Goal: Communication & Community: Share content

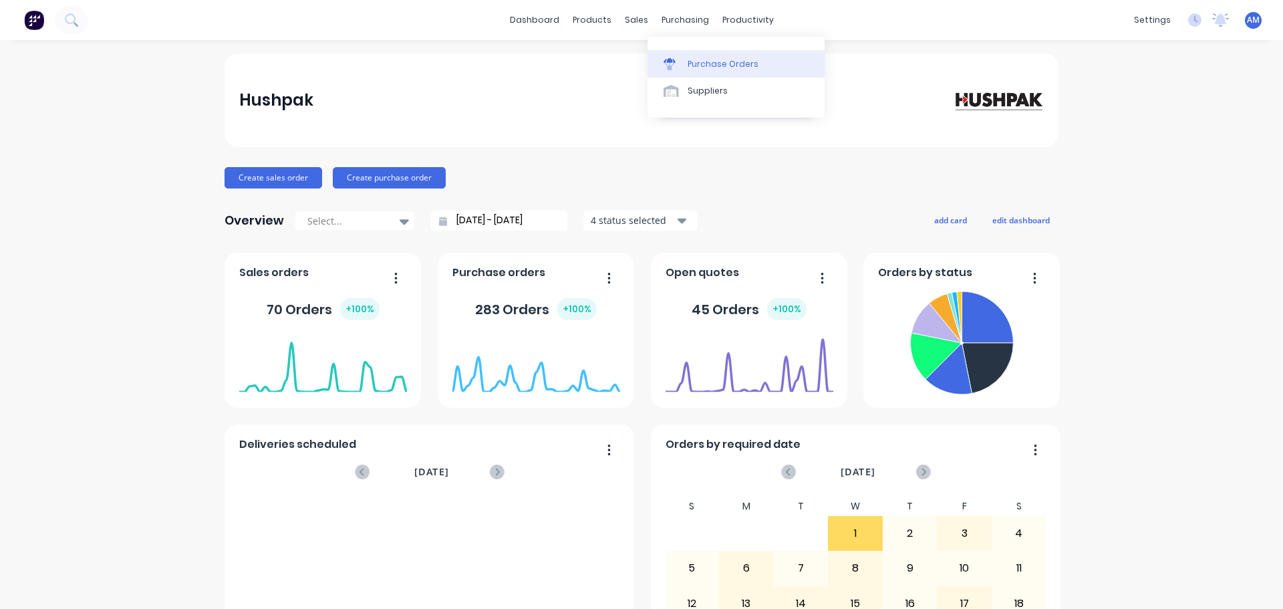
click at [719, 65] on div "Purchase Orders" at bounding box center [722, 64] width 71 height 12
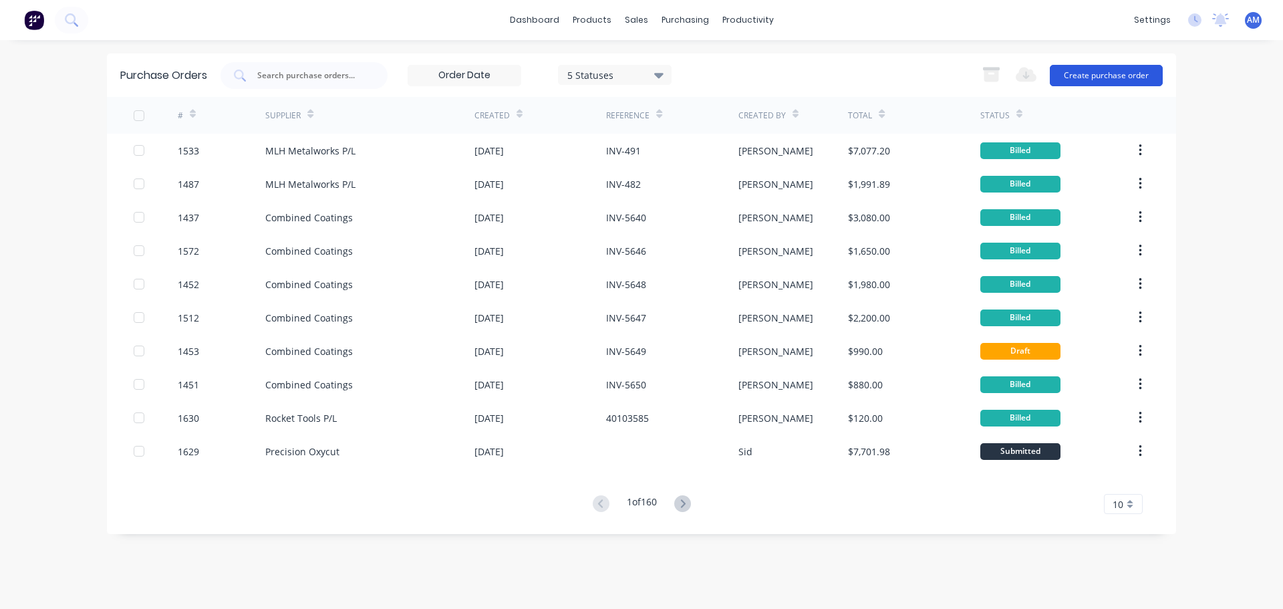
click at [1093, 76] on button "Create purchase order" at bounding box center [1106, 75] width 113 height 21
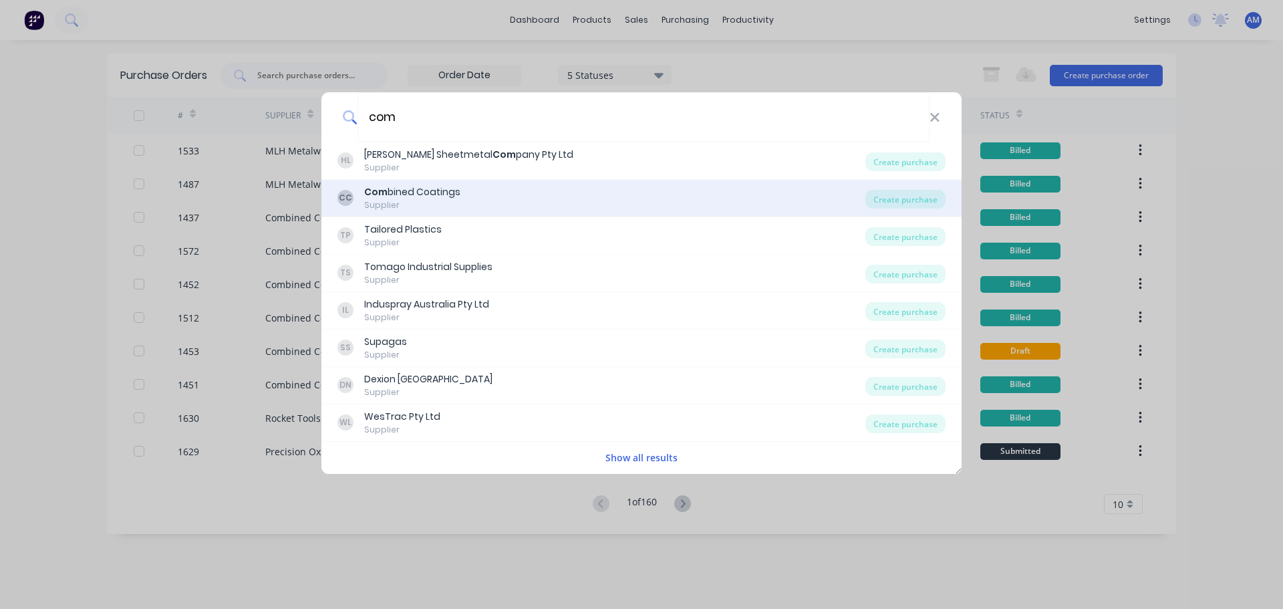
type input "com"
click at [412, 185] on div "Com bined Coatings" at bounding box center [412, 192] width 96 height 14
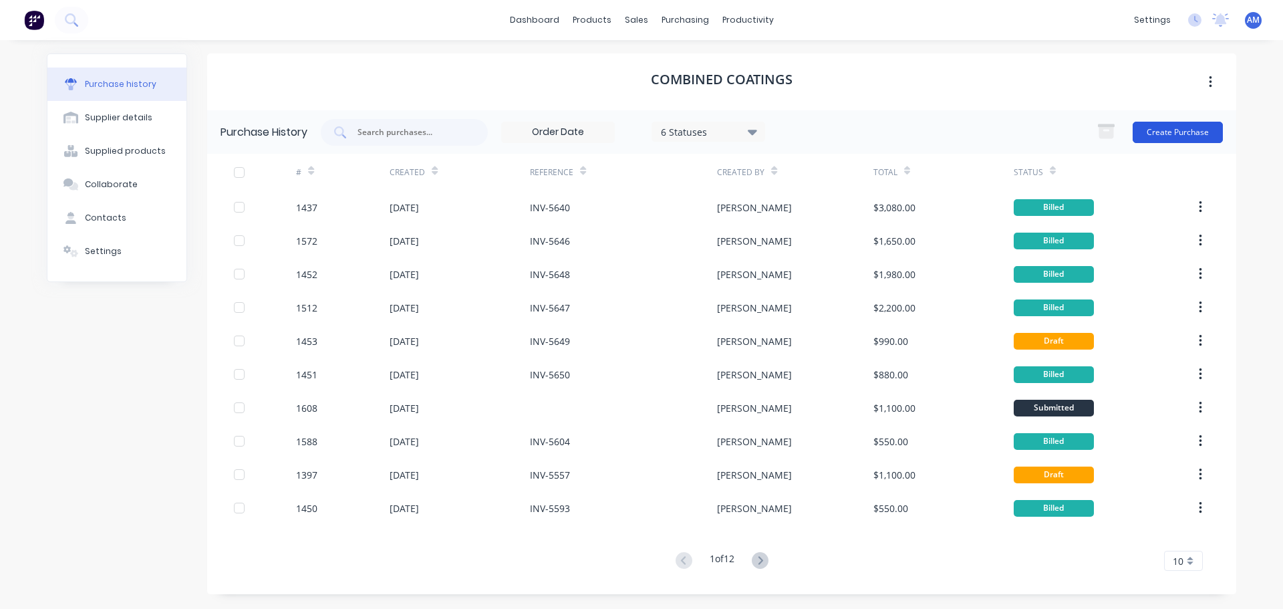
click at [1169, 136] on button "Create Purchase" at bounding box center [1177, 132] width 90 height 21
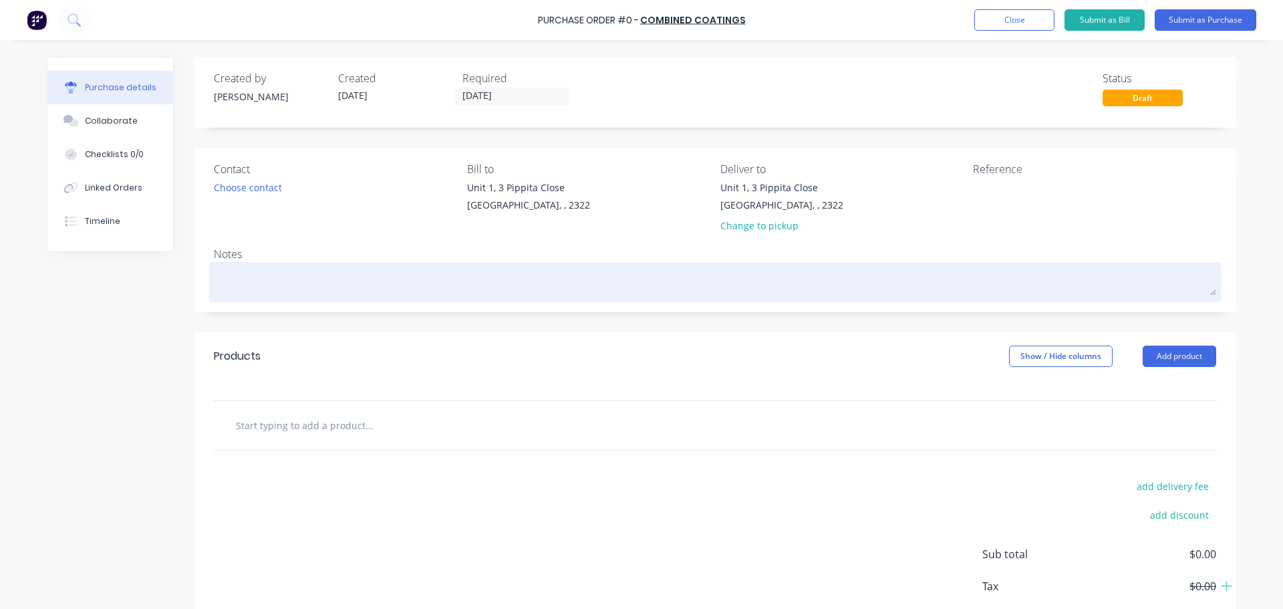
click at [245, 274] on textarea at bounding box center [715, 280] width 1002 height 30
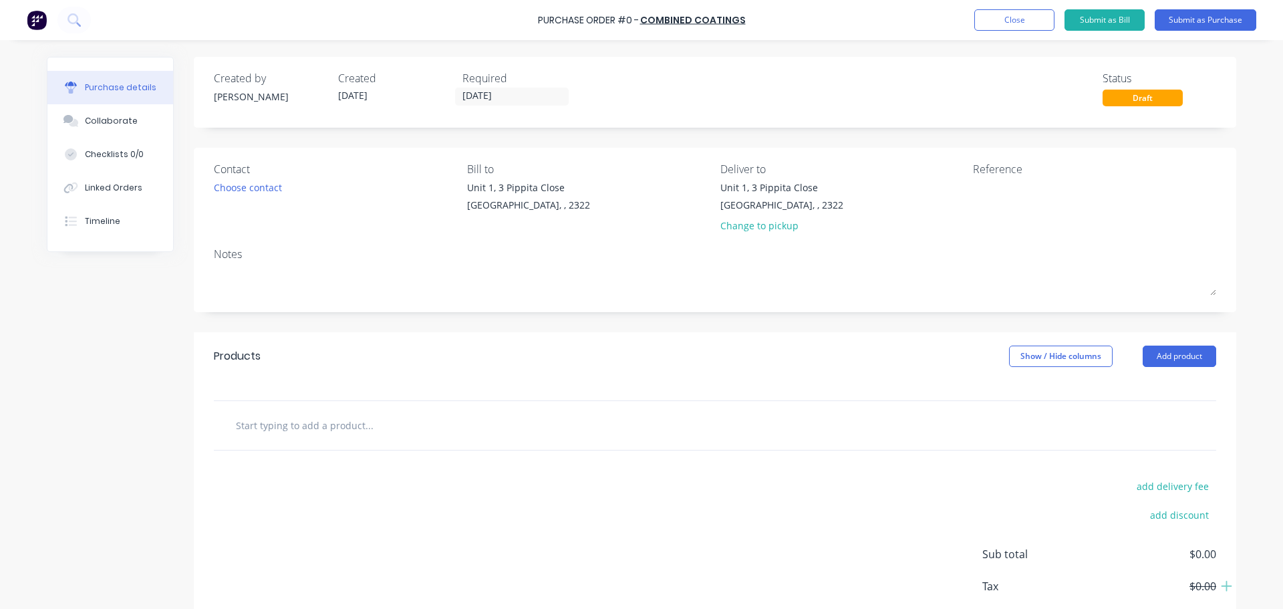
click at [353, 426] on input "text" at bounding box center [368, 425] width 267 height 27
paste input "785c Muffler, Brackets and Pipework"
click at [235, 420] on input "785c Muffler, Brackets and Pipework" at bounding box center [368, 425] width 267 height 27
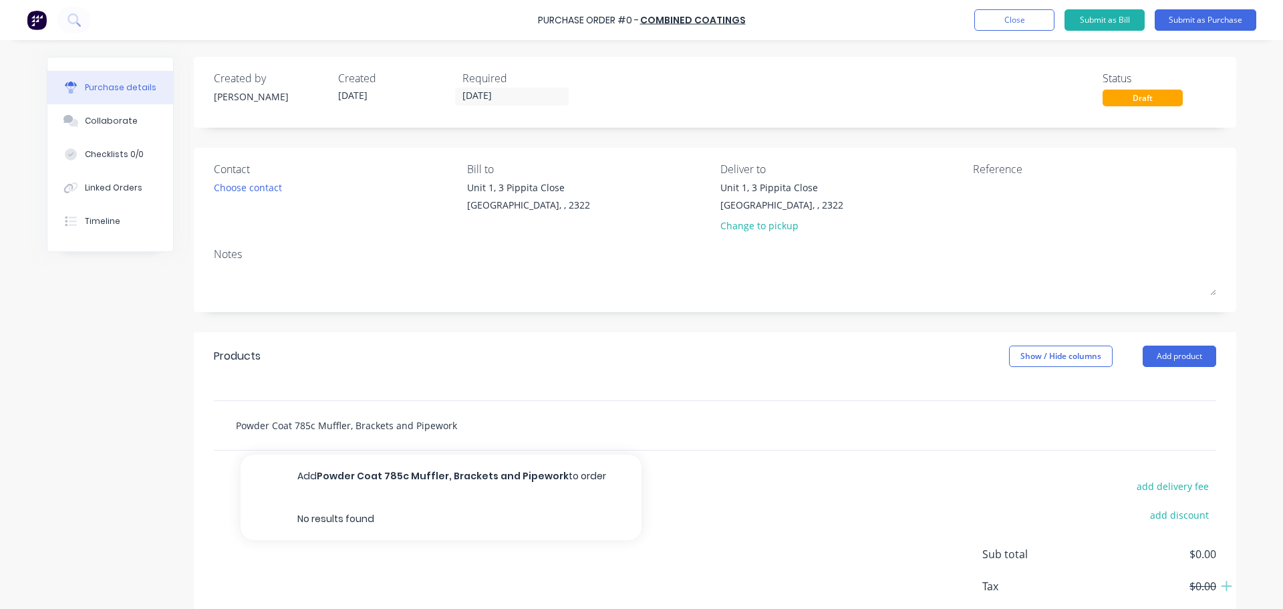
type input "Powder Coat 785c Muffler, Brackets and Pipework"
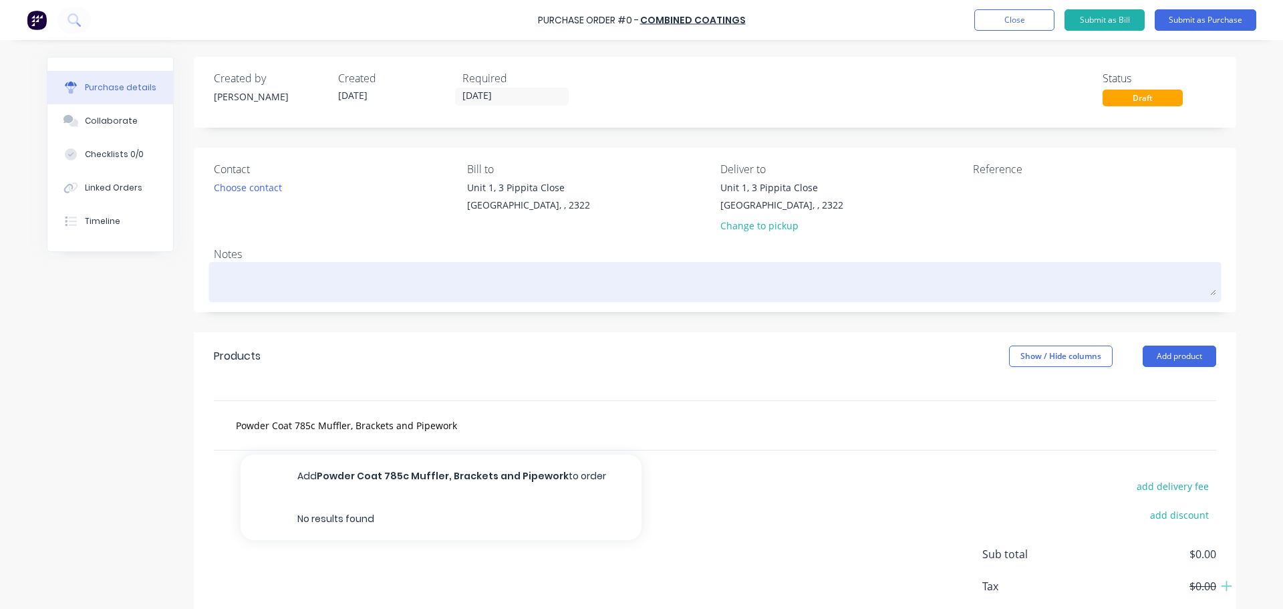
click at [265, 283] on textarea at bounding box center [715, 280] width 1002 height 30
paste textarea "Order #1767"
type textarea "x"
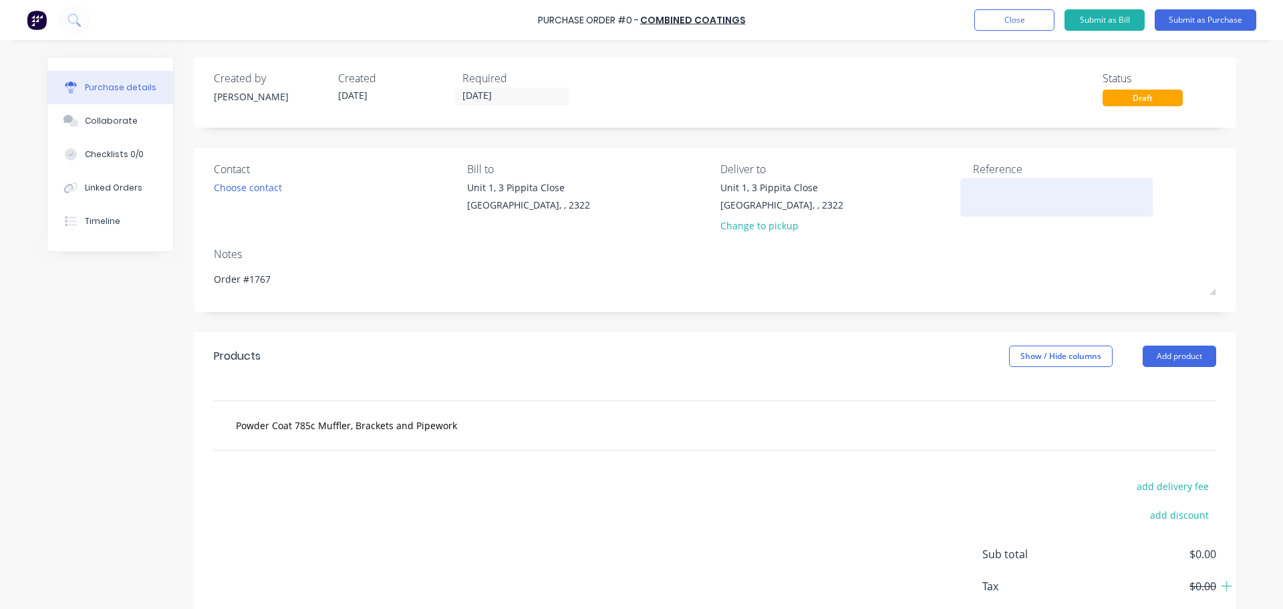
type textarea "Order #1767"
type textarea "x"
type textarea "Order #1767"
click at [980, 194] on textarea at bounding box center [1056, 195] width 167 height 30
paste textarea "Order #1767"
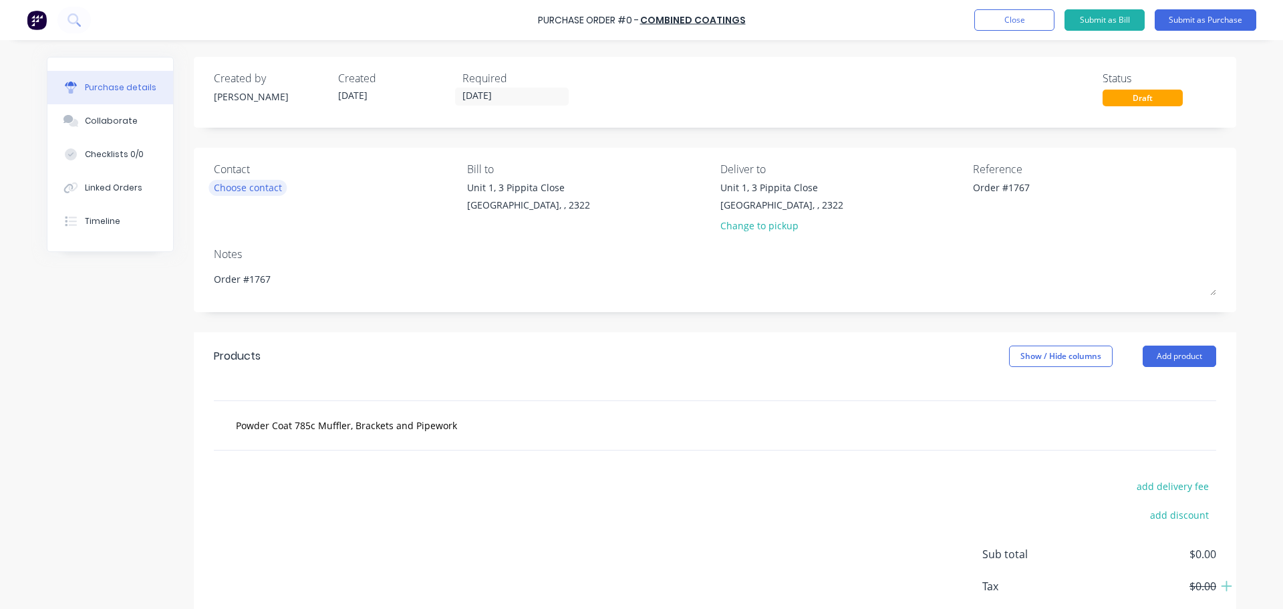
type textarea "Order #1767"
type textarea "x"
type textarea "Order #1767"
click at [268, 187] on div "Choose contact" at bounding box center [248, 187] width 68 height 14
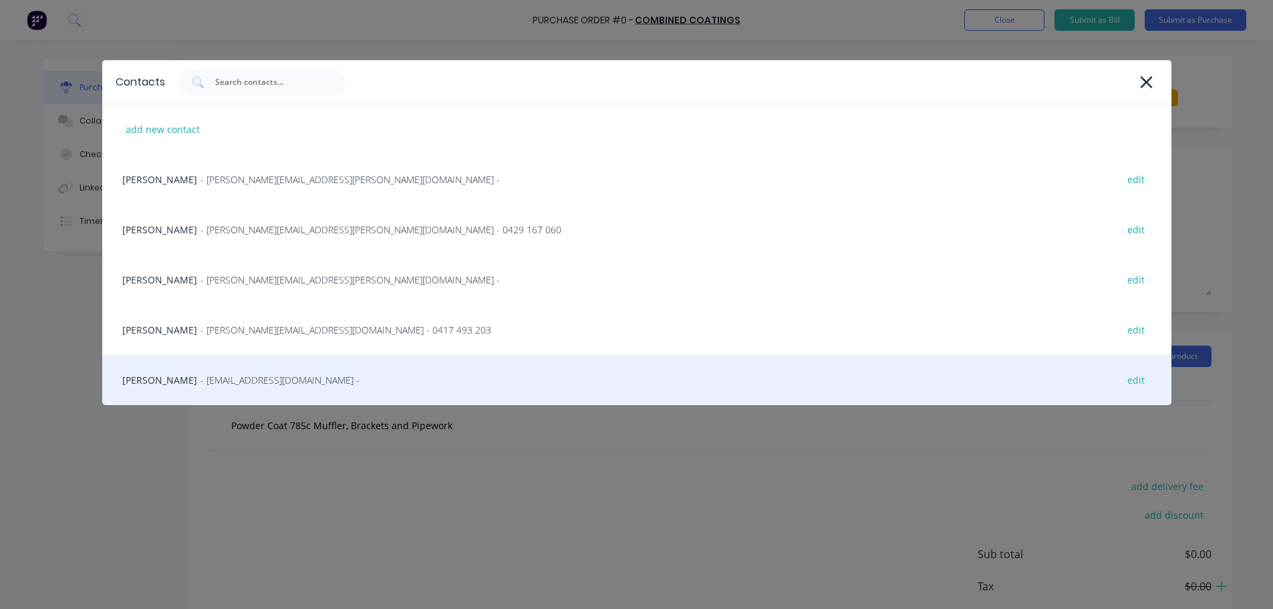
click at [236, 377] on span "- combinedcoatings@gmail.com -" at bounding box center [279, 380] width 159 height 14
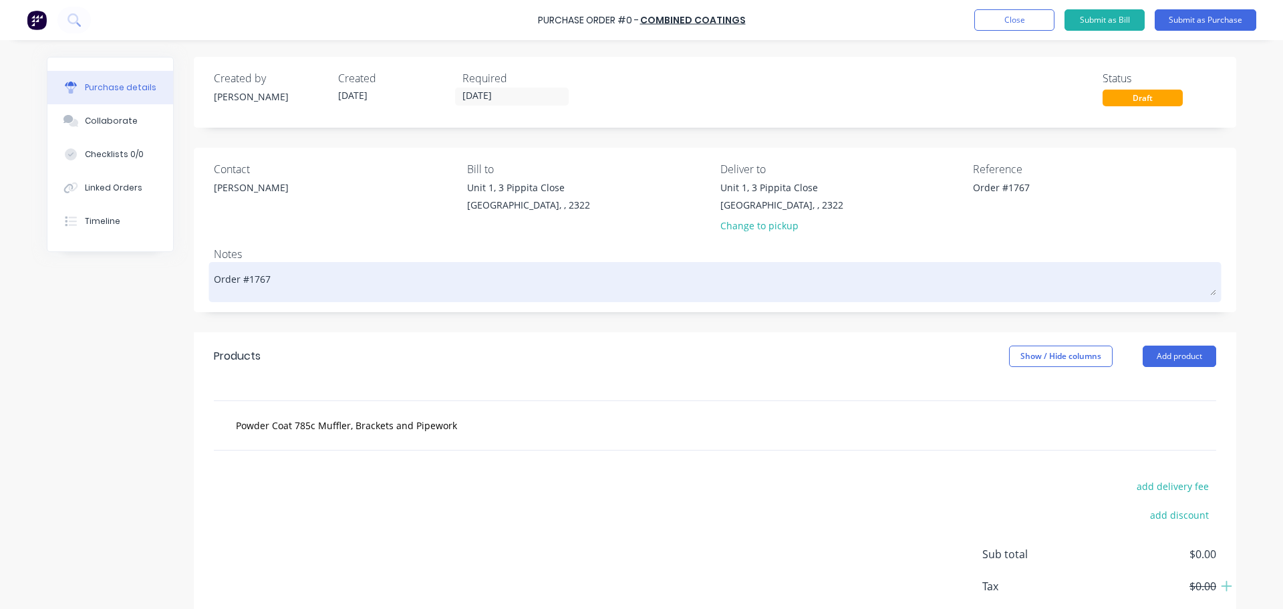
scroll to position [75, 0]
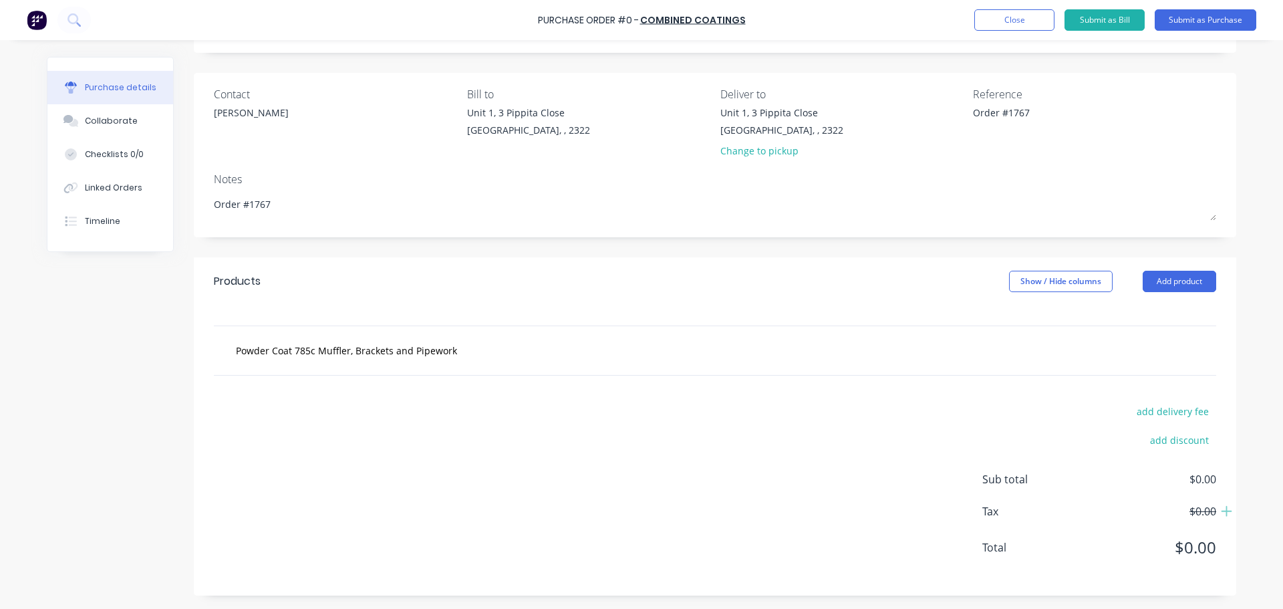
click at [224, 346] on div "Powder Coat 785c Muffler, Brackets and Pipework" at bounding box center [424, 350] width 401 height 27
click at [244, 348] on input "Powder Coat 785c Muffler, Brackets and Pipework" at bounding box center [368, 350] width 267 height 27
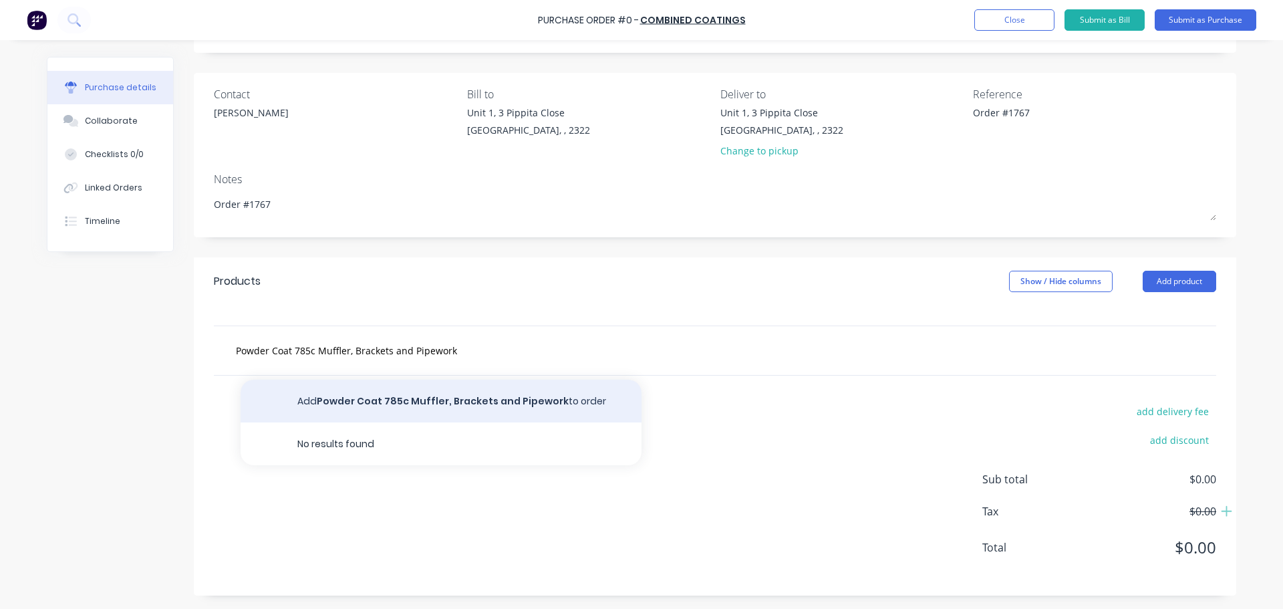
click at [449, 399] on button "Add Powder Coat 785c Muffler, Brackets and Pipework to order" at bounding box center [440, 400] width 401 height 43
type textarea "x"
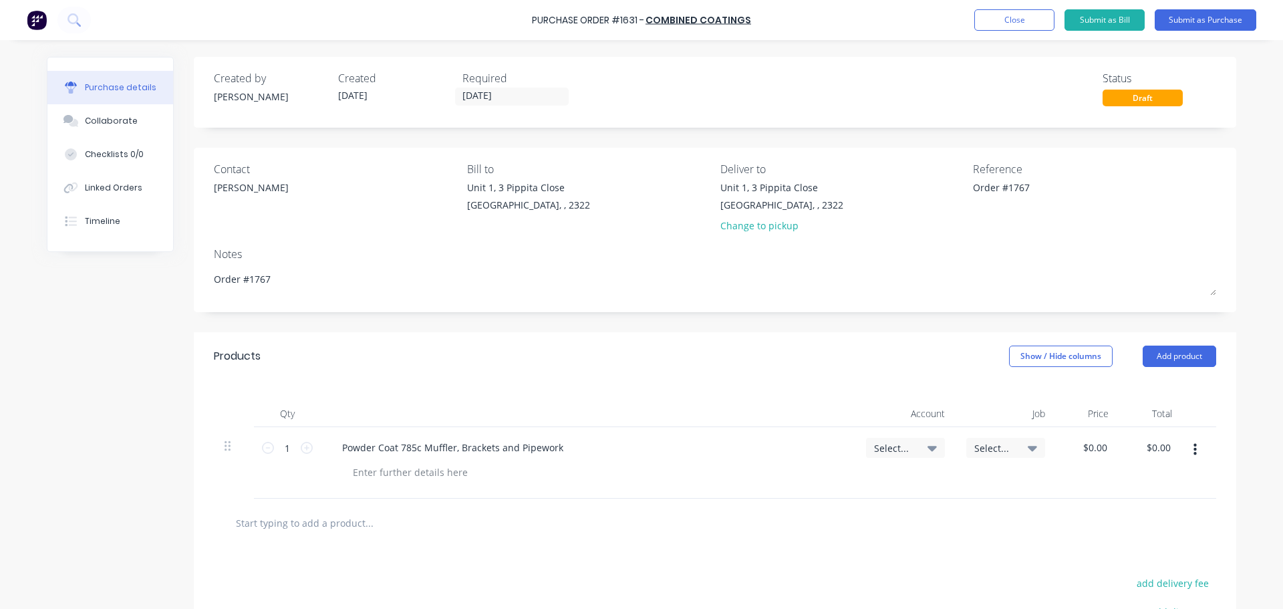
click at [927, 450] on icon at bounding box center [931, 448] width 9 height 5
type textarea "x"
click at [838, 479] on input at bounding box center [861, 487] width 137 height 27
type input "1-14"
click at [850, 577] on div "1-1400 / Work in Progress - Materials" at bounding box center [851, 582] width 187 height 27
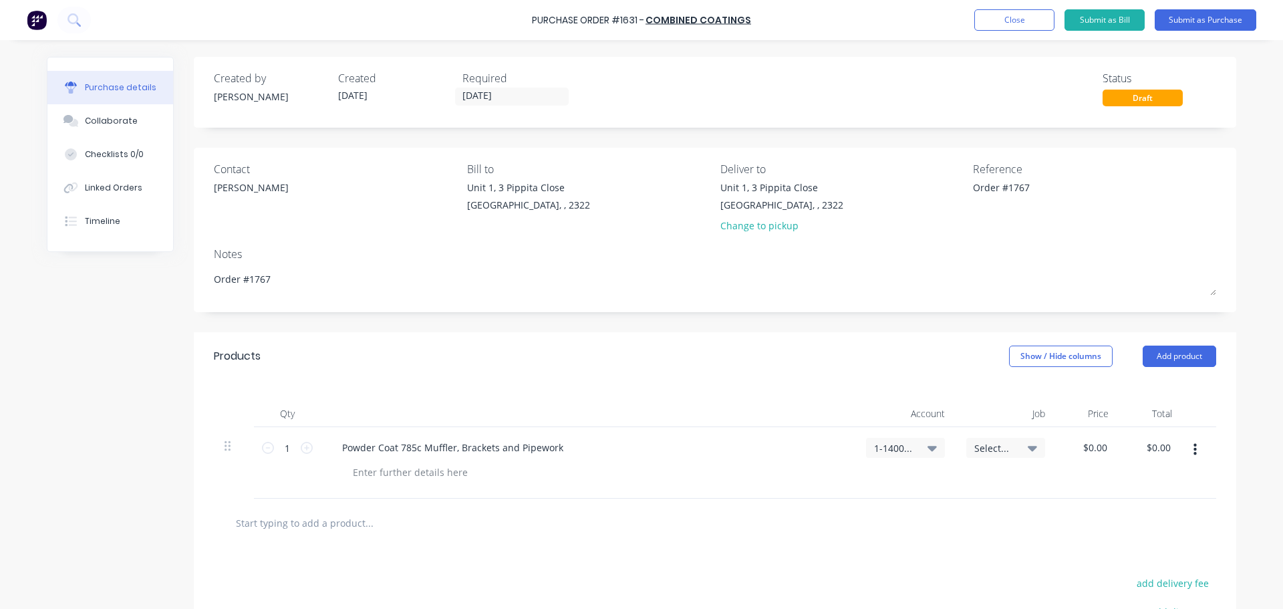
click at [1027, 446] on icon at bounding box center [1031, 448] width 9 height 5
type textarea "x"
click at [988, 475] on input at bounding box center [961, 487] width 137 height 27
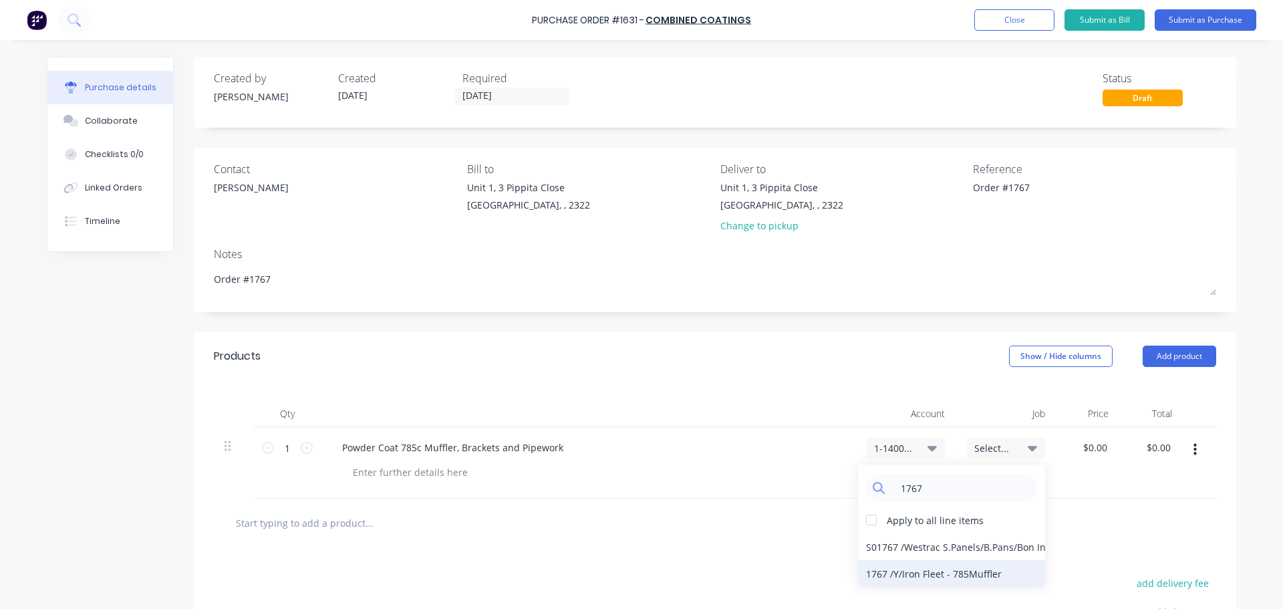
type input "1767"
click at [944, 570] on div "1767 / Y/Iron Fleet - 785Muffler" at bounding box center [951, 573] width 187 height 27
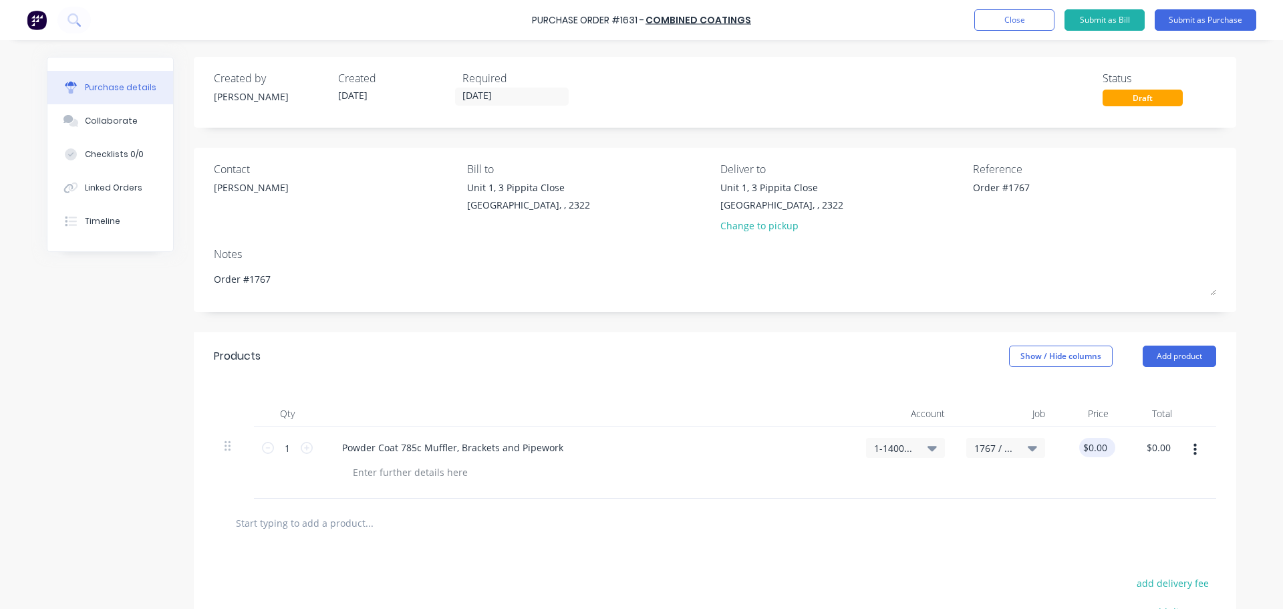
type textarea "x"
click at [1104, 448] on input "0.00" at bounding box center [1094, 447] width 31 height 19
type input "0.001"
type textarea "x"
type input "$0.00"
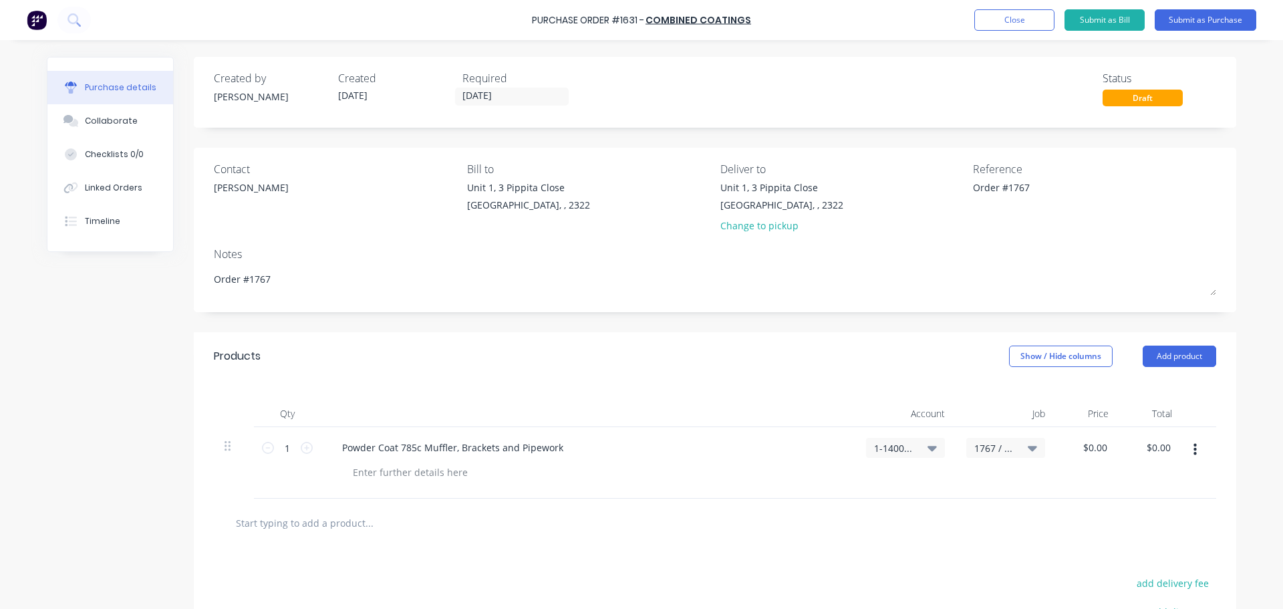
click at [1089, 457] on div "$0.00 0.001" at bounding box center [1087, 462] width 63 height 71
drag, startPoint x: 1105, startPoint y: 450, endPoint x: 1077, endPoint y: 452, distance: 28.2
click at [1079, 452] on div "$0.00 $0.00" at bounding box center [1097, 447] width 36 height 19
type textarea "x"
type input "0.00"
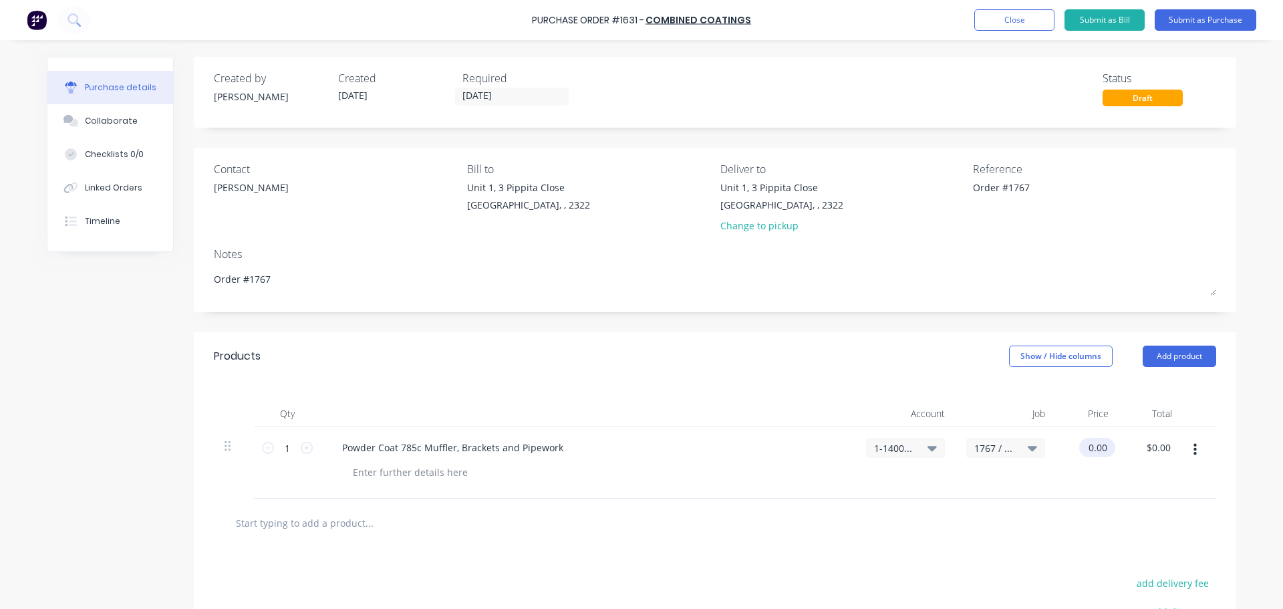
click at [1100, 446] on input "0.00" at bounding box center [1094, 447] width 31 height 19
type textarea "x"
type input "$0.00"
drag, startPoint x: 1105, startPoint y: 444, endPoint x: 1082, endPoint y: 445, distance: 23.4
click at [1083, 444] on div "$0.00 $0.00" at bounding box center [1097, 447] width 36 height 19
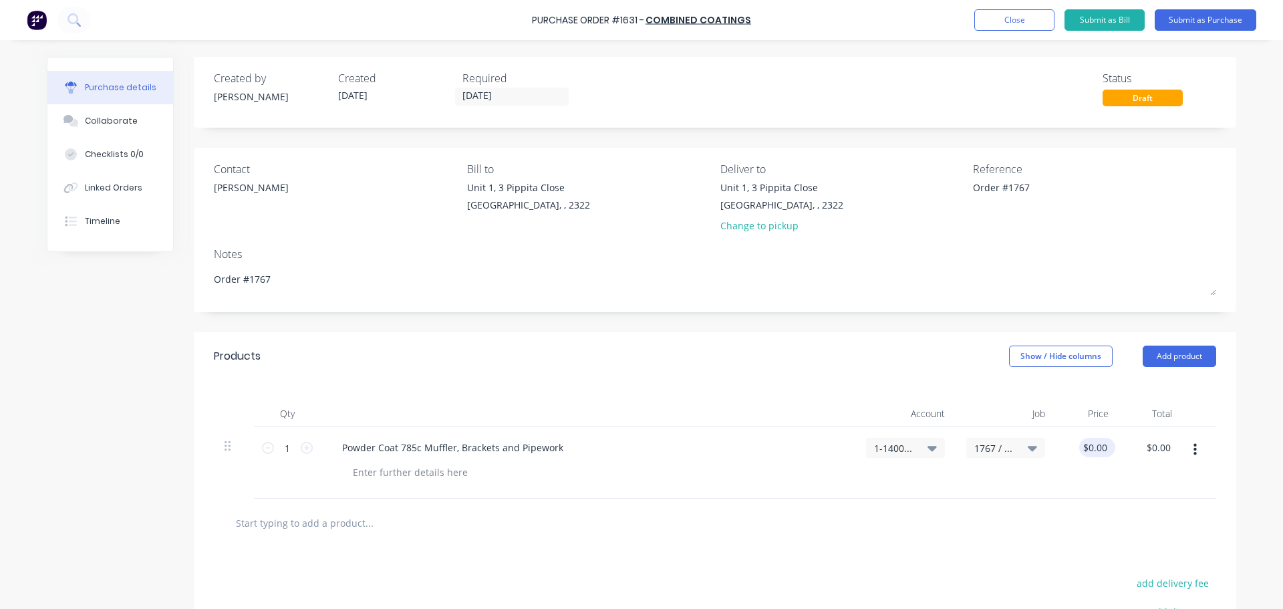
type textarea "x"
type input "0.00"
drag, startPoint x: 1074, startPoint y: 448, endPoint x: 1098, endPoint y: 450, distance: 23.5
click at [1098, 450] on input "0.00" at bounding box center [1096, 447] width 25 height 19
type textarea "x"
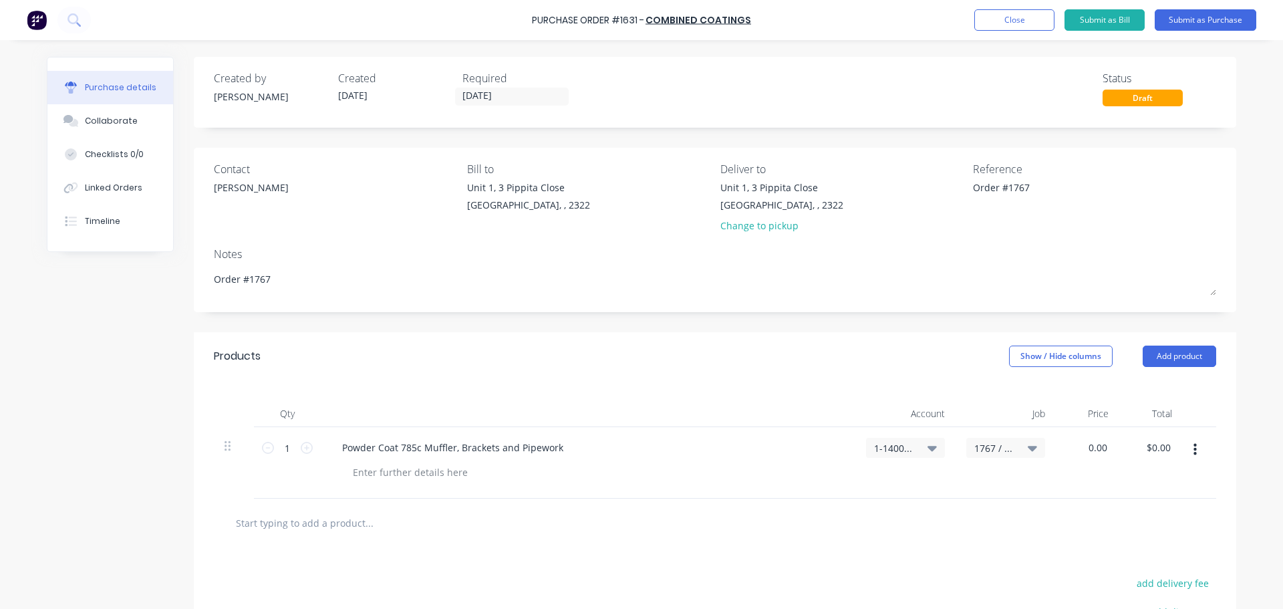
type input "$0.00"
drag, startPoint x: 1112, startPoint y: 448, endPoint x: 1073, endPoint y: 448, distance: 38.8
click at [1073, 448] on div "$0.00 $0.00" at bounding box center [1087, 462] width 63 height 71
click at [1110, 450] on div "$0.00 $0.00" at bounding box center [1097, 447] width 36 height 19
type textarea "x"
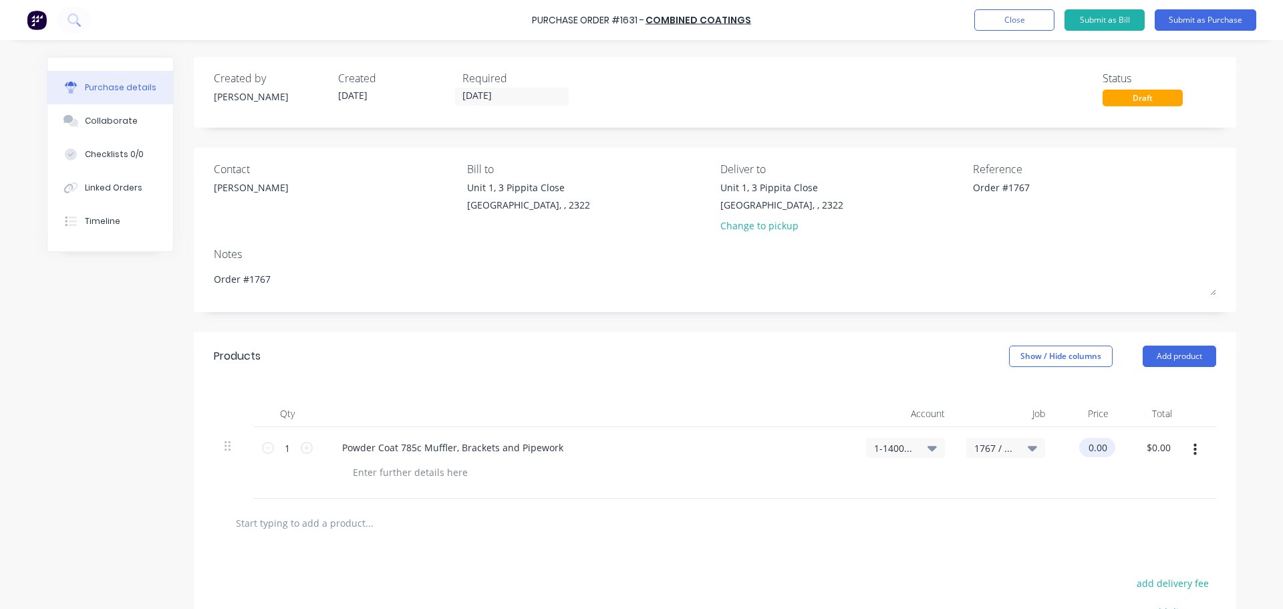
click at [1081, 451] on input "0.00" at bounding box center [1094, 447] width 31 height 19
type input "1500.00"
type textarea "x"
type input "$1,500.00"
type input "1500.00"
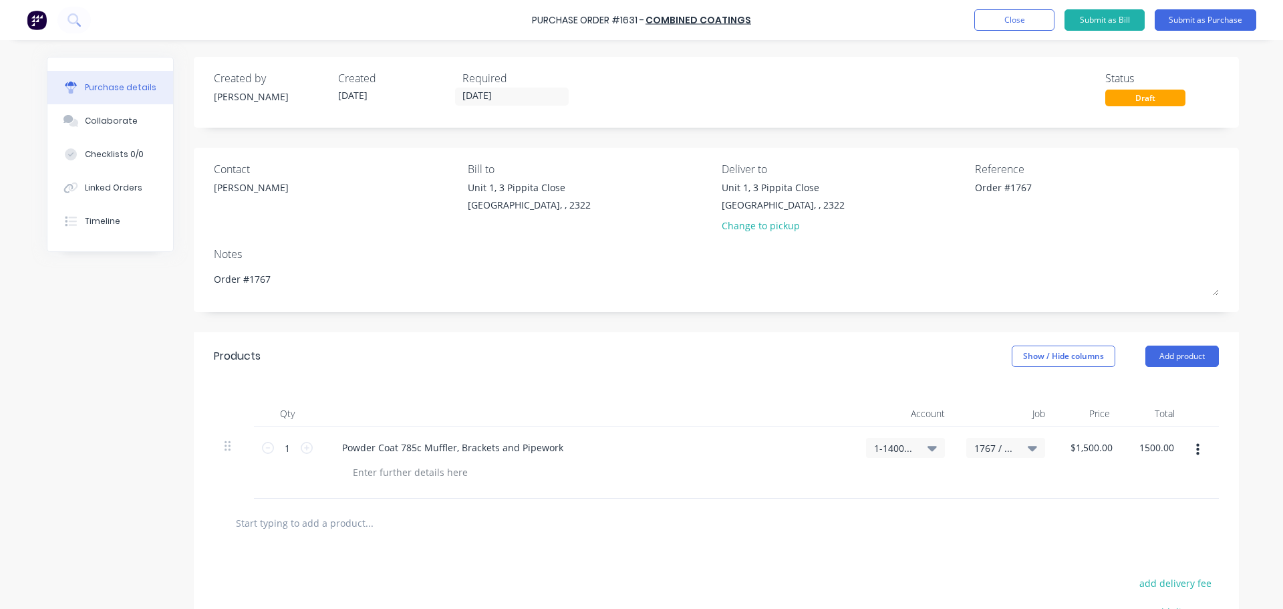
type textarea "x"
type input "$1,500.00"
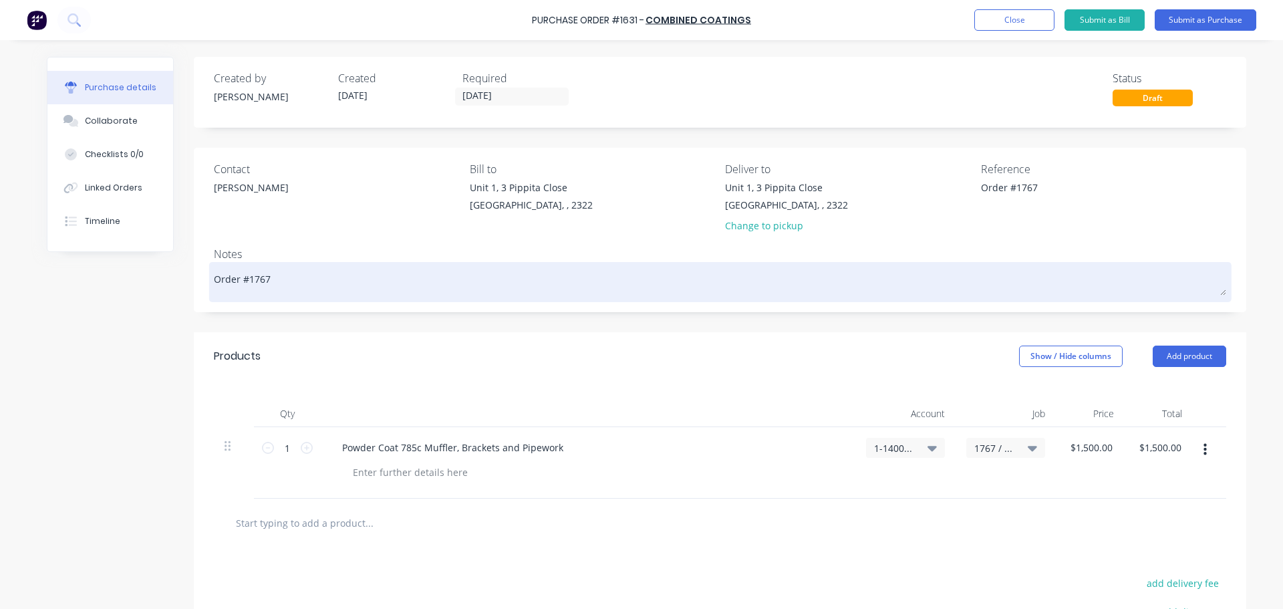
click at [287, 279] on textarea "Order #1767" at bounding box center [720, 280] width 1012 height 30
type textarea "x"
type textarea "Order #1767"
type textarea "x"
type textarea "Order #1767 A"
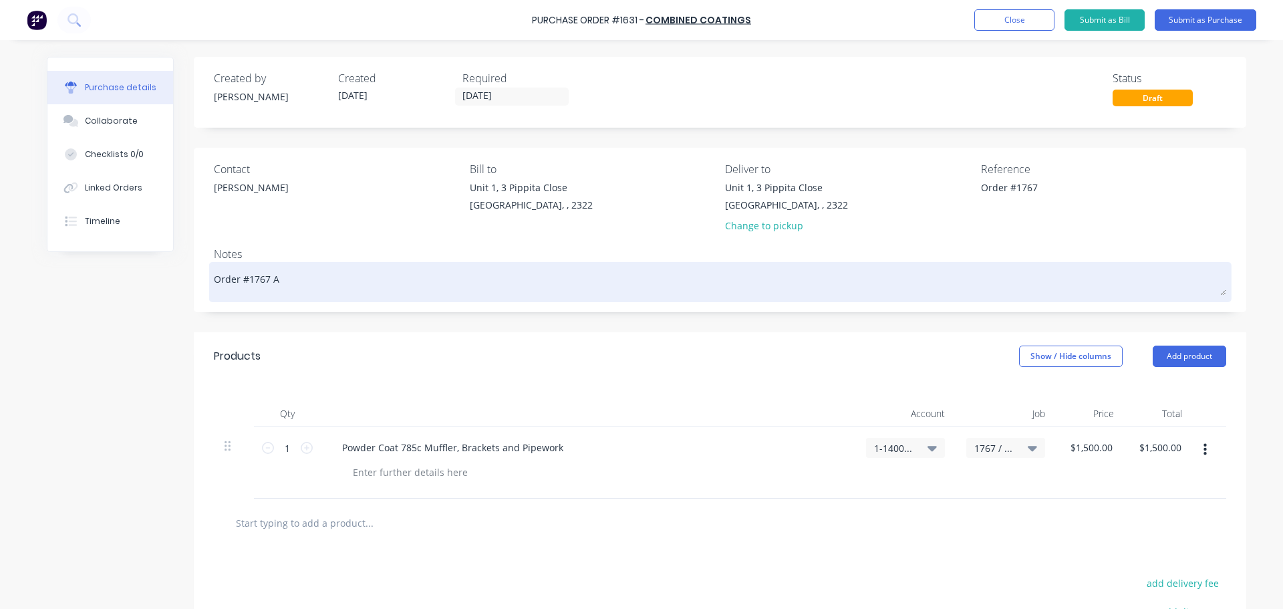
type textarea "x"
type textarea "Order #1767 As"
type textarea "x"
type textarea "Order #1767 As"
type textarea "x"
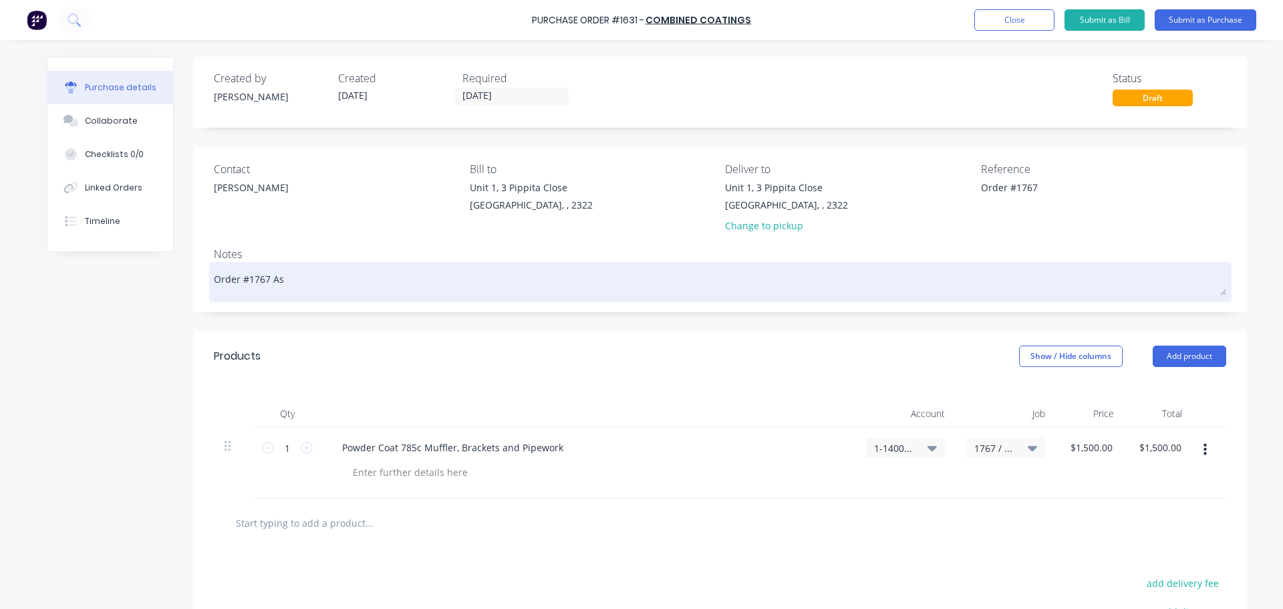
type textarea "Order #1767 As p"
type textarea "x"
type textarea "Order #1767 As pe"
type textarea "x"
type textarea "Order #1767 As per"
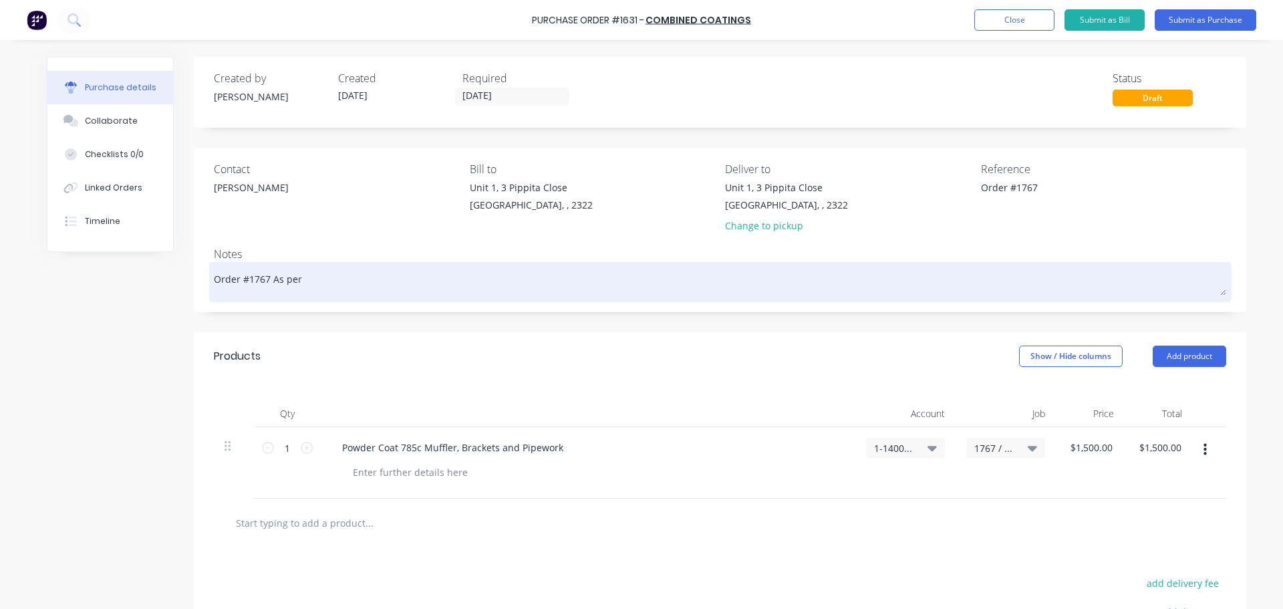
type textarea "x"
type textarea "Order #1767 As per"
type textarea "x"
type textarea "Order #1767 As per Q"
type textarea "x"
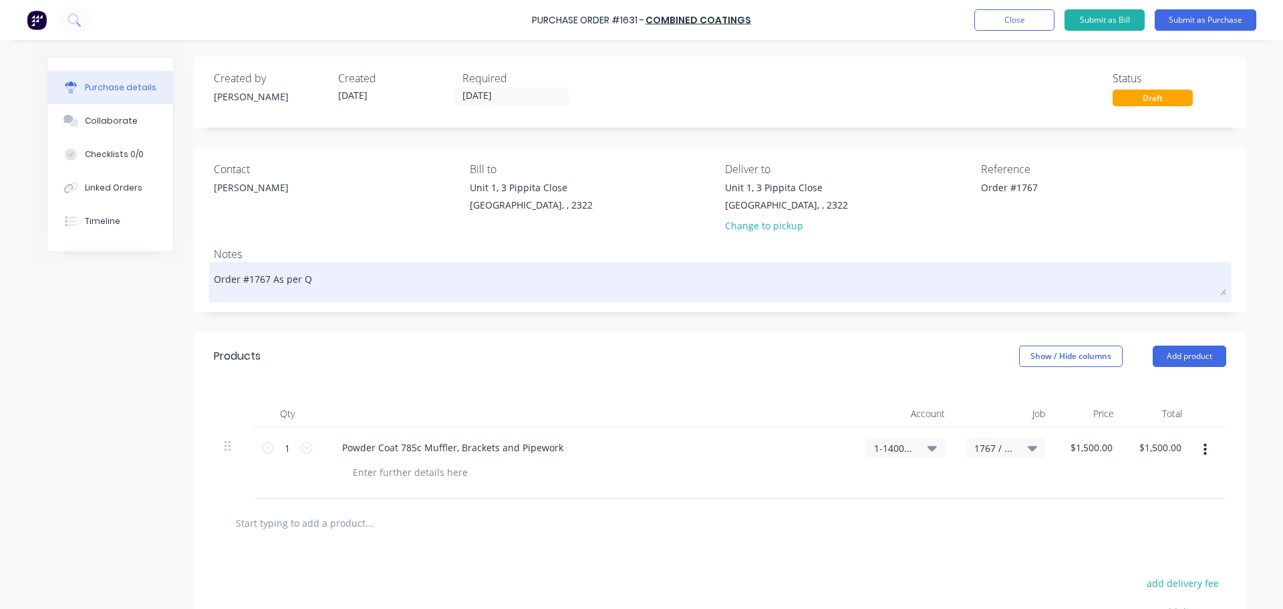
type textarea "Order #1767 As per Qu"
type textarea "x"
type textarea "Order #1767 As per Quo"
type textarea "x"
type textarea "Order #1767 As per Quot"
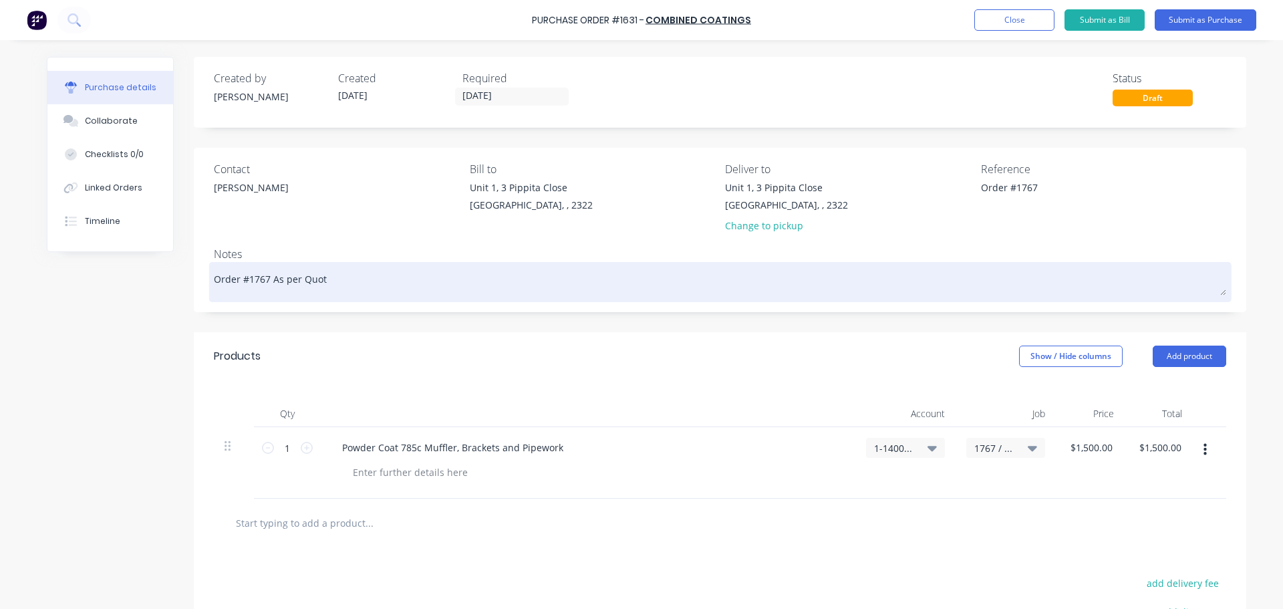
type textarea "x"
type textarea "Order #1767 As per Quote"
type textarea "x"
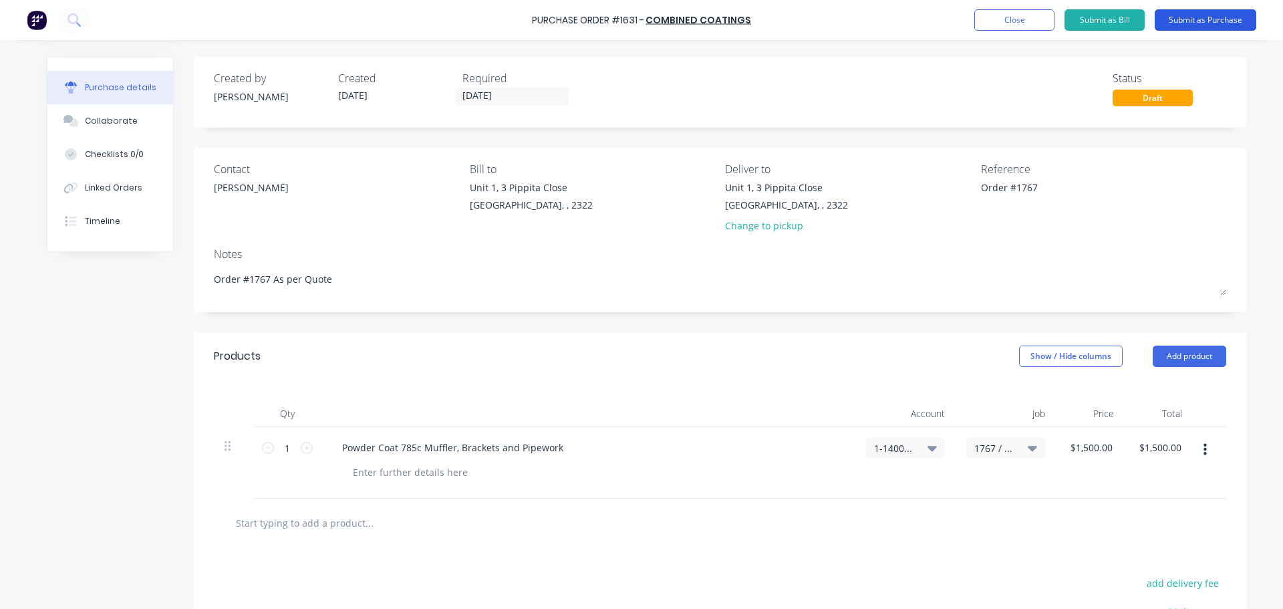
type textarea "Order #1767 As per Quote"
type textarea "x"
type textarea "Order #1767 As per Quote"
click at [1205, 21] on button "Submit as Purchase" at bounding box center [1205, 19] width 102 height 21
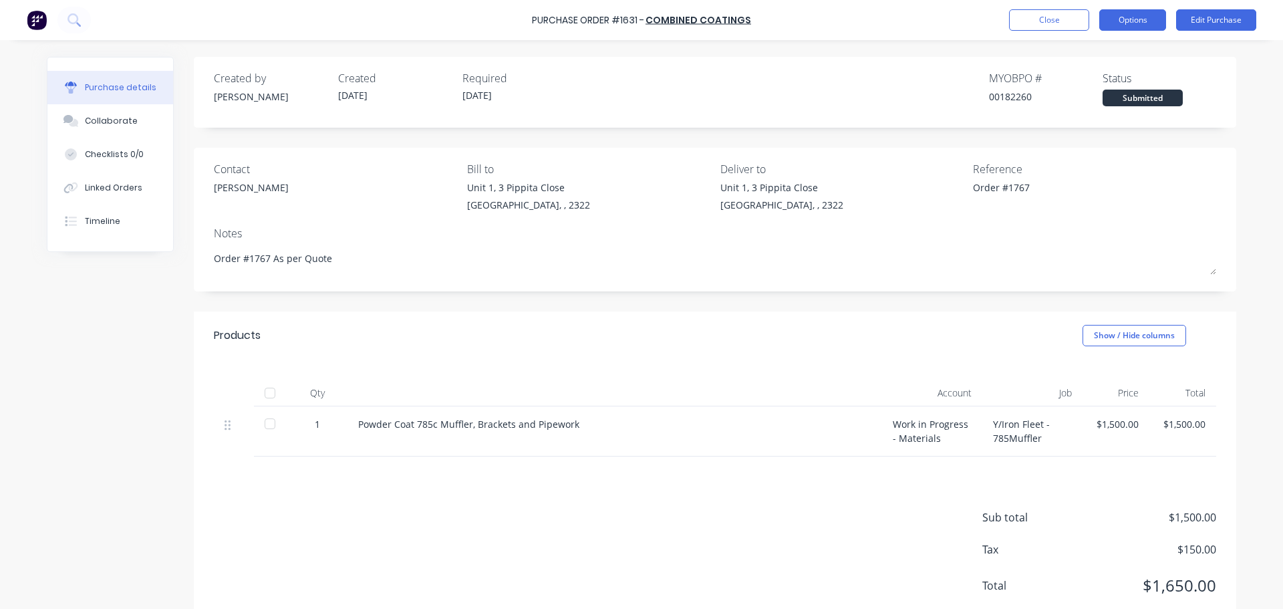
click at [1135, 25] on button "Options" at bounding box center [1132, 19] width 67 height 21
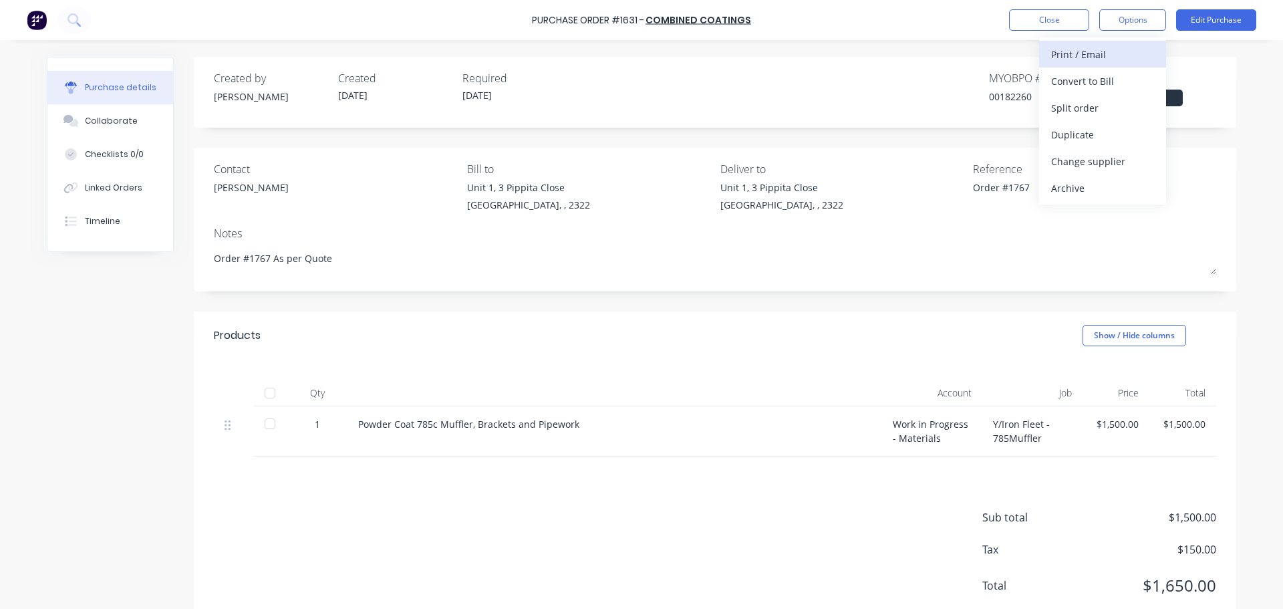
click at [1078, 51] on div "Print / Email" at bounding box center [1102, 54] width 103 height 19
click at [1078, 80] on div "With pricing" at bounding box center [1102, 80] width 103 height 19
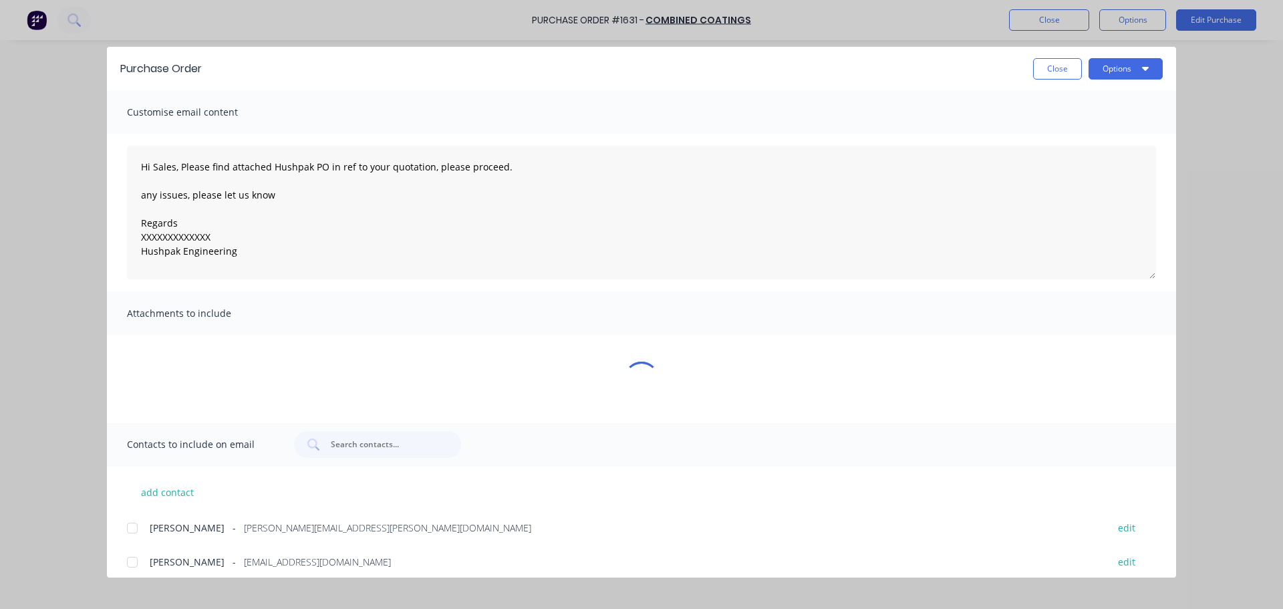
type textarea "x"
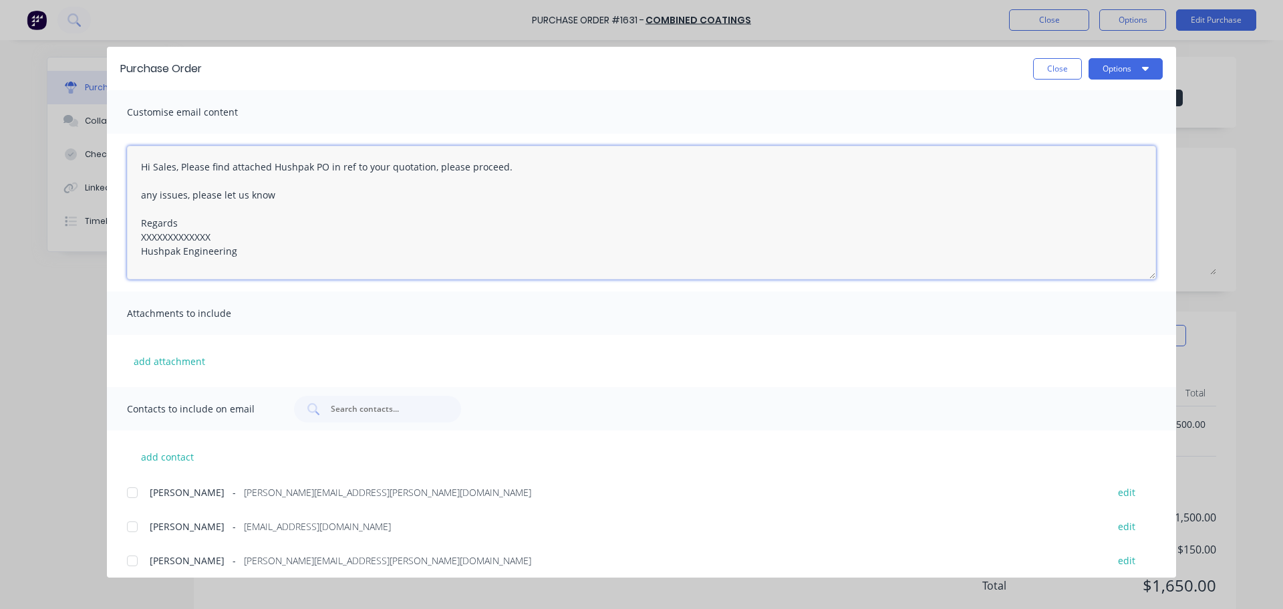
drag, startPoint x: 210, startPoint y: 236, endPoint x: 138, endPoint y: 233, distance: 72.2
click at [138, 233] on textarea "Hi Sales, Please find attached Hushpak PO in ref to your quotation, please proc…" at bounding box center [641, 213] width 1029 height 134
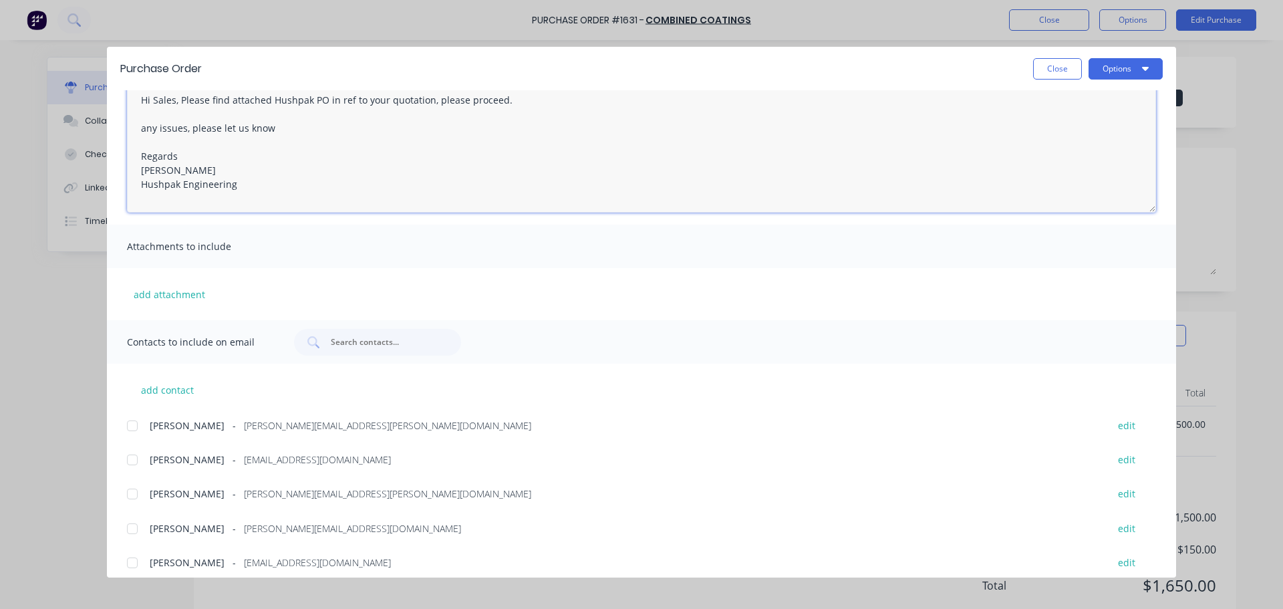
click at [130, 459] on div at bounding box center [132, 459] width 27 height 27
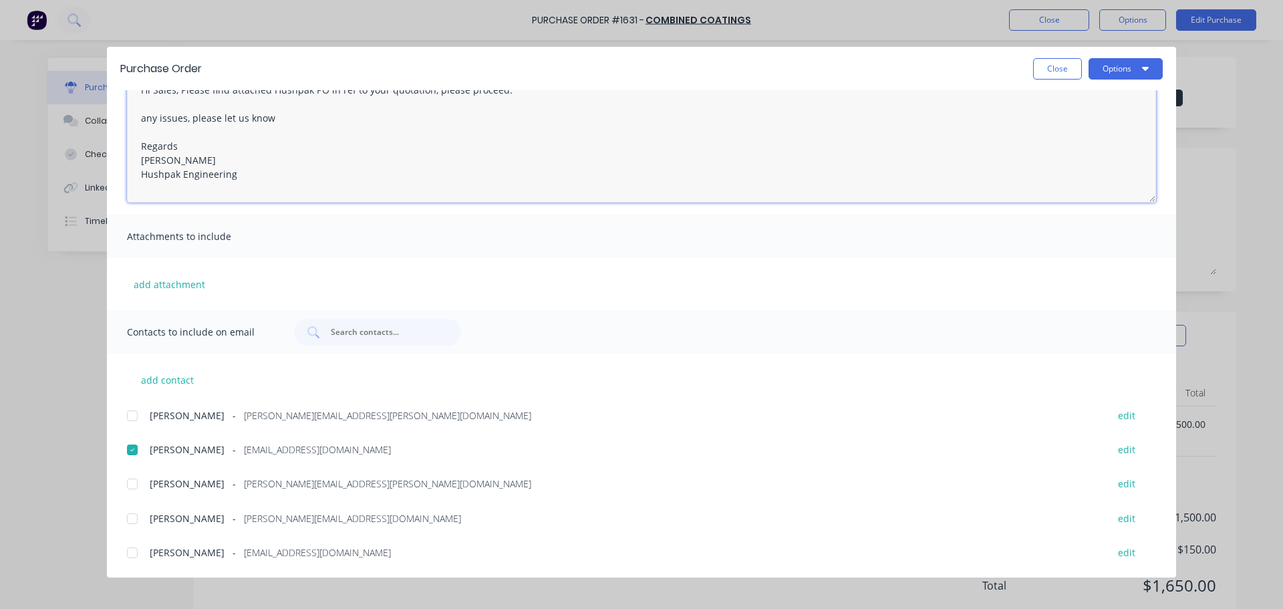
click at [131, 522] on div at bounding box center [132, 518] width 27 height 27
click at [129, 556] on div at bounding box center [132, 552] width 27 height 27
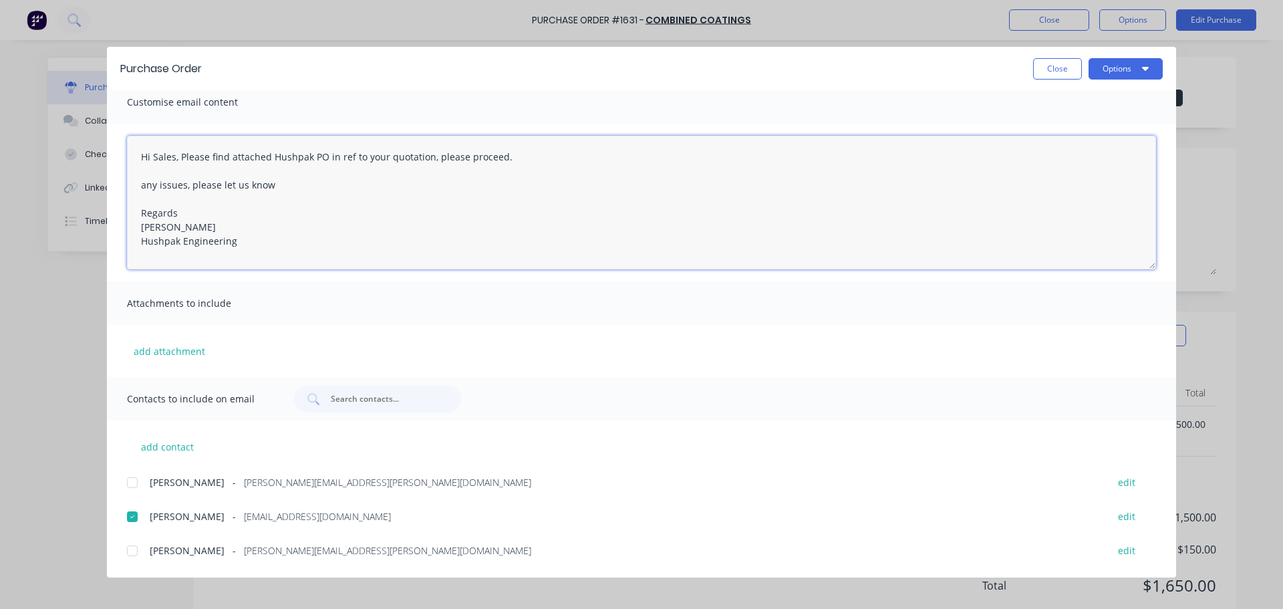
scroll to position [0, 0]
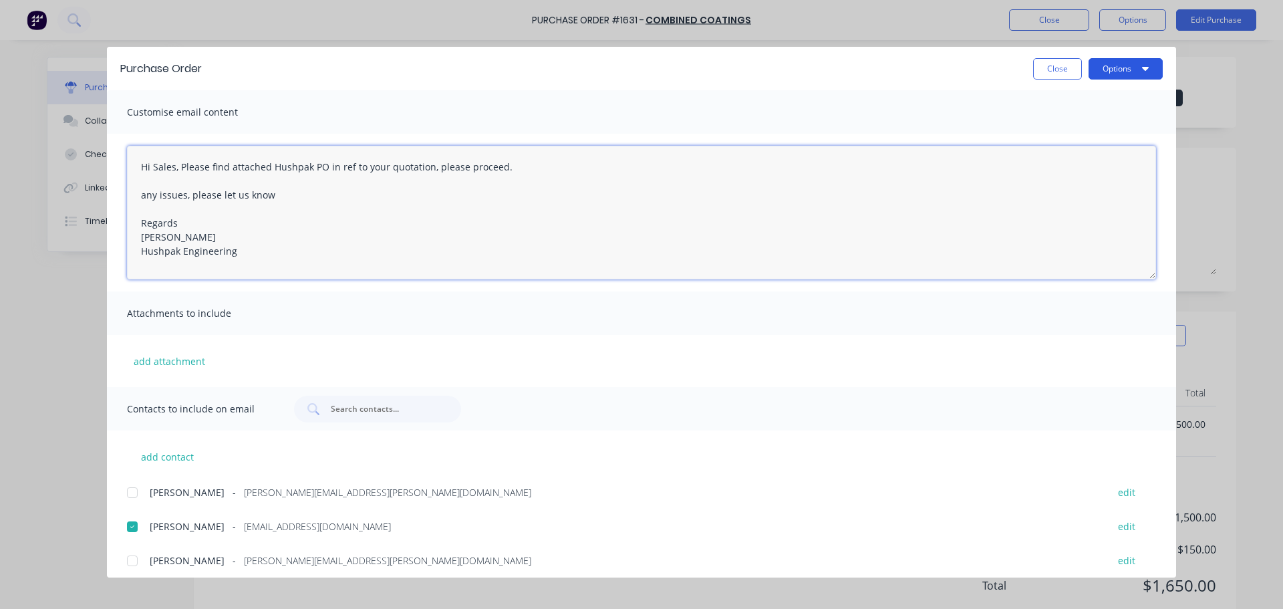
type textarea "Hi Sales, Please find attached Hushpak PO in ref to your quotation, please proc…"
click at [1116, 69] on button "Options" at bounding box center [1125, 68] width 74 height 21
click at [1066, 150] on div "Email" at bounding box center [1099, 155] width 103 height 19
click at [1105, 68] on button "Options" at bounding box center [1125, 68] width 74 height 21
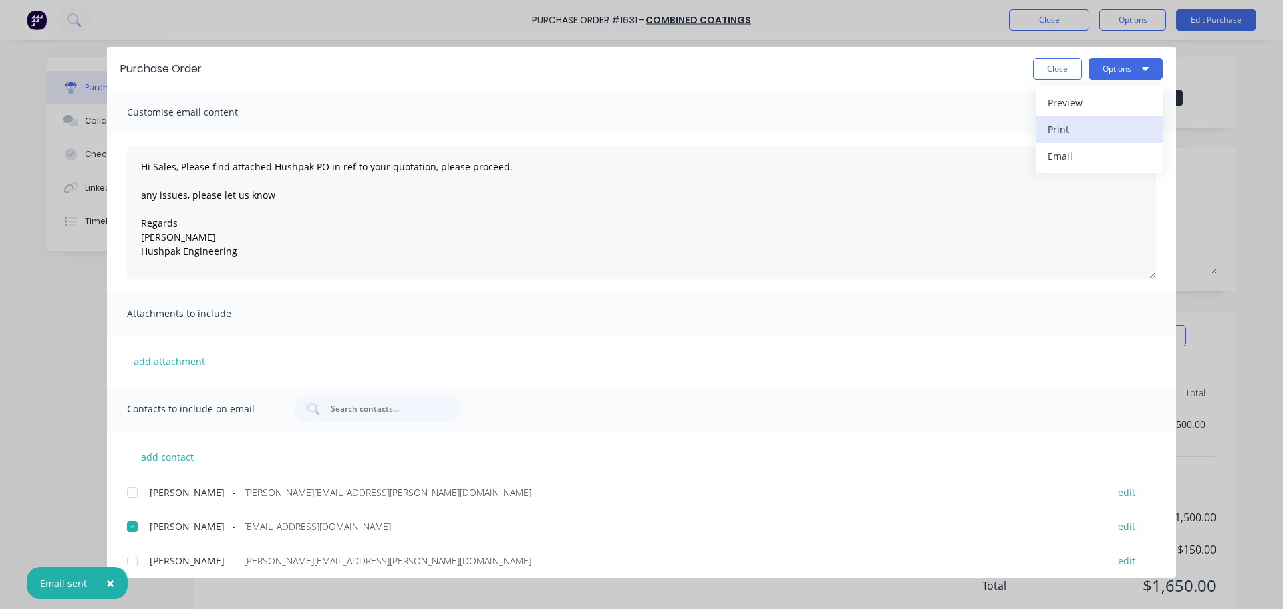
click at [1068, 124] on div "Print" at bounding box center [1099, 129] width 103 height 19
type textarea "x"
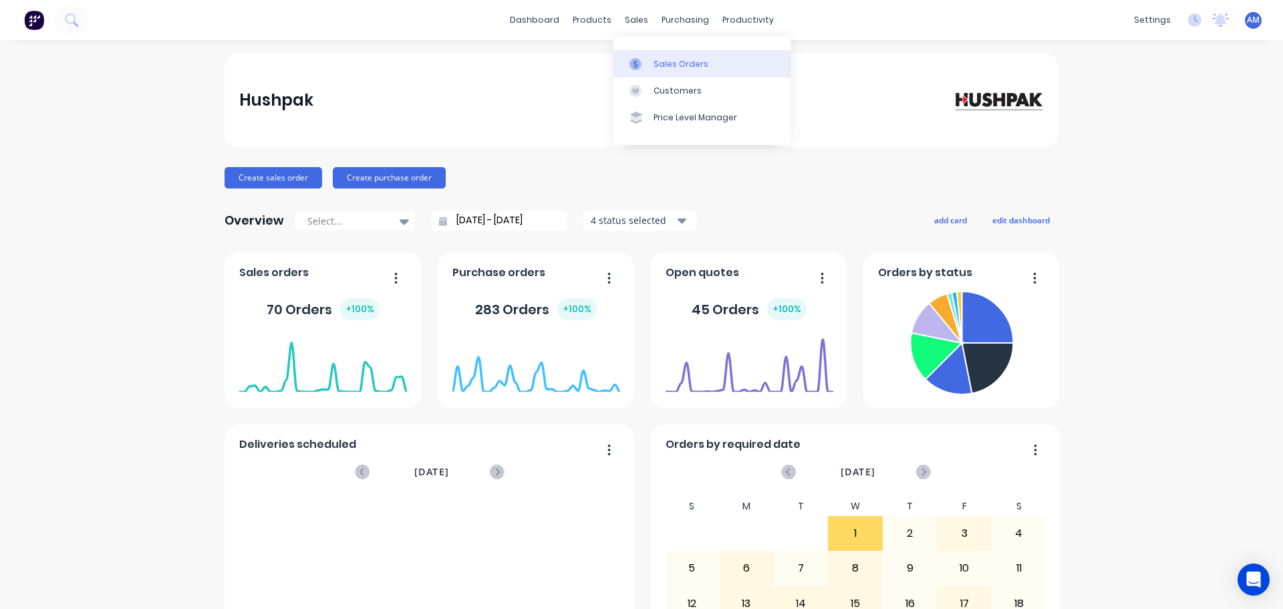
click at [660, 59] on div "Sales Orders" at bounding box center [680, 64] width 55 height 12
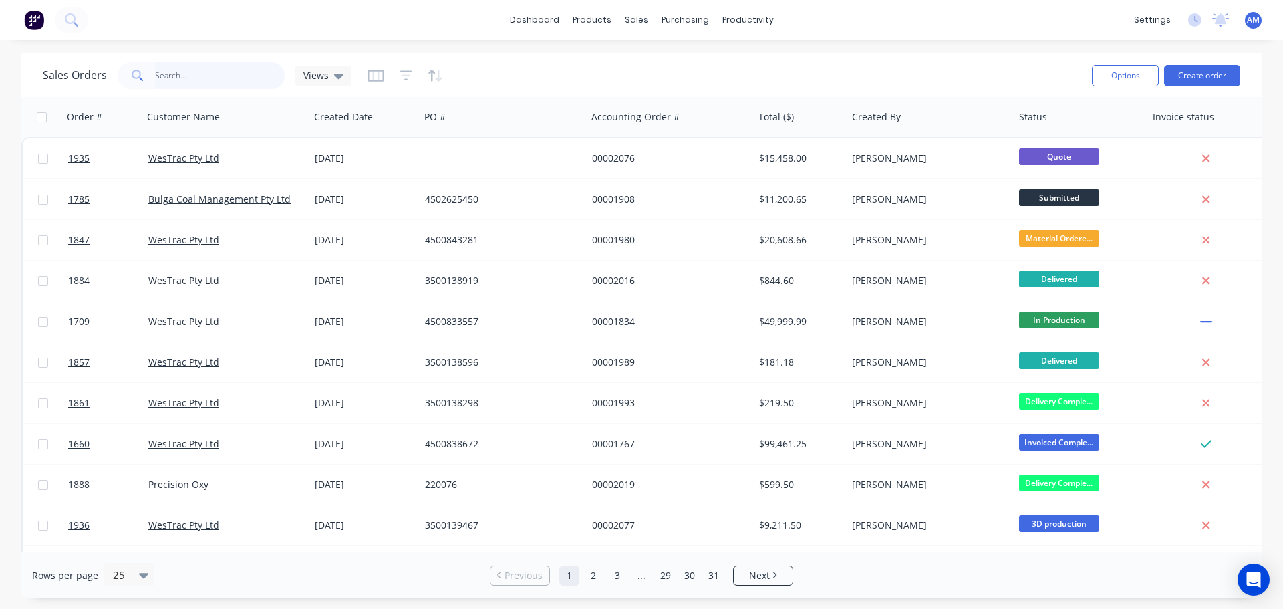
click at [176, 77] on input "text" at bounding box center [220, 75] width 130 height 27
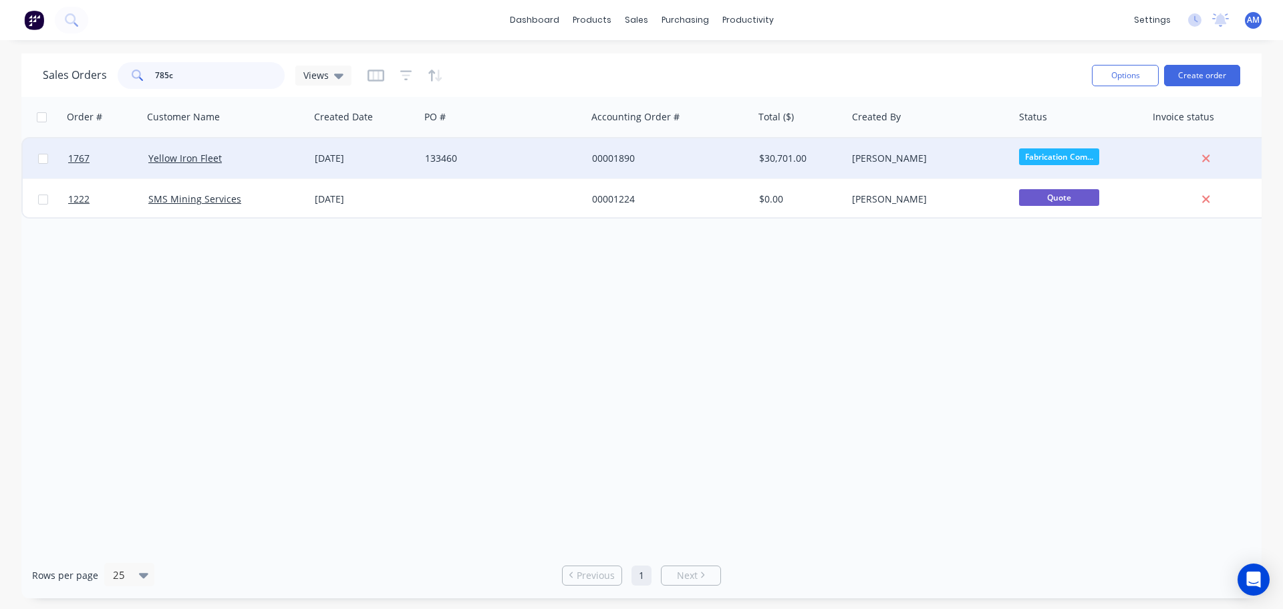
type input "785c"
click at [439, 156] on div "133460" at bounding box center [499, 158] width 148 height 13
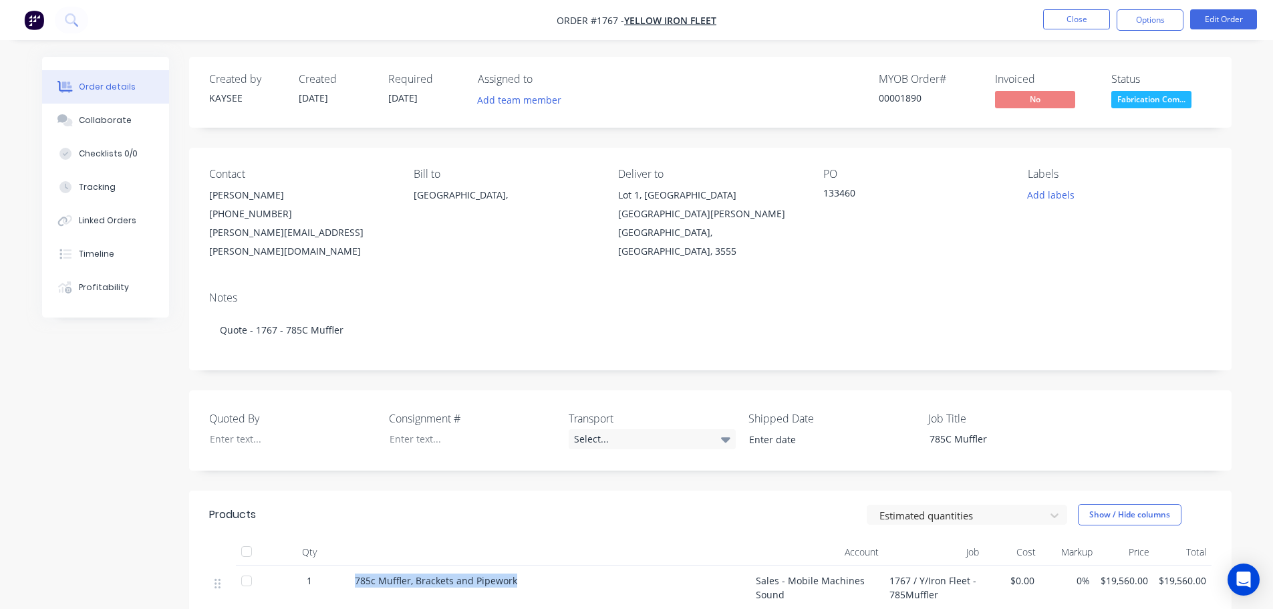
drag, startPoint x: 517, startPoint y: 563, endPoint x: 355, endPoint y: 561, distance: 162.3
click at [355, 573] on div "785c Muffler, Brackets and Pipework" at bounding box center [550, 580] width 390 height 14
copy span "785c Muffler, Brackets and Pipework"
drag, startPoint x: 615, startPoint y: 20, endPoint x: 554, endPoint y: 18, distance: 60.8
click at [554, 18] on nav "Order #1767 - Yellow Iron Fleet Close Options Edit Order" at bounding box center [636, 20] width 1273 height 40
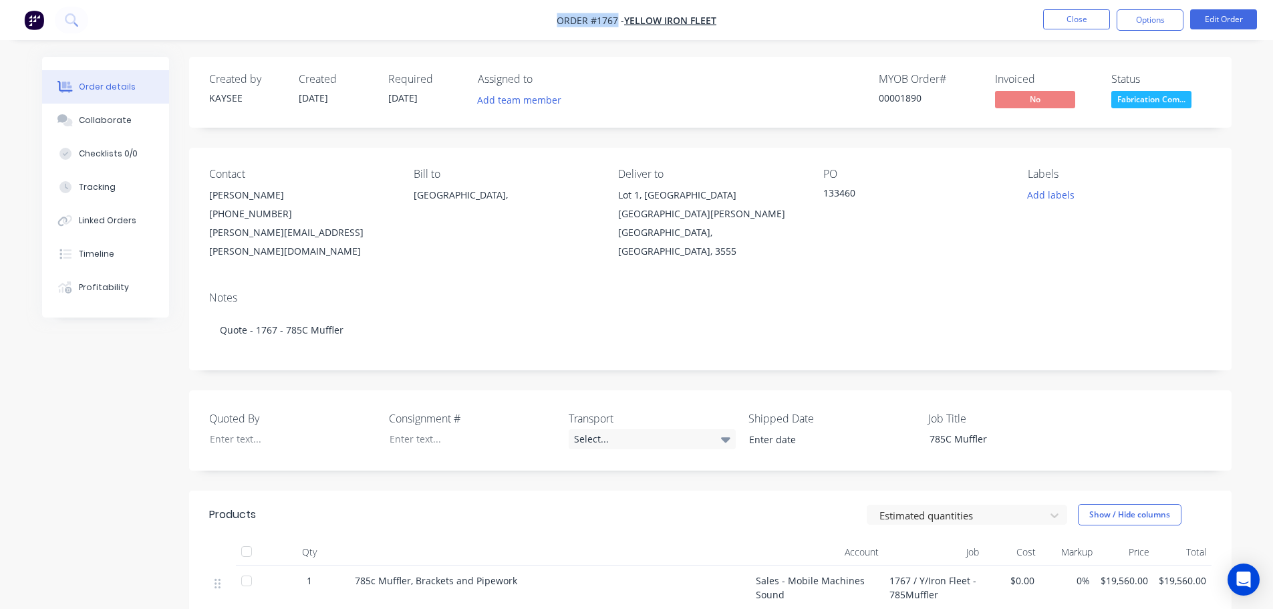
copy span "Order #1767"
click at [1084, 19] on button "Close" at bounding box center [1076, 19] width 67 height 20
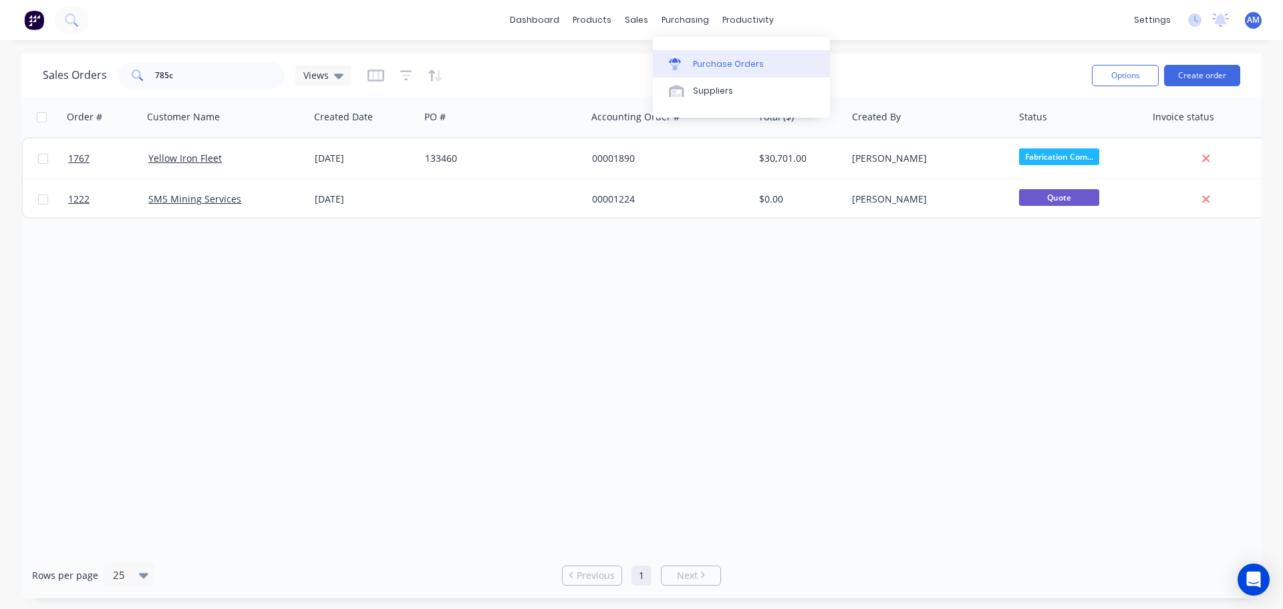
click at [705, 66] on div "Purchase Orders" at bounding box center [728, 64] width 71 height 12
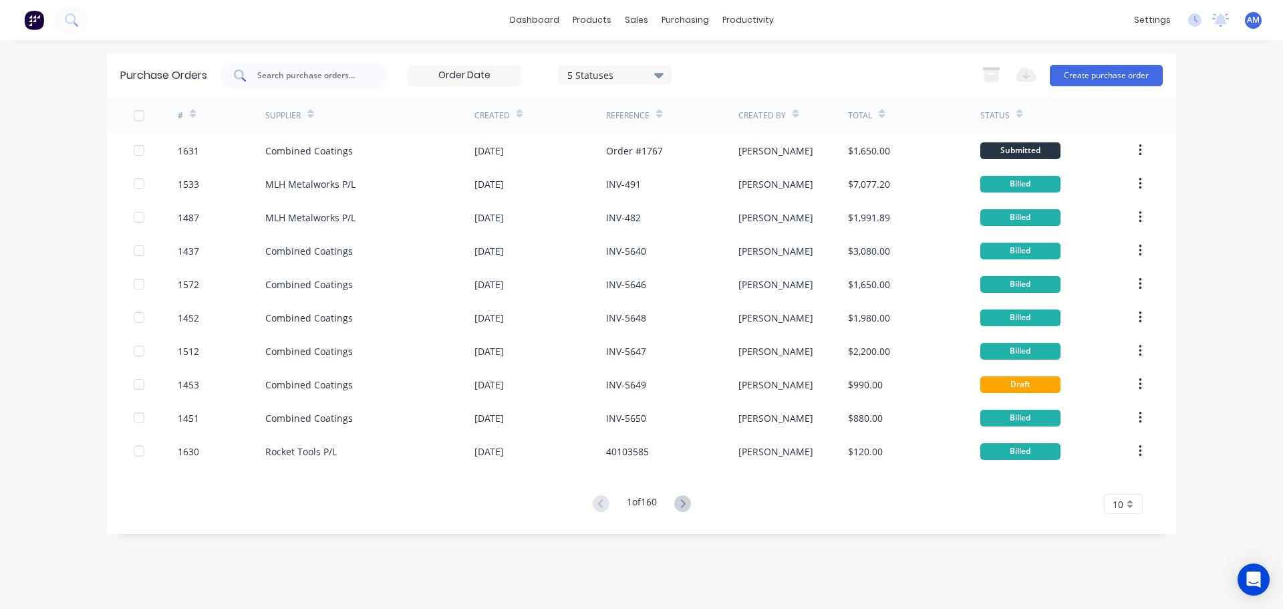
click at [325, 74] on input "text" at bounding box center [311, 75] width 111 height 13
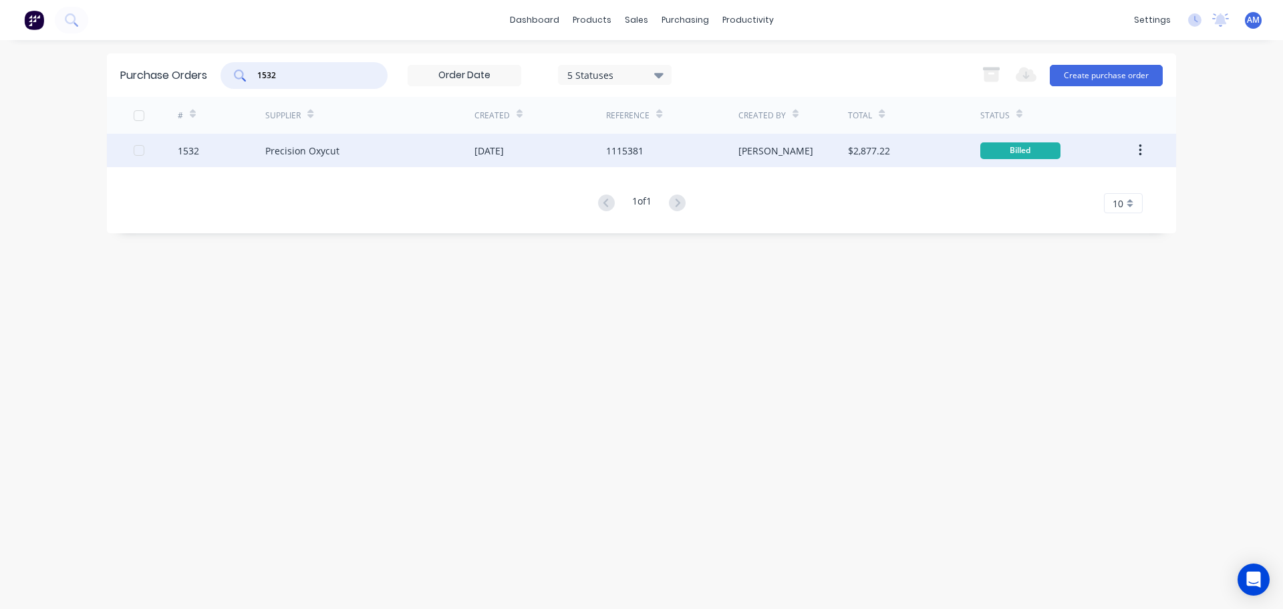
type input "1532"
click at [433, 154] on div "Precision Oxycut" at bounding box center [369, 150] width 209 height 33
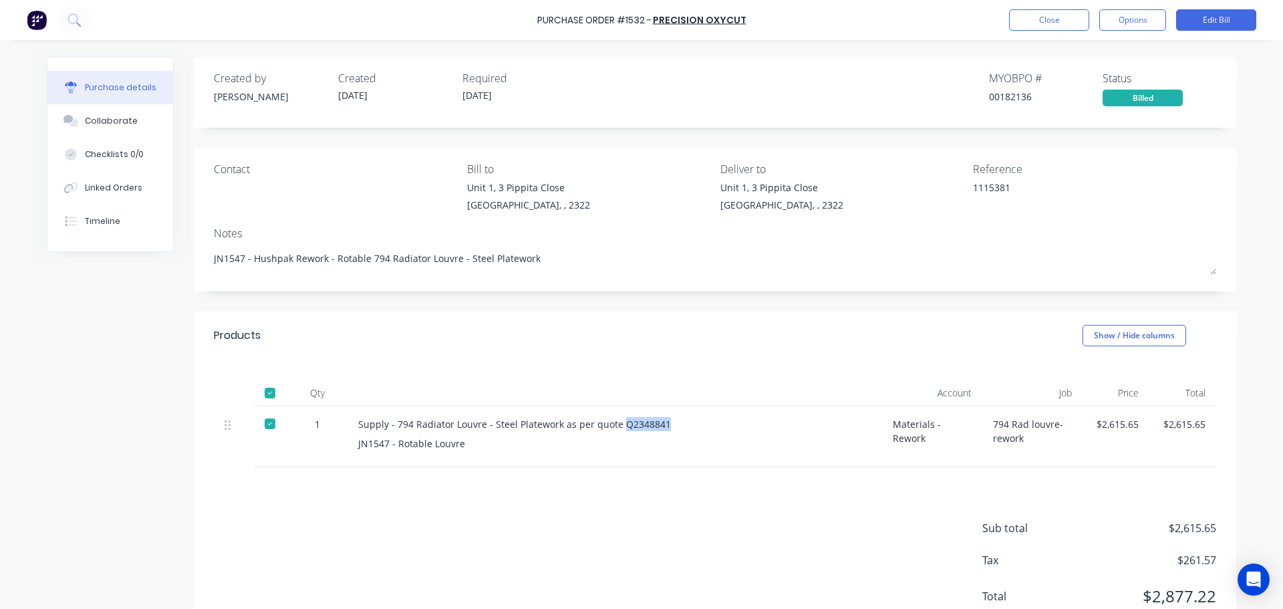
drag, startPoint x: 655, startPoint y: 424, endPoint x: 614, endPoint y: 421, distance: 40.8
click at [614, 421] on div "Supply - 794 Radiator Louvre - Steel Platework as per quote Q2348841" at bounding box center [614, 424] width 513 height 14
copy div "Q2348841"
click at [652, 481] on div "Sub total $2,615.65 Tax $261.57 Total $2,877.22" at bounding box center [715, 555] width 1042 height 177
click at [1031, 17] on button "Close" at bounding box center [1049, 19] width 80 height 21
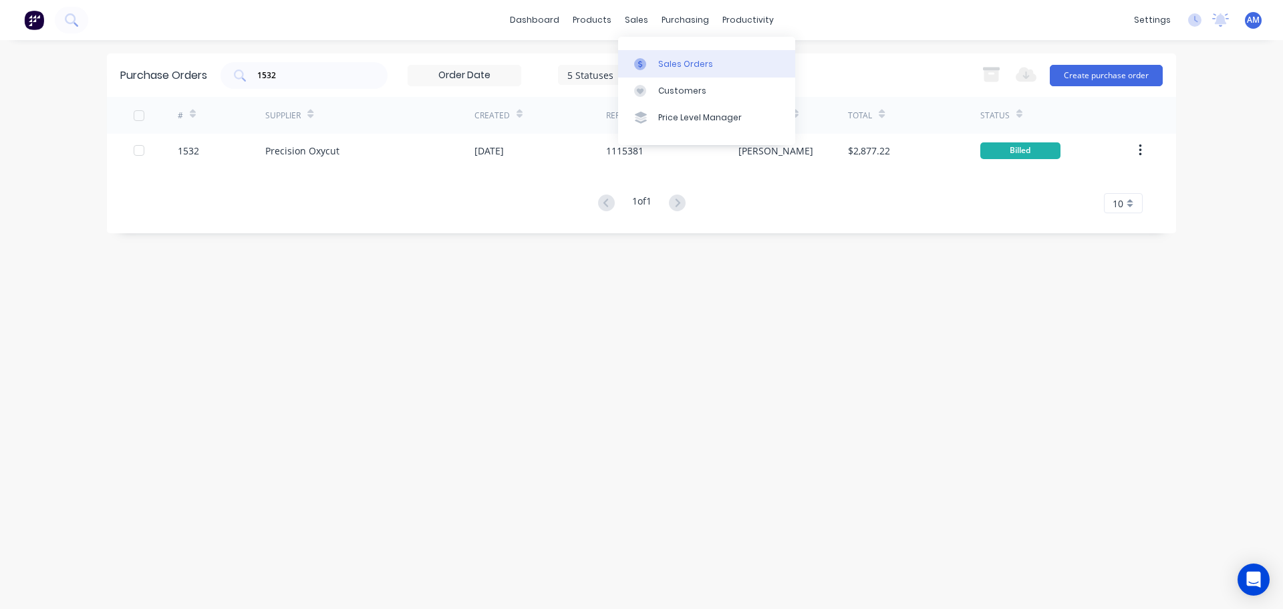
click at [668, 58] on div "Sales Orders" at bounding box center [685, 64] width 55 height 12
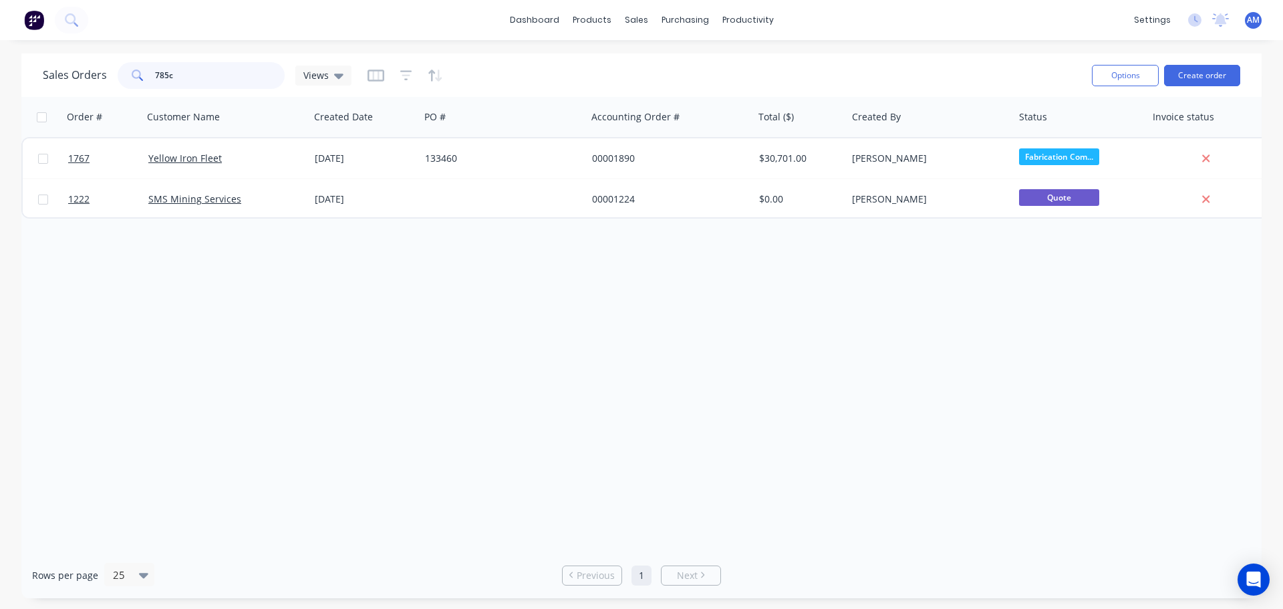
drag, startPoint x: 180, startPoint y: 69, endPoint x: 146, endPoint y: 67, distance: 33.4
click at [148, 67] on div "785c" at bounding box center [201, 75] width 167 height 27
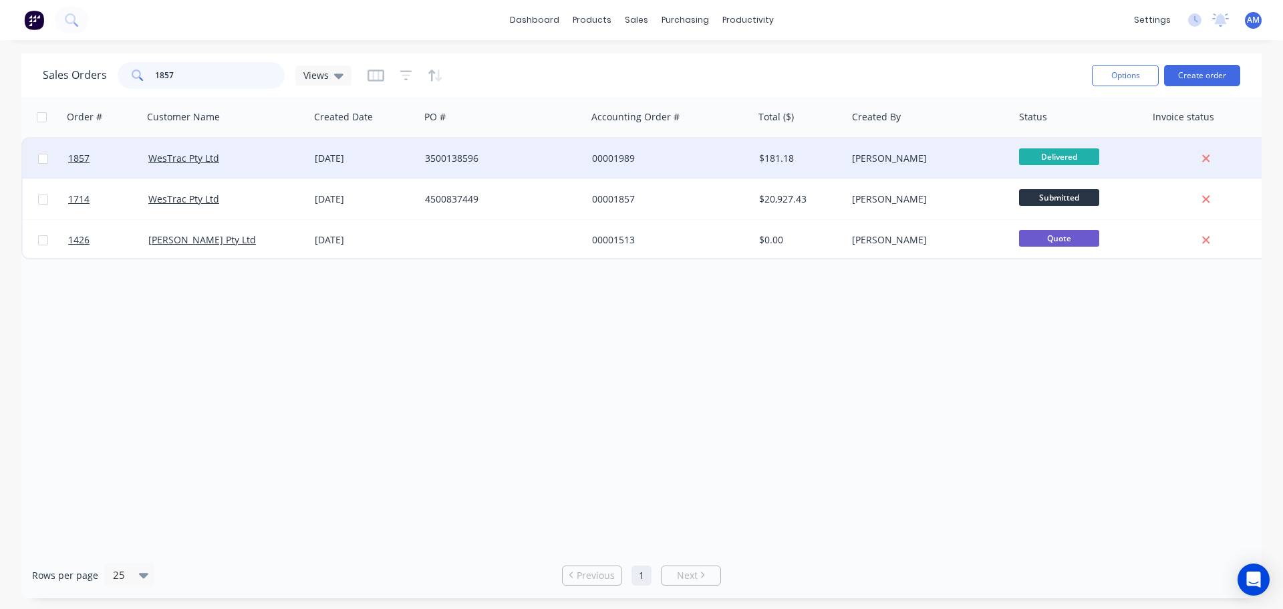
type input "1857"
click at [447, 156] on div "3500138596" at bounding box center [499, 158] width 148 height 13
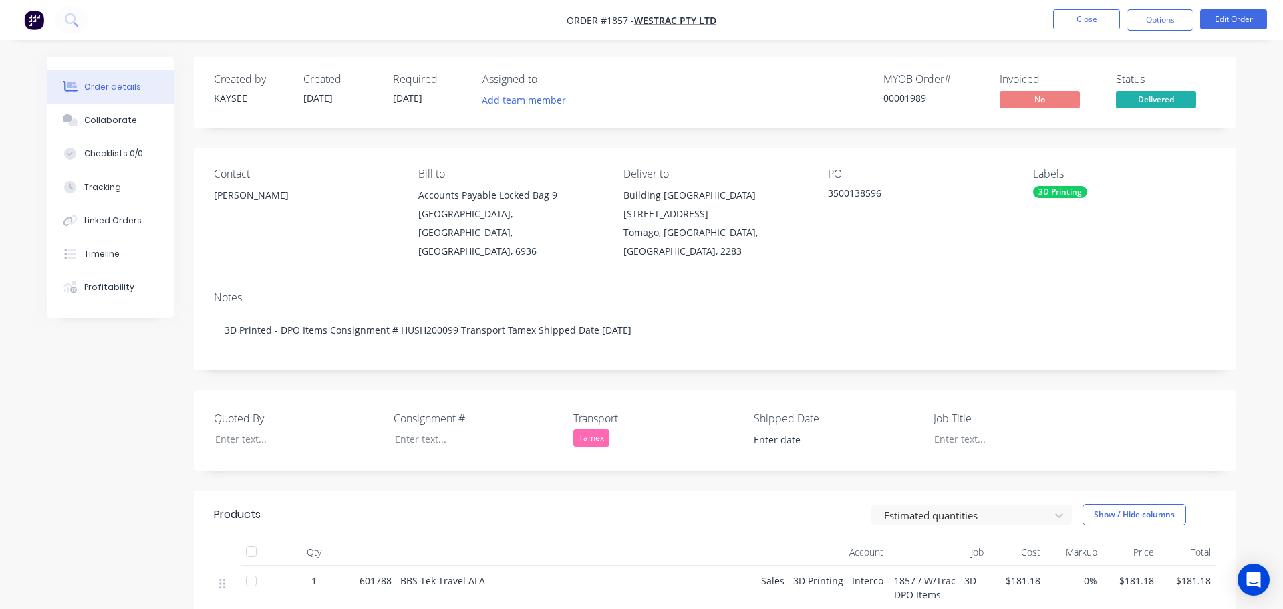
type input "[DATE]"
click at [98, 114] on button "Collaborate" at bounding box center [105, 120] width 127 height 33
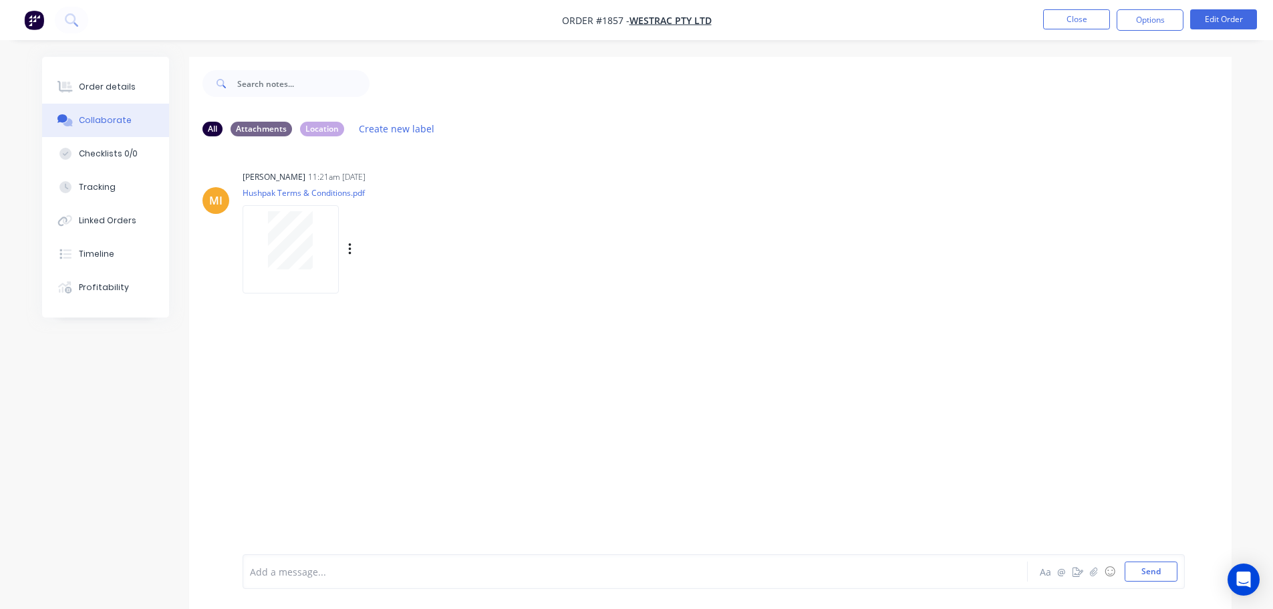
scroll to position [20, 0]
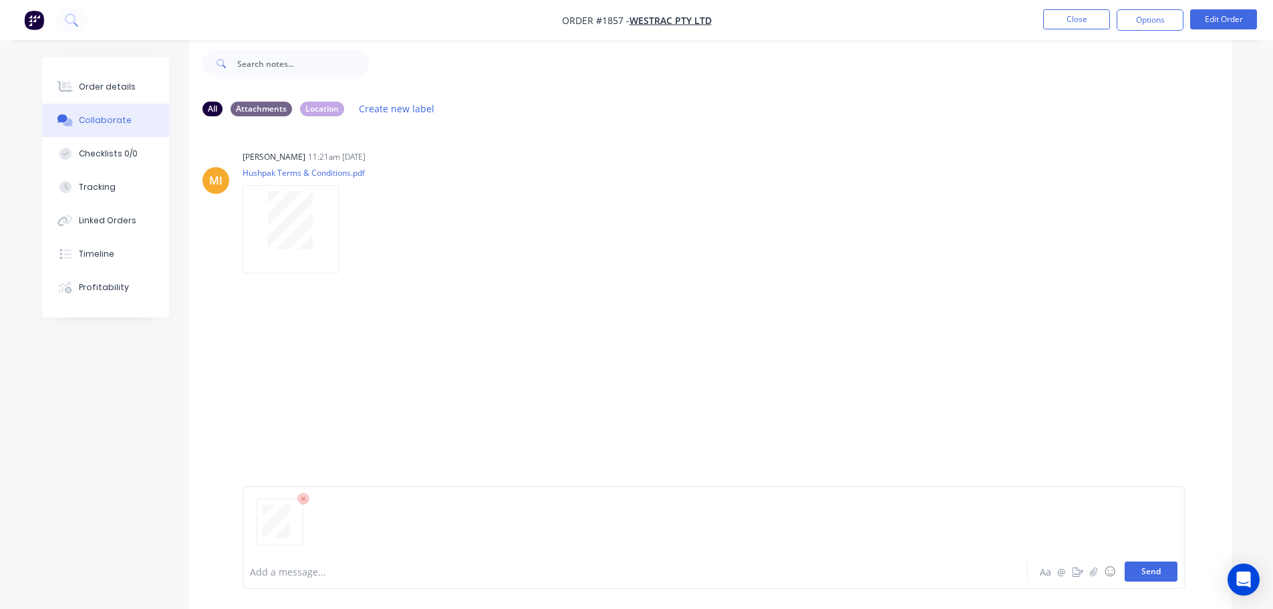
click at [1152, 575] on button "Send" at bounding box center [1150, 571] width 53 height 20
click at [1072, 18] on button "Close" at bounding box center [1076, 19] width 67 height 20
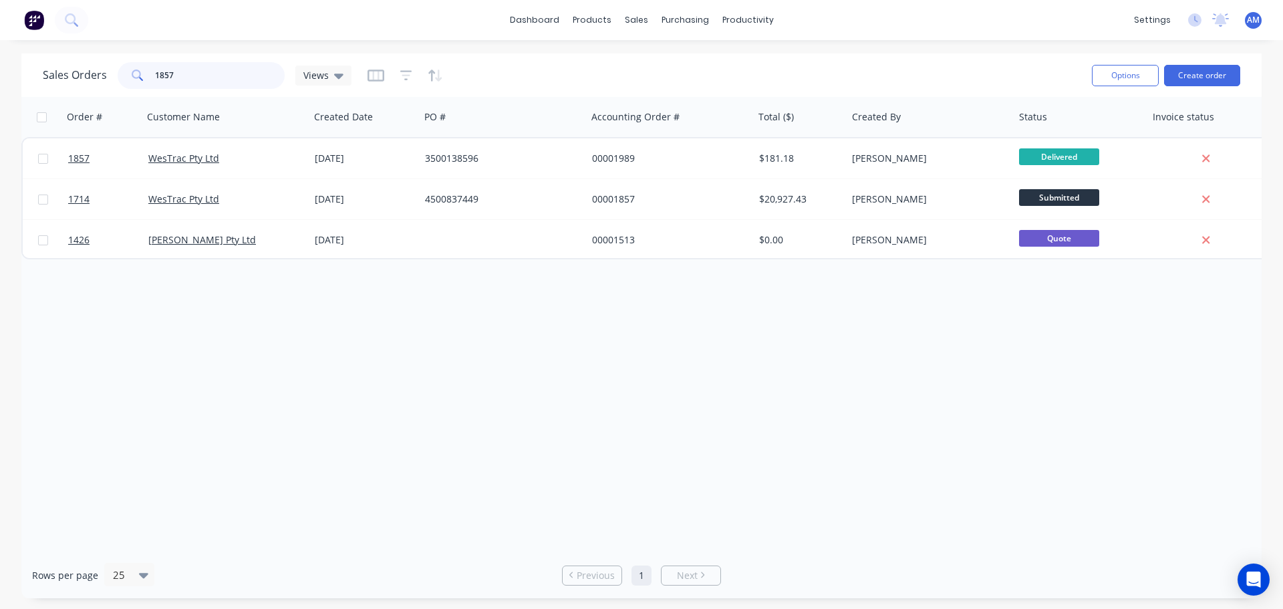
click at [216, 70] on input "1857" at bounding box center [220, 75] width 130 height 27
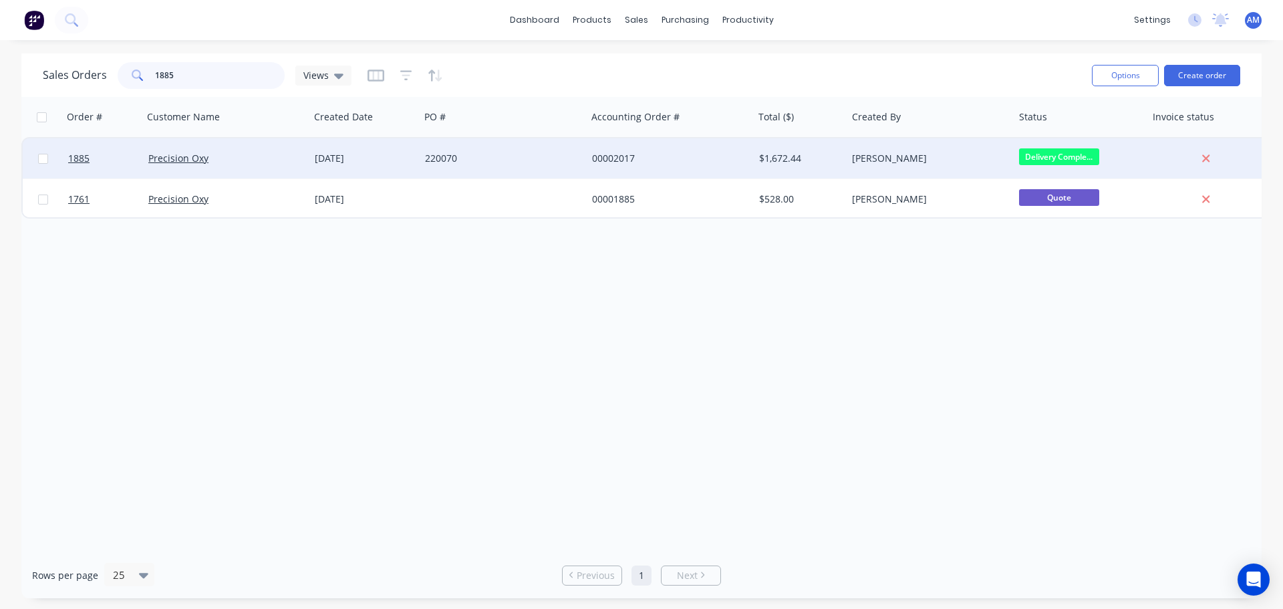
type input "1885"
click at [452, 152] on div "220070" at bounding box center [499, 158] width 148 height 13
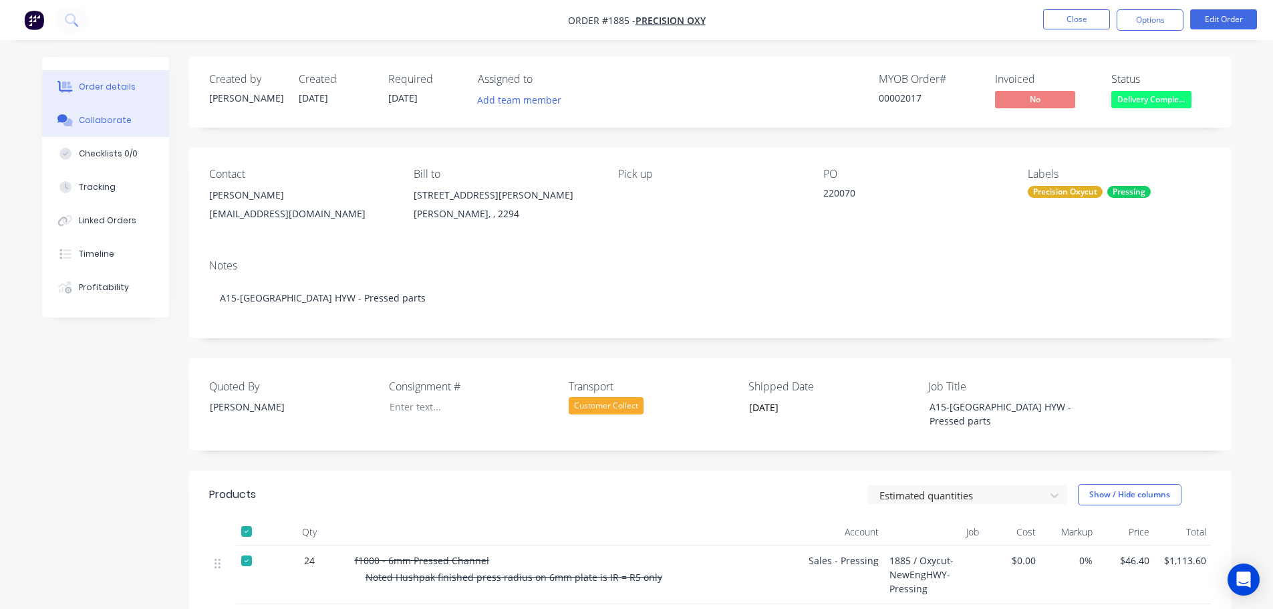
click at [106, 122] on div "Collaborate" at bounding box center [105, 120] width 53 height 12
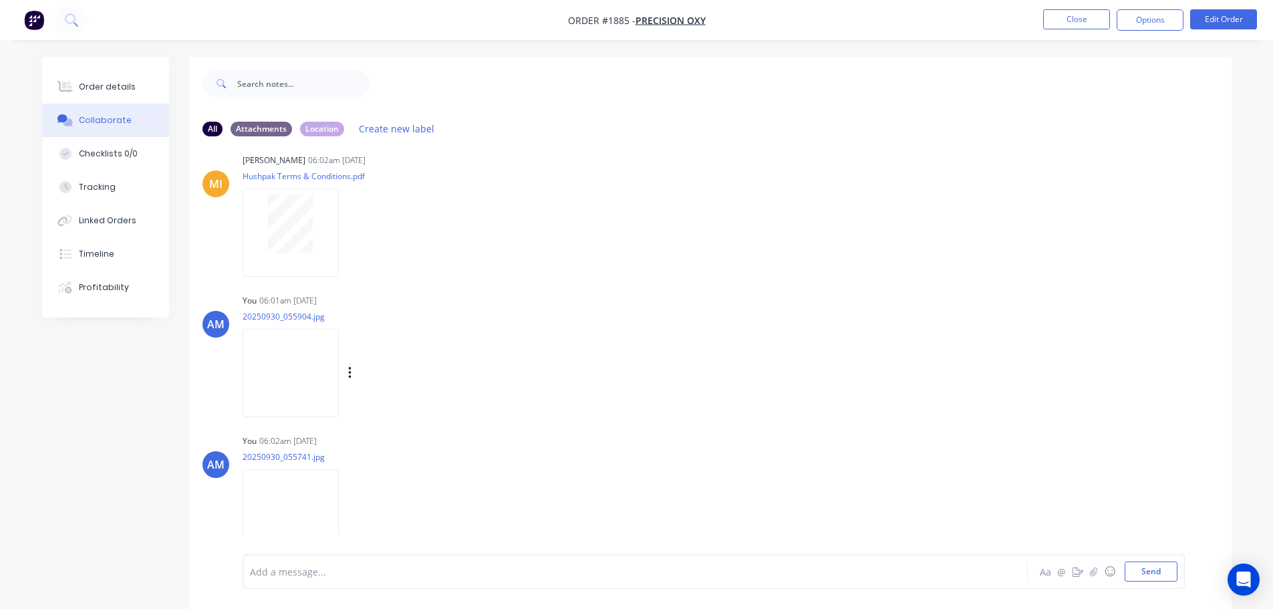
scroll to position [26, 0]
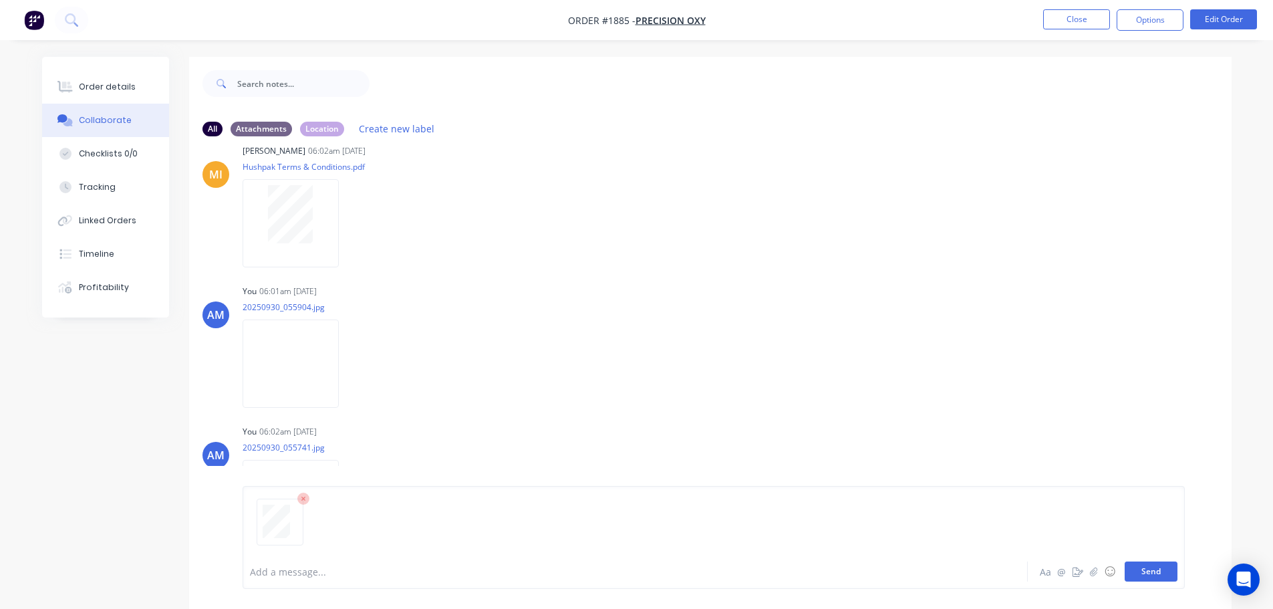
click at [1162, 569] on button "Send" at bounding box center [1150, 571] width 53 height 20
click at [1067, 17] on button "Close" at bounding box center [1076, 19] width 67 height 20
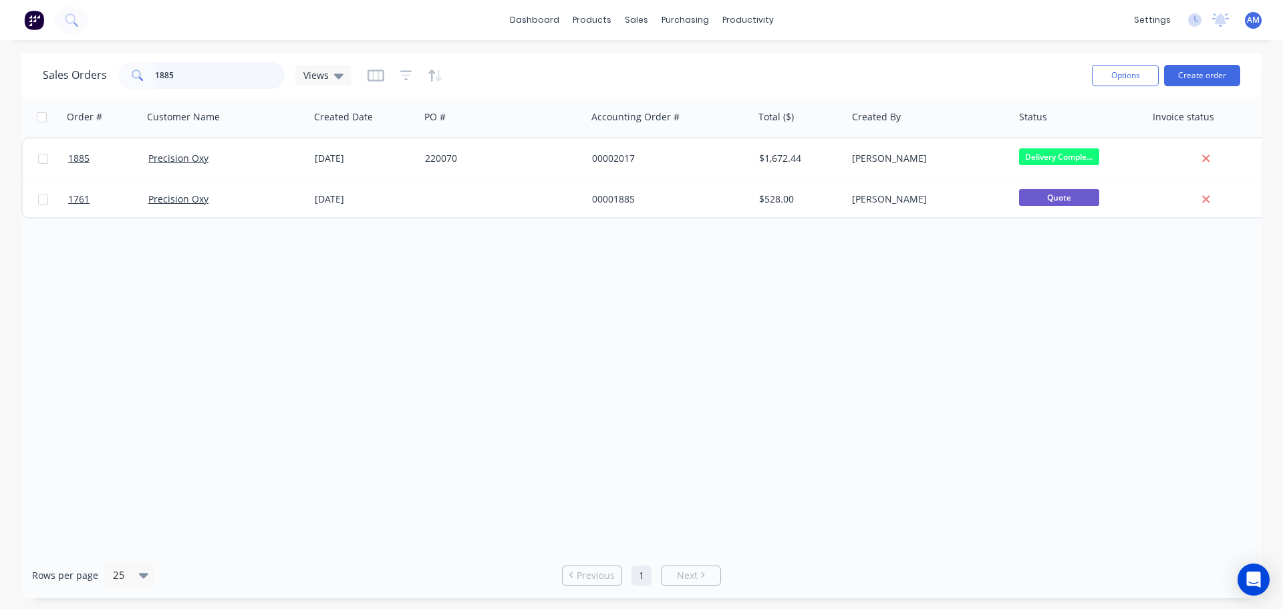
click at [186, 73] on input "1885" at bounding box center [220, 75] width 130 height 27
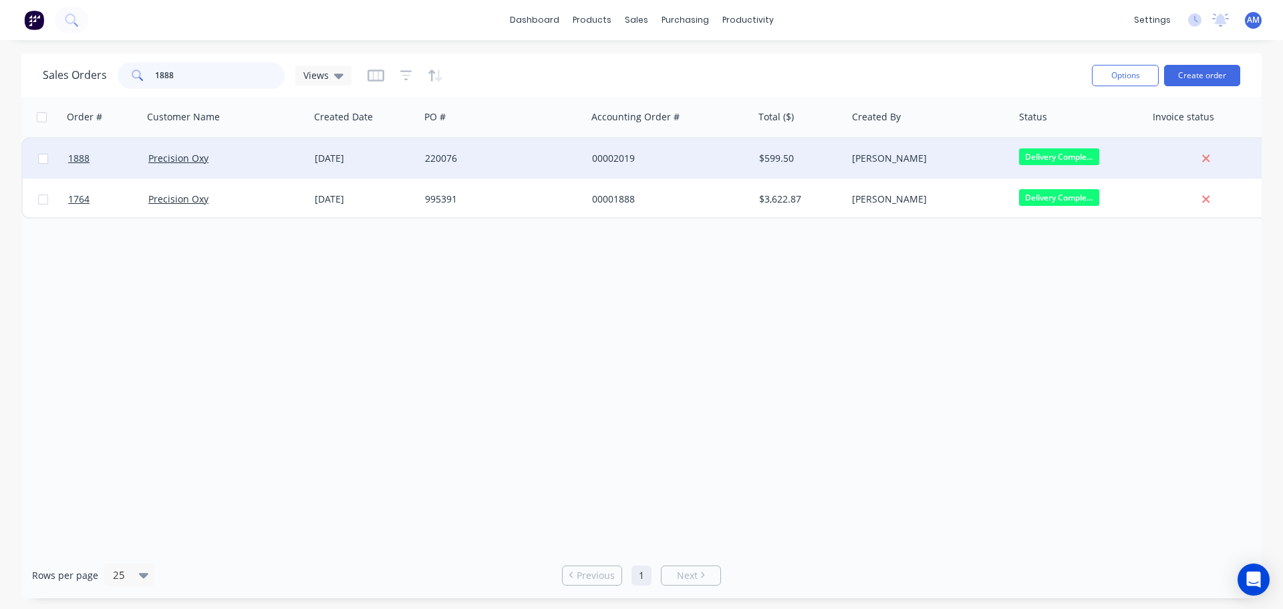
type input "1888"
click at [447, 156] on div "220076" at bounding box center [499, 158] width 148 height 13
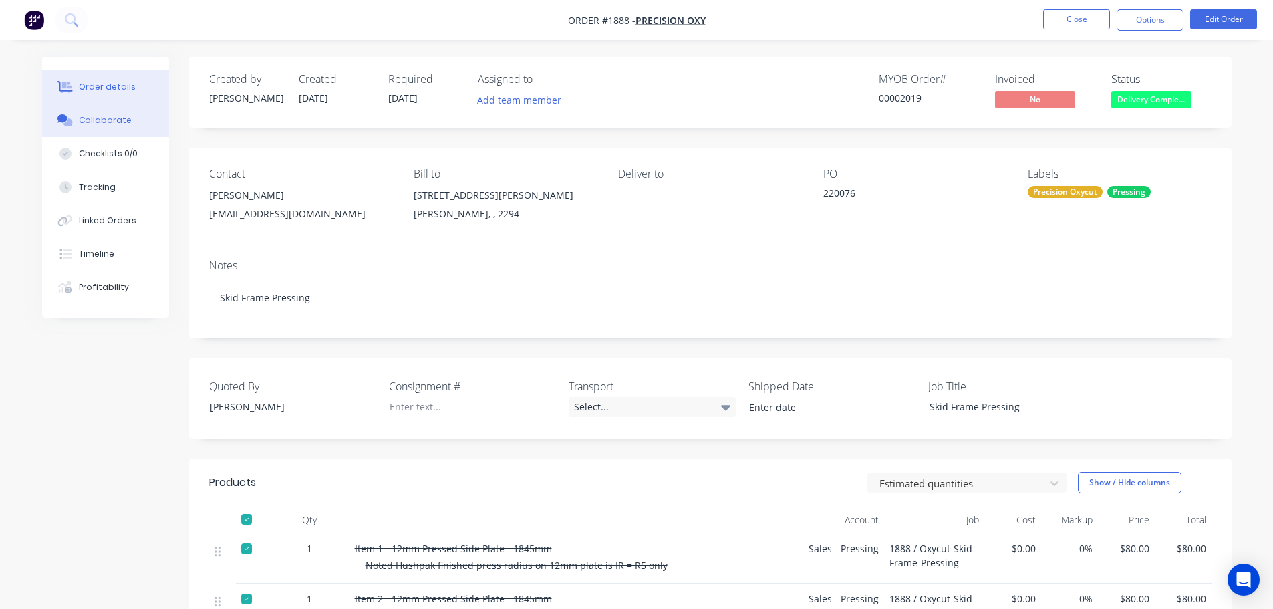
click at [87, 115] on div "Collaborate" at bounding box center [105, 120] width 53 height 12
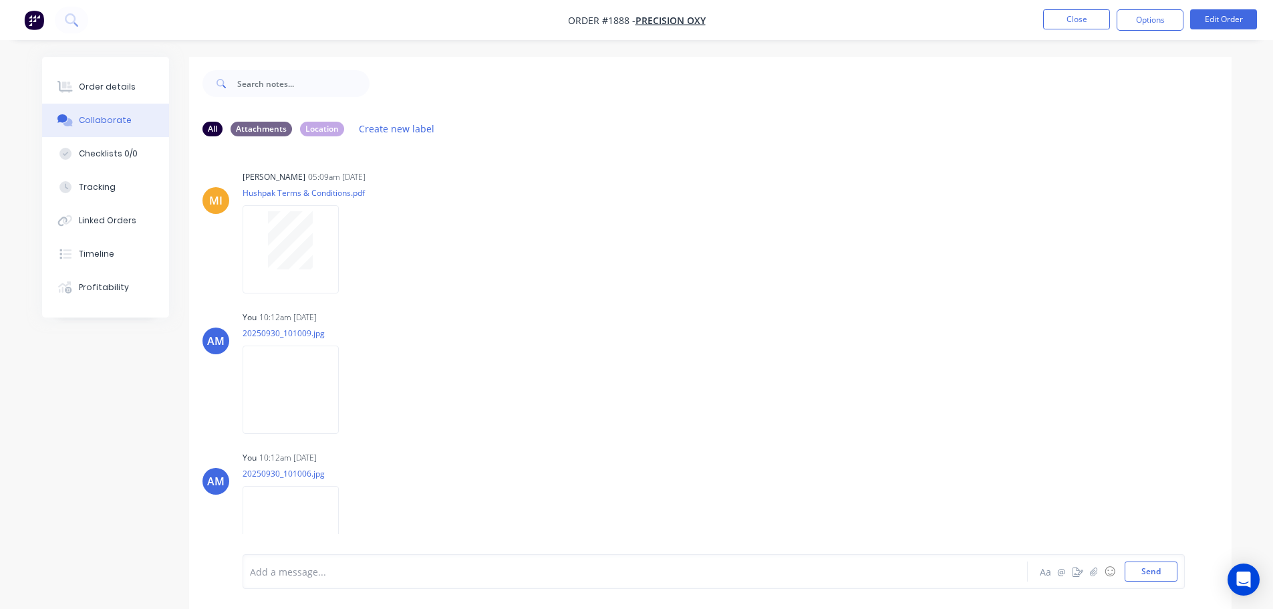
scroll to position [26, 0]
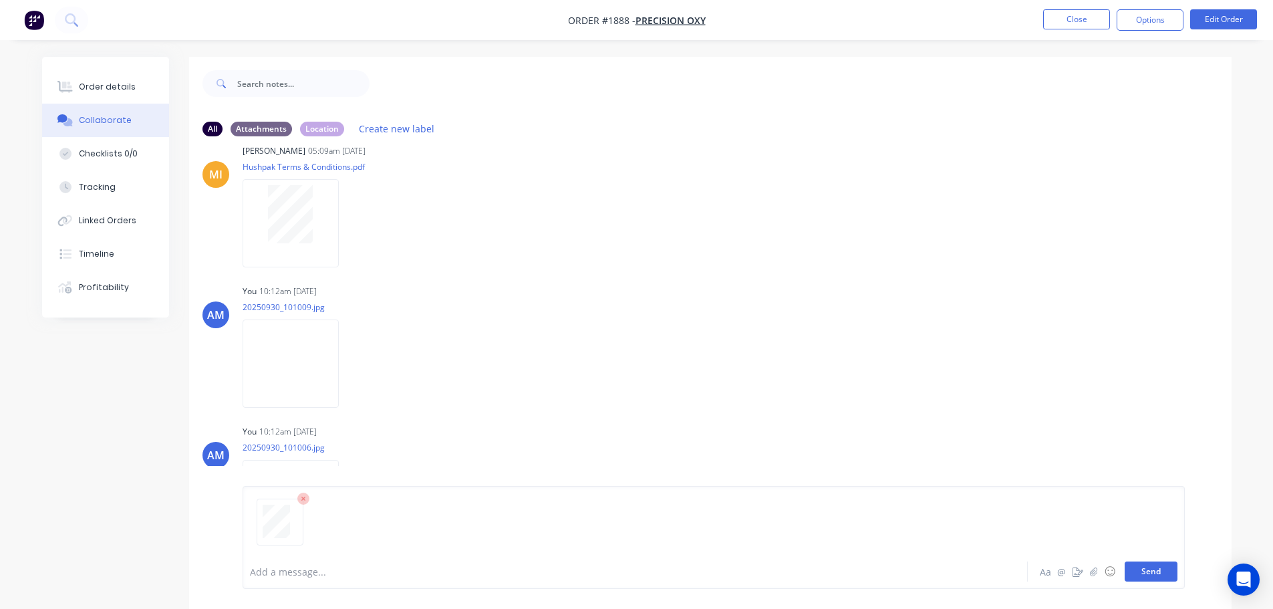
click at [1143, 575] on button "Send" at bounding box center [1150, 571] width 53 height 20
click at [1056, 25] on button "Close" at bounding box center [1076, 19] width 67 height 20
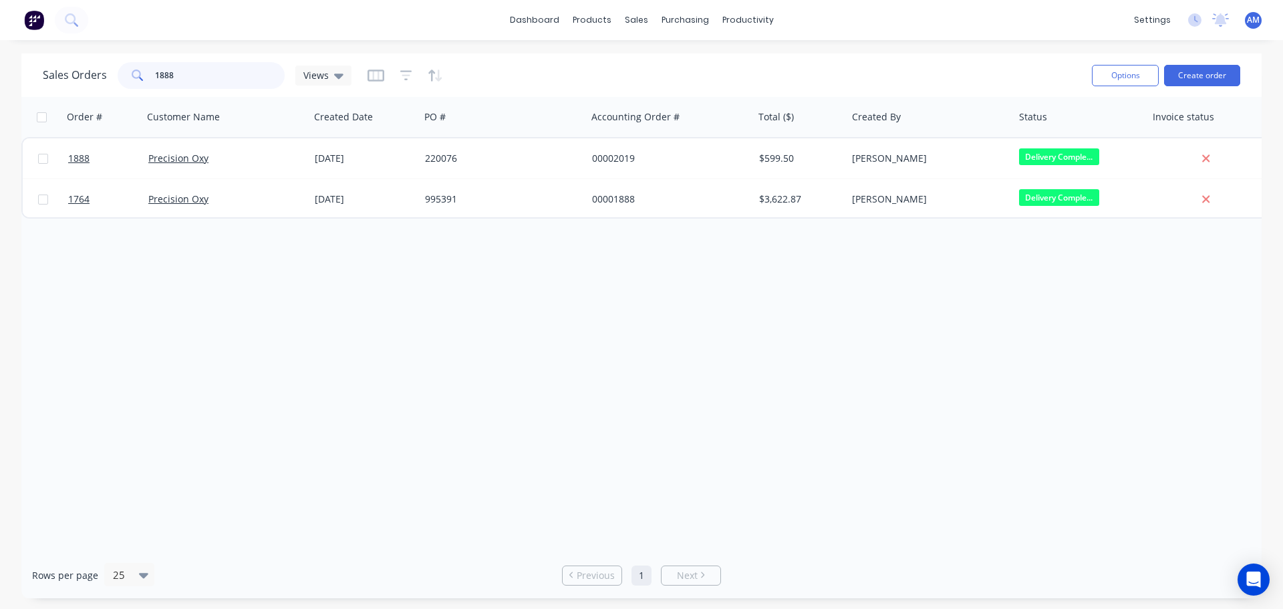
drag, startPoint x: 183, startPoint y: 71, endPoint x: 174, endPoint y: 71, distance: 8.7
click at [175, 71] on input "1888" at bounding box center [220, 75] width 130 height 27
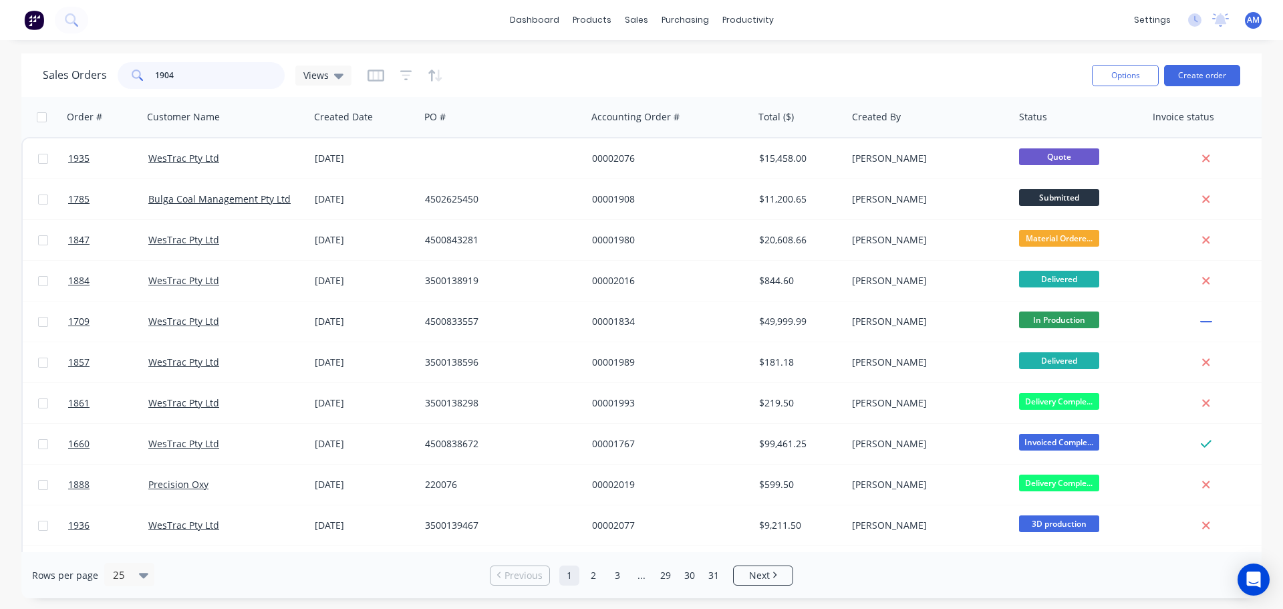
type input "1904"
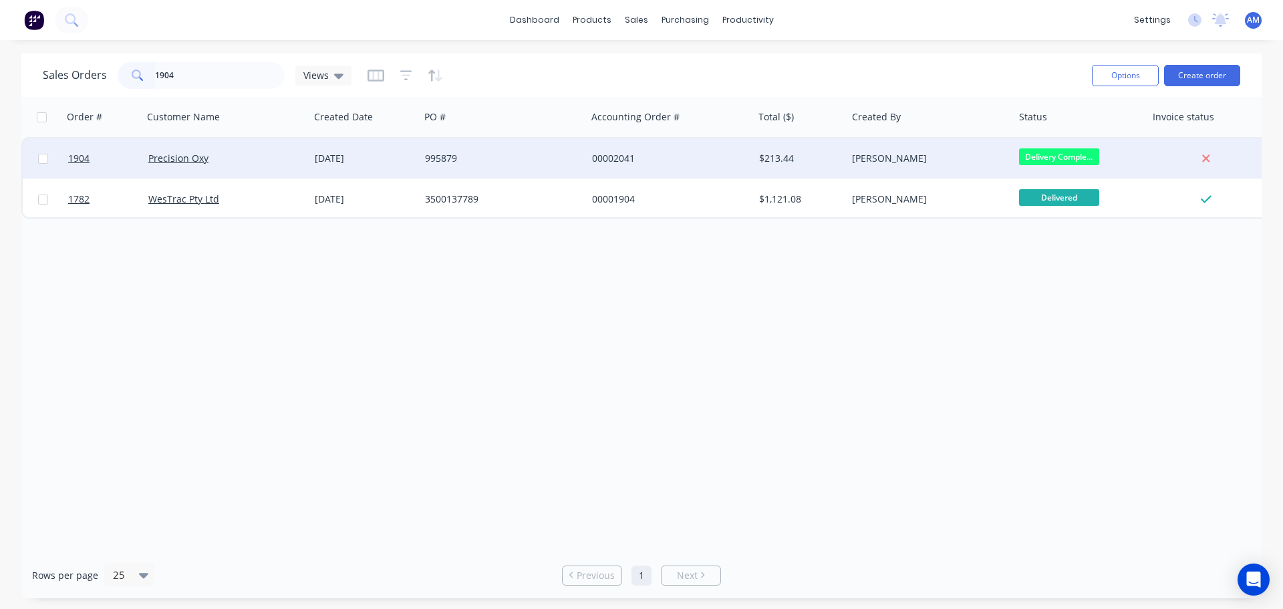
click at [355, 166] on div "[DATE]" at bounding box center [364, 158] width 110 height 40
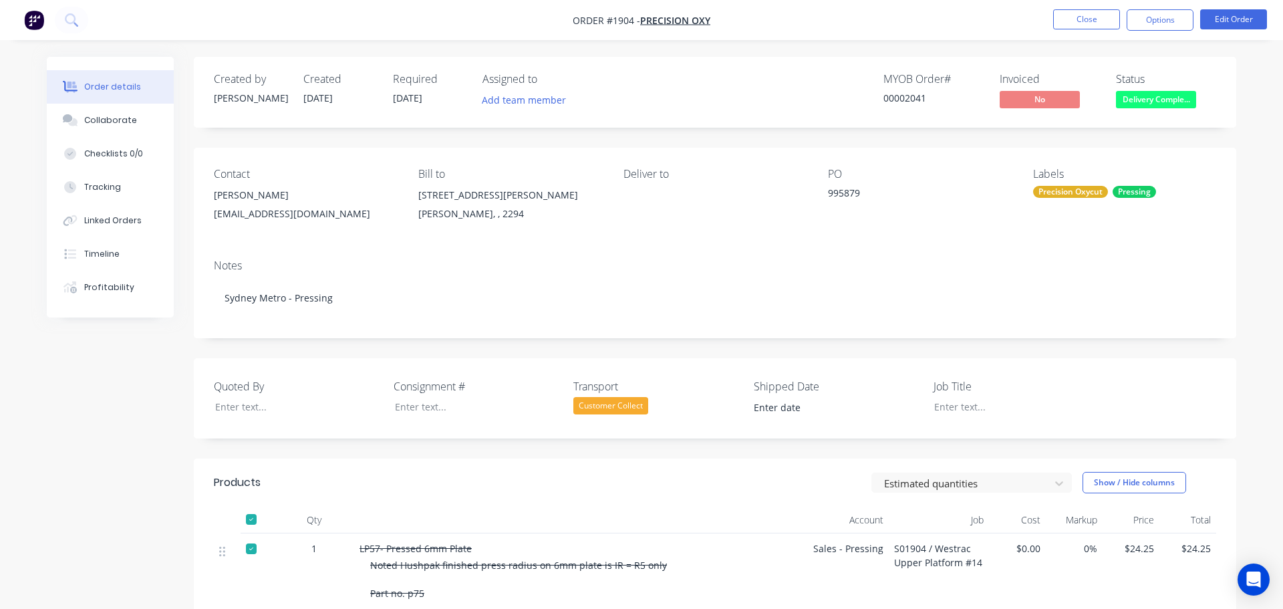
type input "[DATE]"
click at [113, 118] on div "Collaborate" at bounding box center [105, 120] width 53 height 12
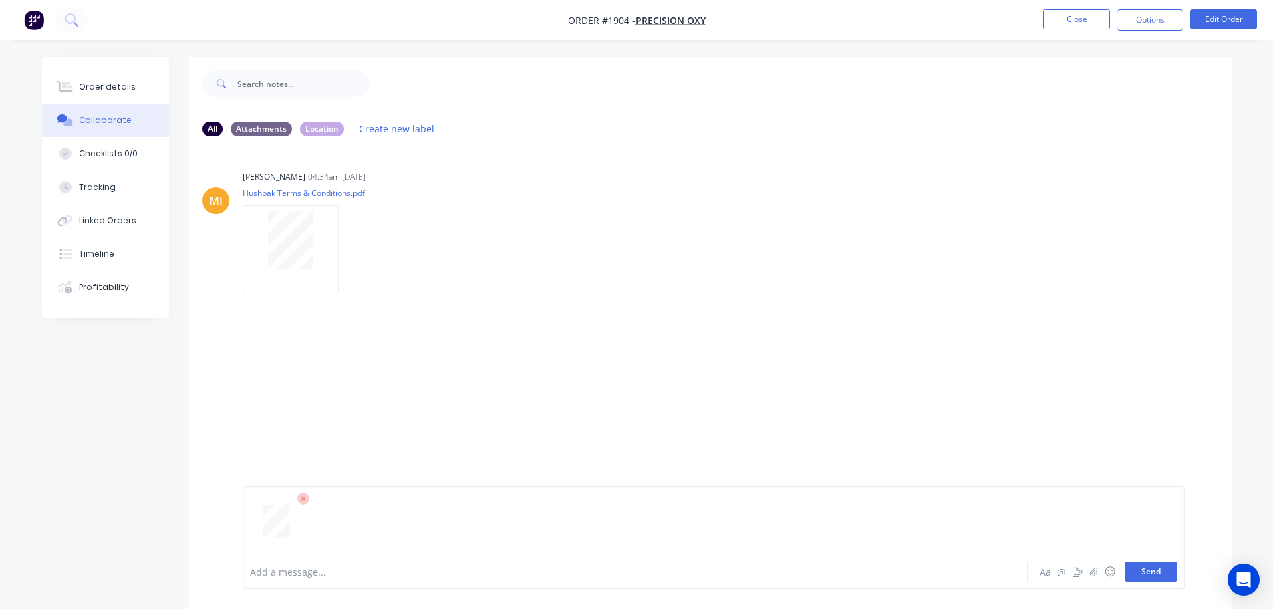
click at [1141, 570] on button "Send" at bounding box center [1150, 571] width 53 height 20
click at [1064, 13] on button "Close" at bounding box center [1076, 19] width 67 height 20
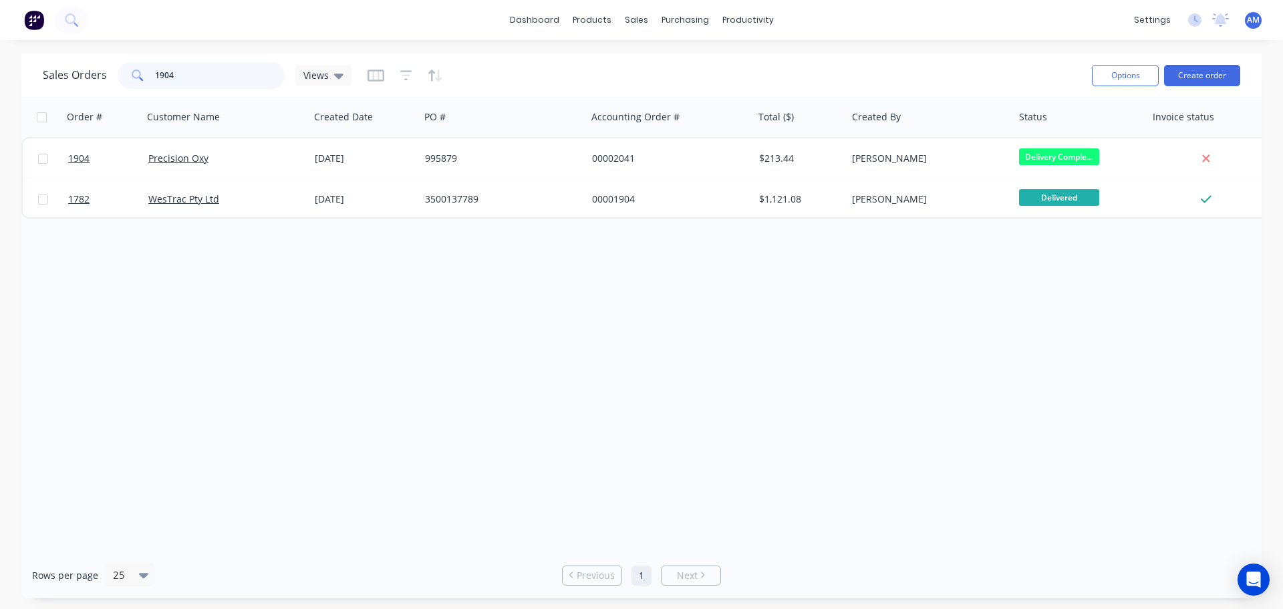
drag, startPoint x: 179, startPoint y: 78, endPoint x: 143, endPoint y: 74, distance: 36.3
click at [144, 74] on div "1904" at bounding box center [201, 75] width 167 height 27
type input "1650"
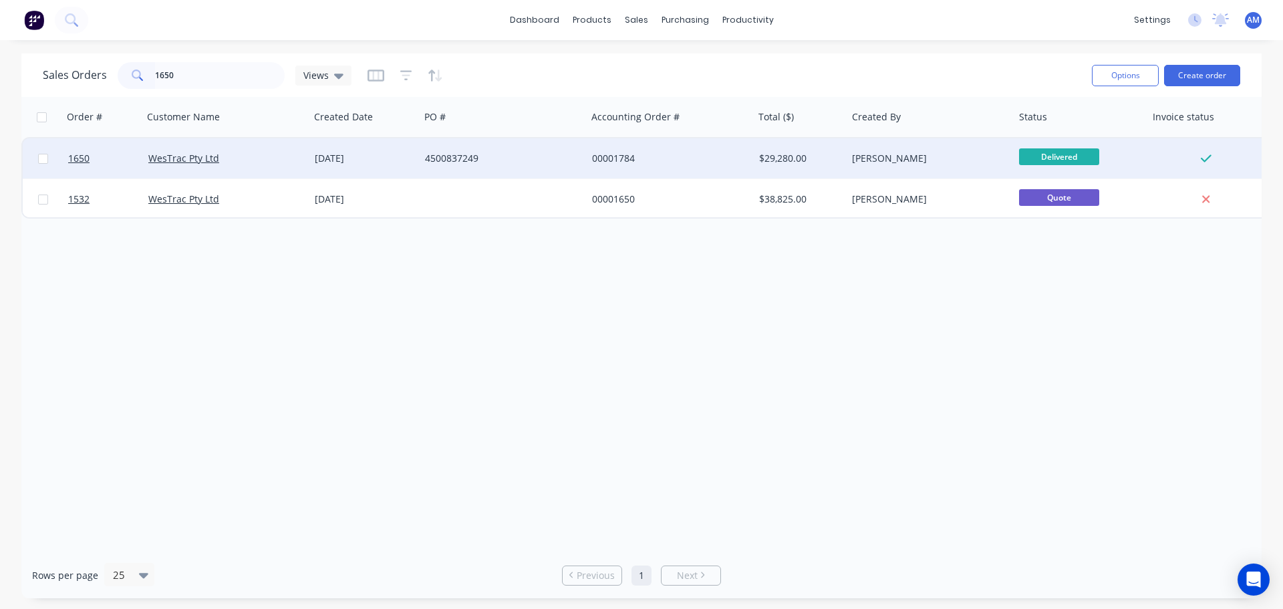
click at [436, 154] on div "4500837249" at bounding box center [499, 158] width 148 height 13
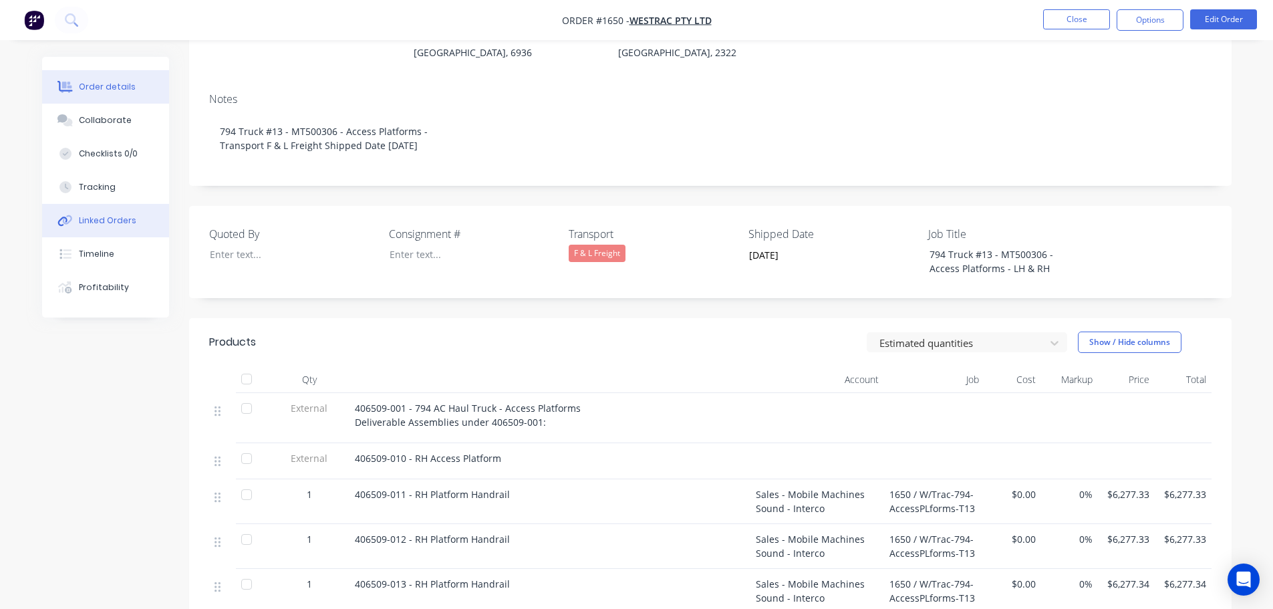
scroll to position [267, 0]
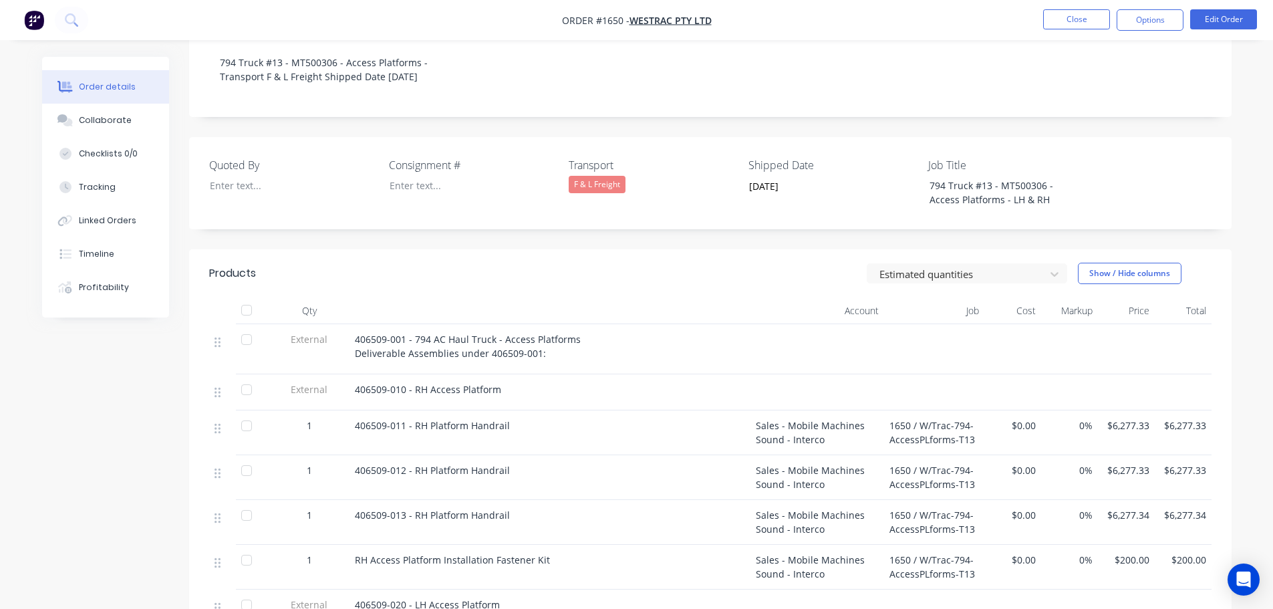
click at [245, 297] on div at bounding box center [246, 310] width 27 height 27
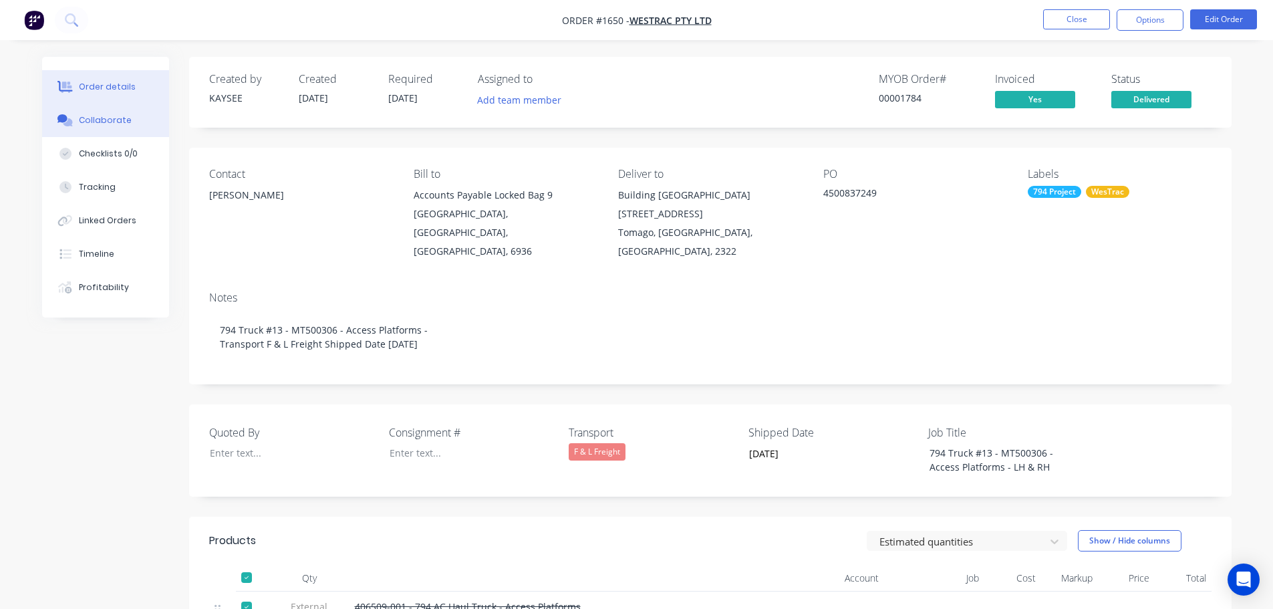
click at [106, 114] on div "Collaborate" at bounding box center [105, 120] width 53 height 12
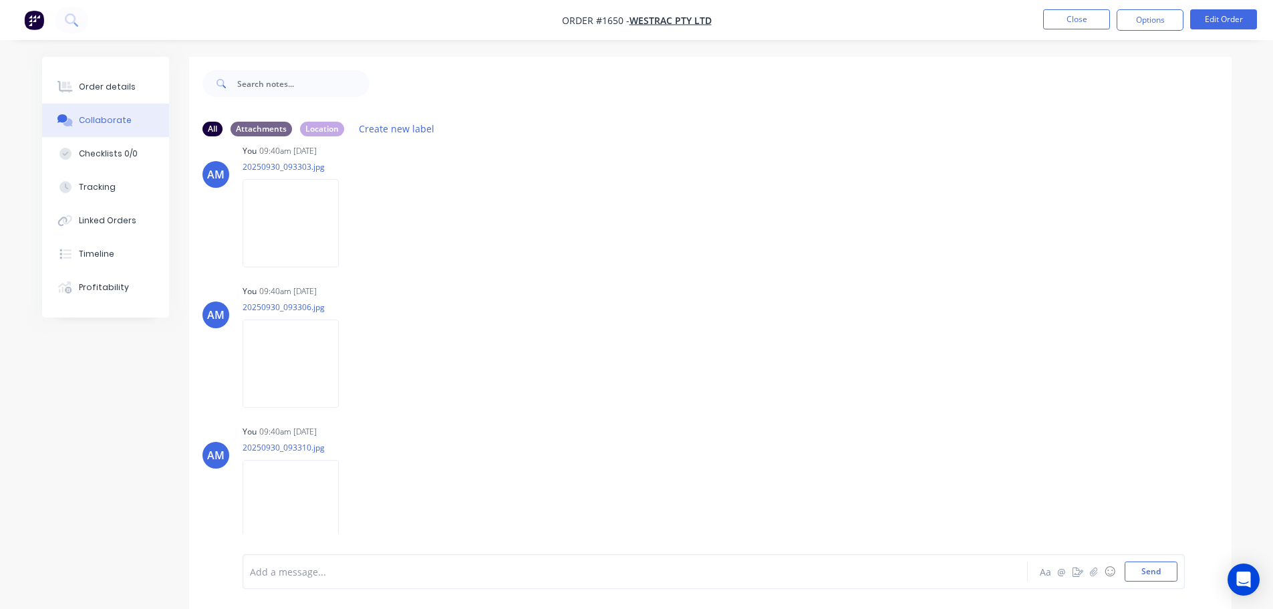
scroll to position [20, 0]
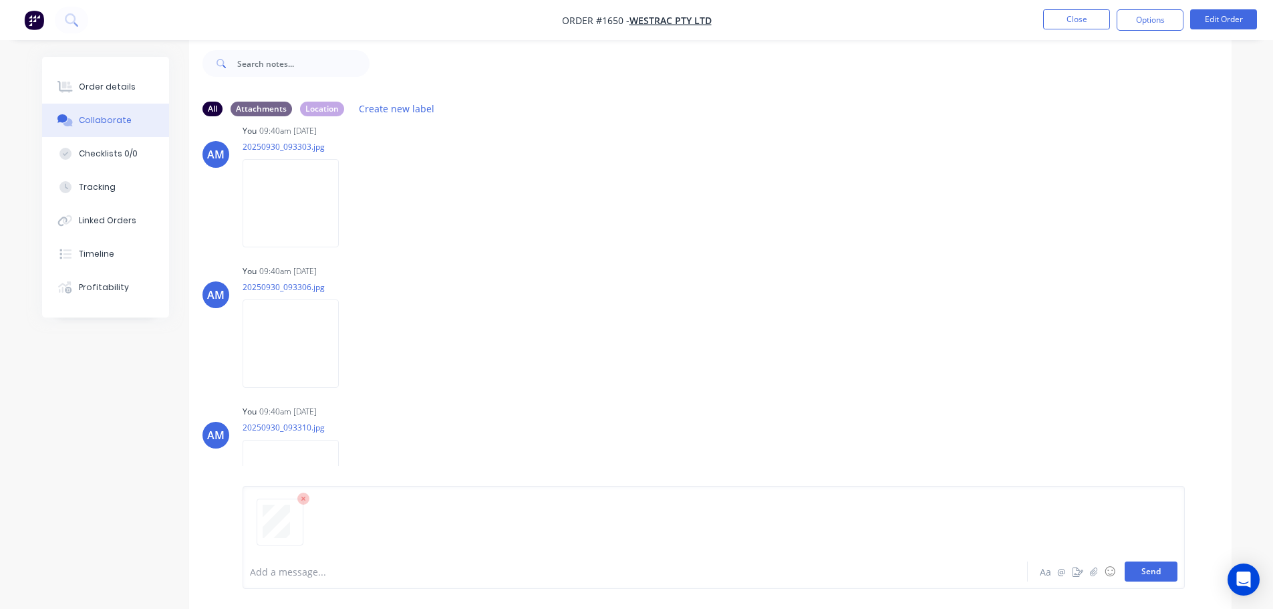
click at [1140, 569] on button "Send" at bounding box center [1150, 571] width 53 height 20
click at [1060, 19] on button "Close" at bounding box center [1076, 19] width 67 height 20
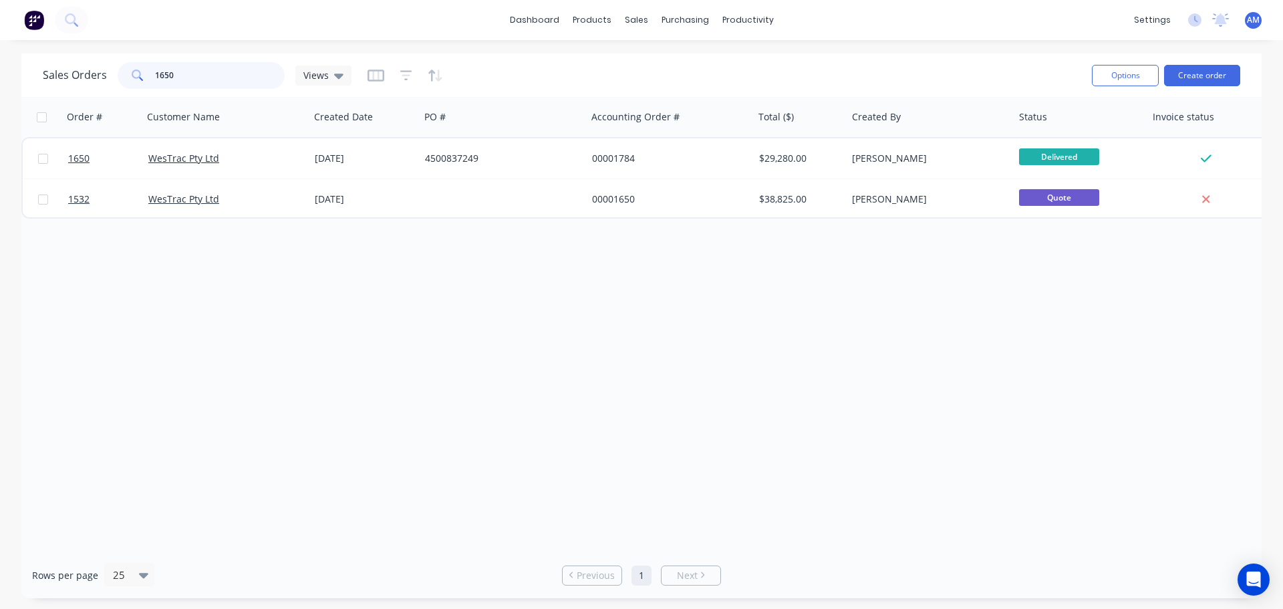
drag, startPoint x: 191, startPoint y: 79, endPoint x: 142, endPoint y: 75, distance: 49.7
click at [148, 75] on div "1650" at bounding box center [201, 75] width 167 height 27
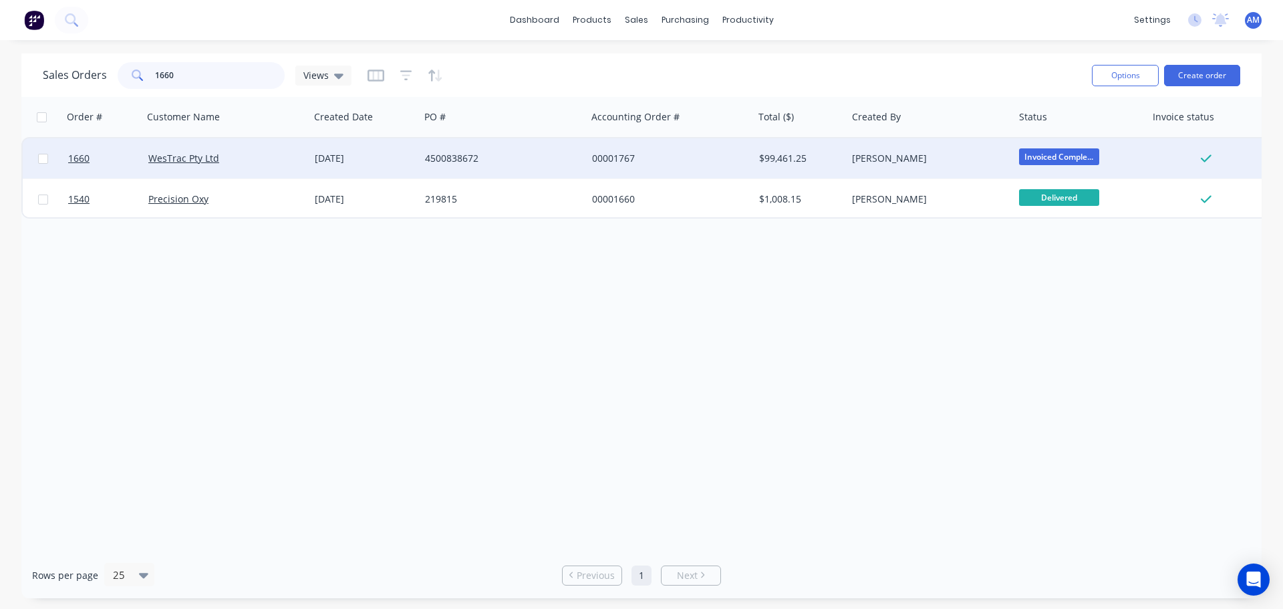
type input "1660"
click at [422, 160] on div "4500838672" at bounding box center [503, 158] width 167 height 40
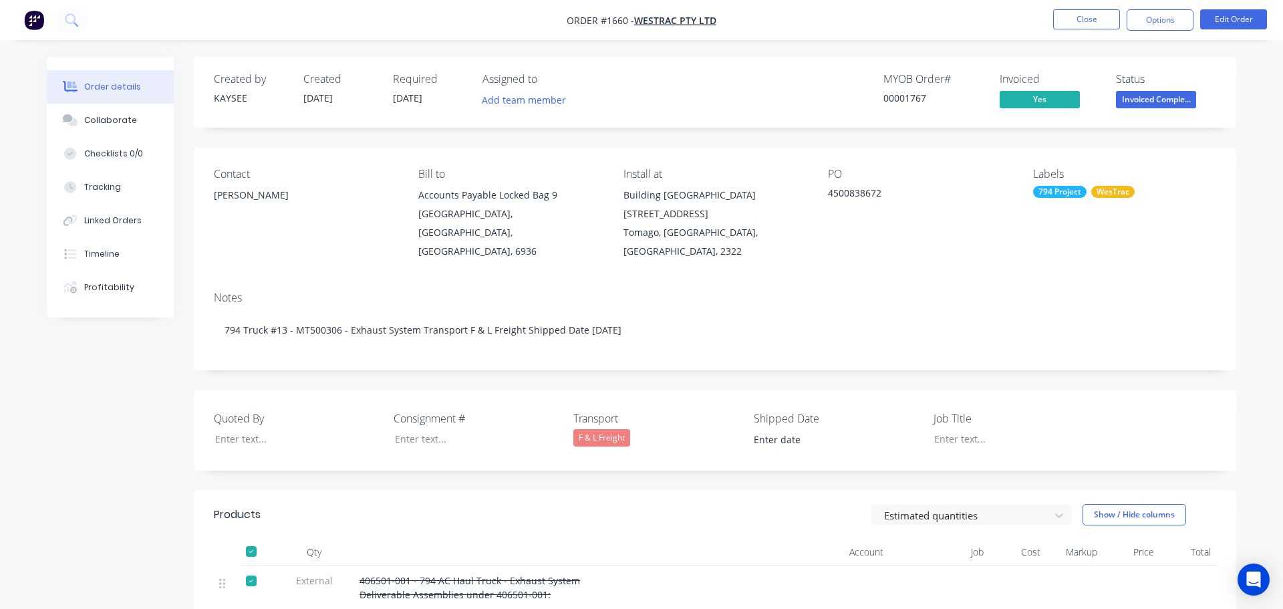
type input "[DATE]"
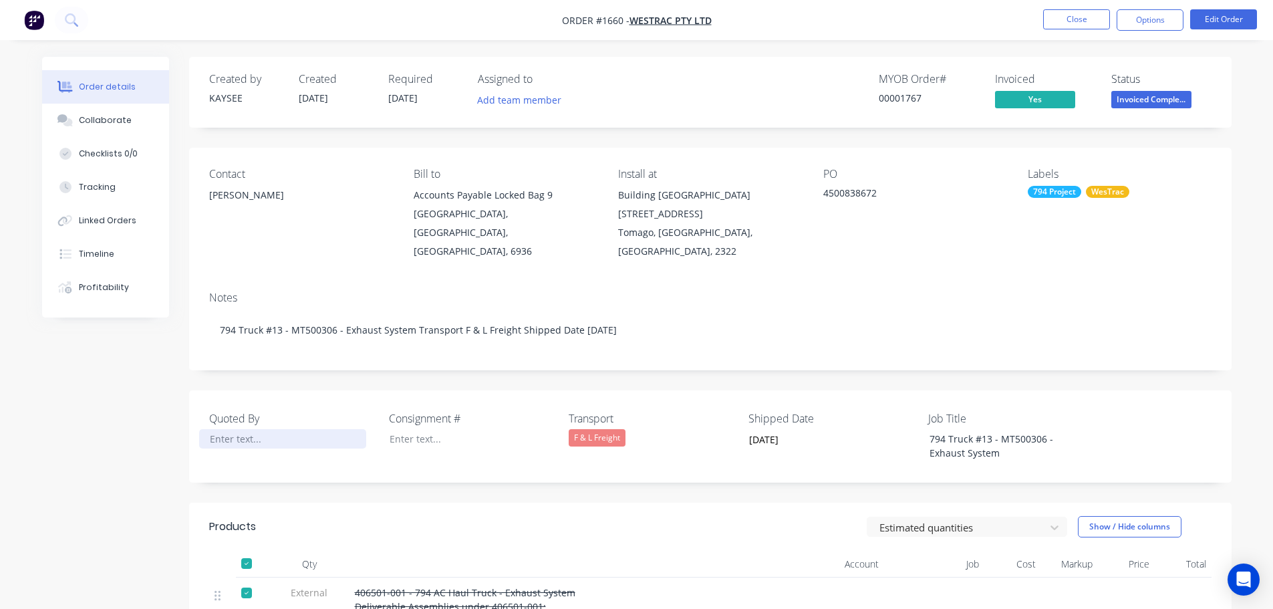
click at [326, 429] on div at bounding box center [282, 438] width 167 height 19
click at [131, 122] on button "Collaborate" at bounding box center [105, 120] width 127 height 33
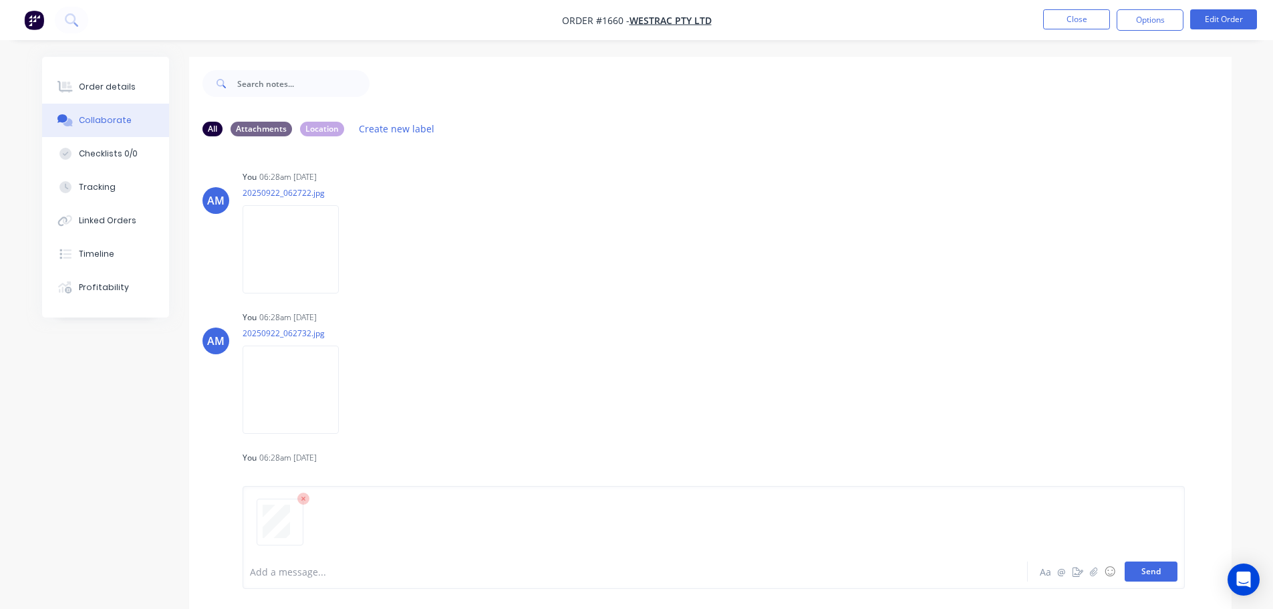
click at [1158, 573] on button "Send" at bounding box center [1150, 571] width 53 height 20
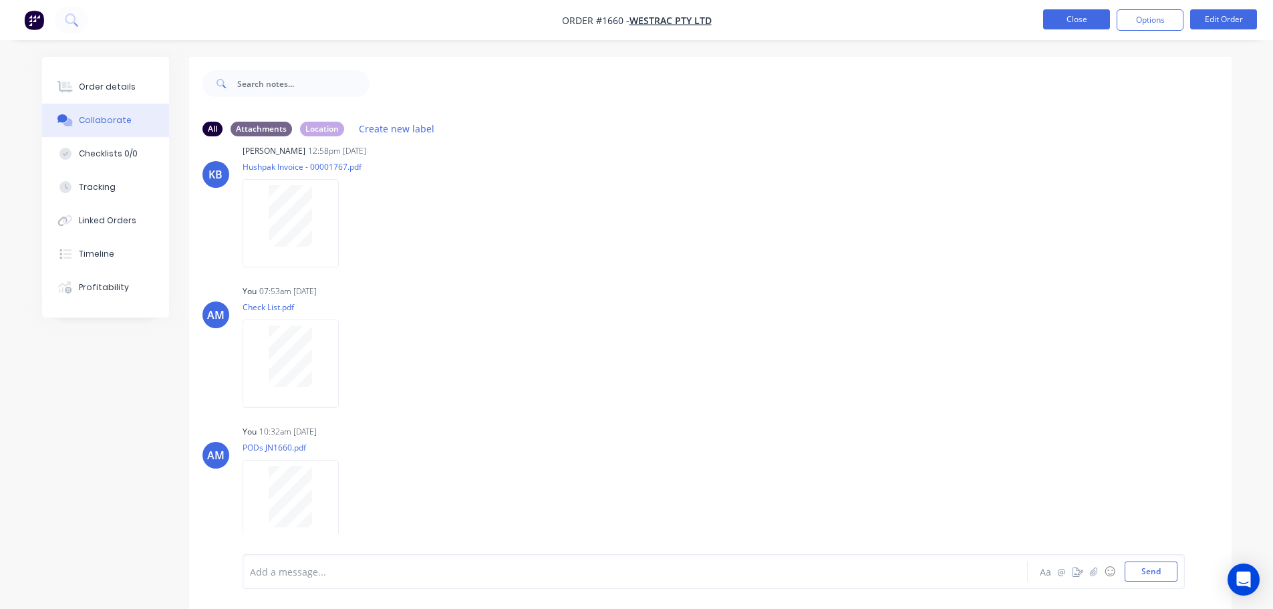
click at [1076, 17] on button "Close" at bounding box center [1076, 19] width 67 height 20
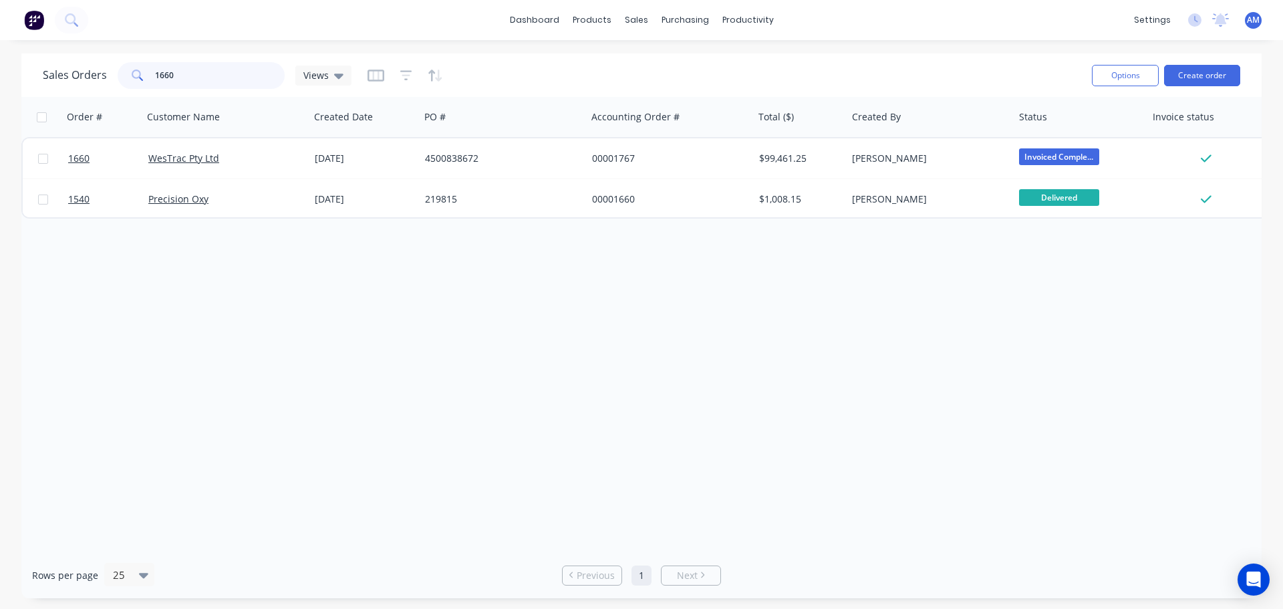
drag, startPoint x: 187, startPoint y: 82, endPoint x: 146, endPoint y: 66, distance: 44.2
click at [146, 66] on div "1660" at bounding box center [201, 75] width 167 height 27
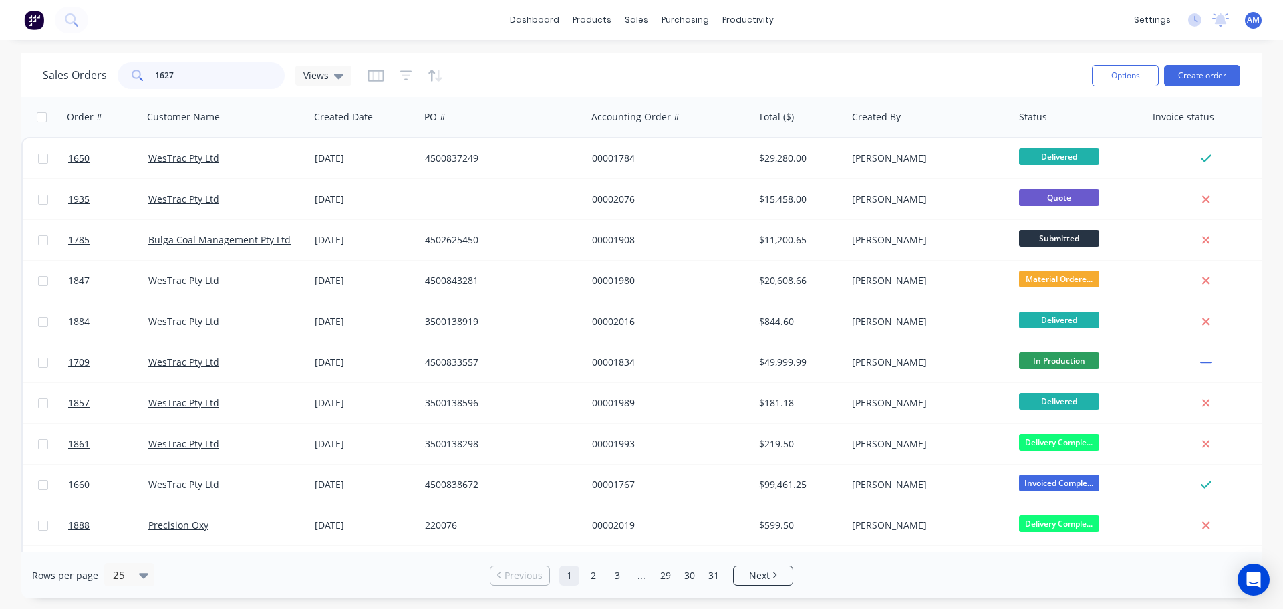
type input "1627"
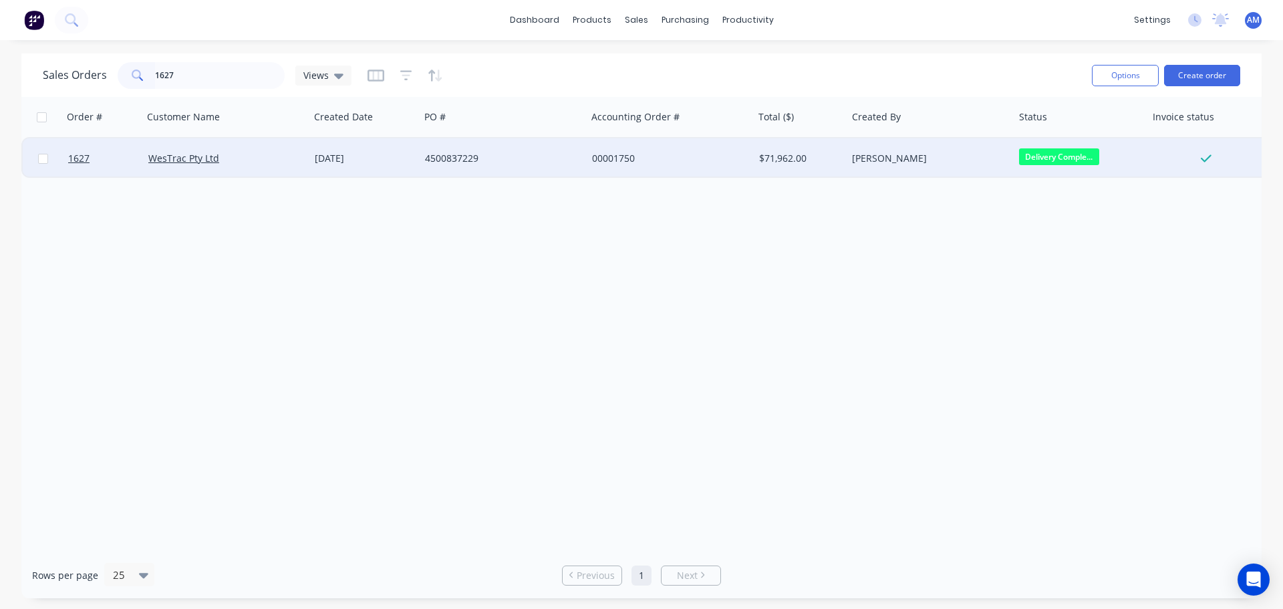
click at [451, 150] on div "4500837229" at bounding box center [503, 158] width 167 height 40
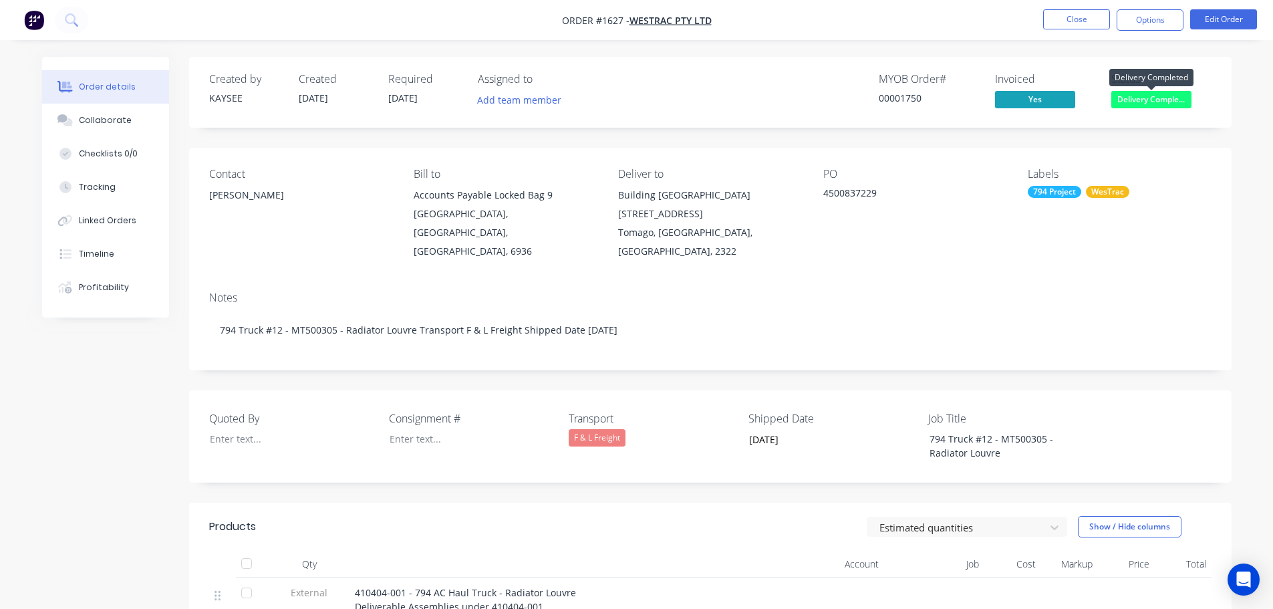
click at [1152, 102] on span "Delivery Comple..." at bounding box center [1151, 99] width 80 height 17
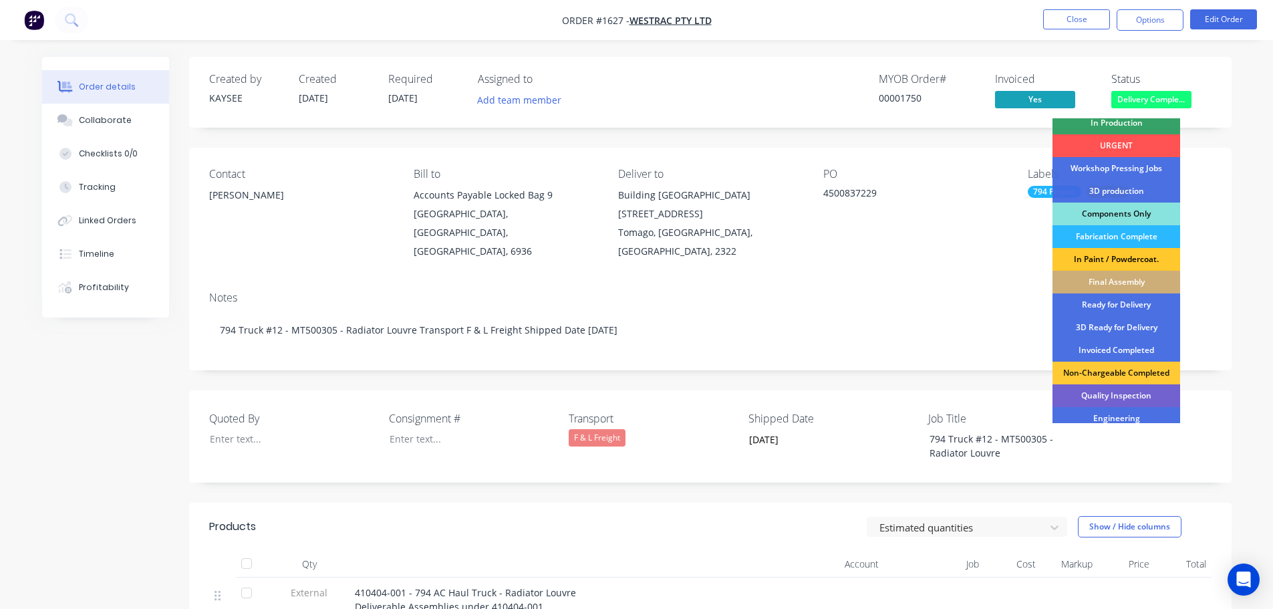
scroll to position [172, 0]
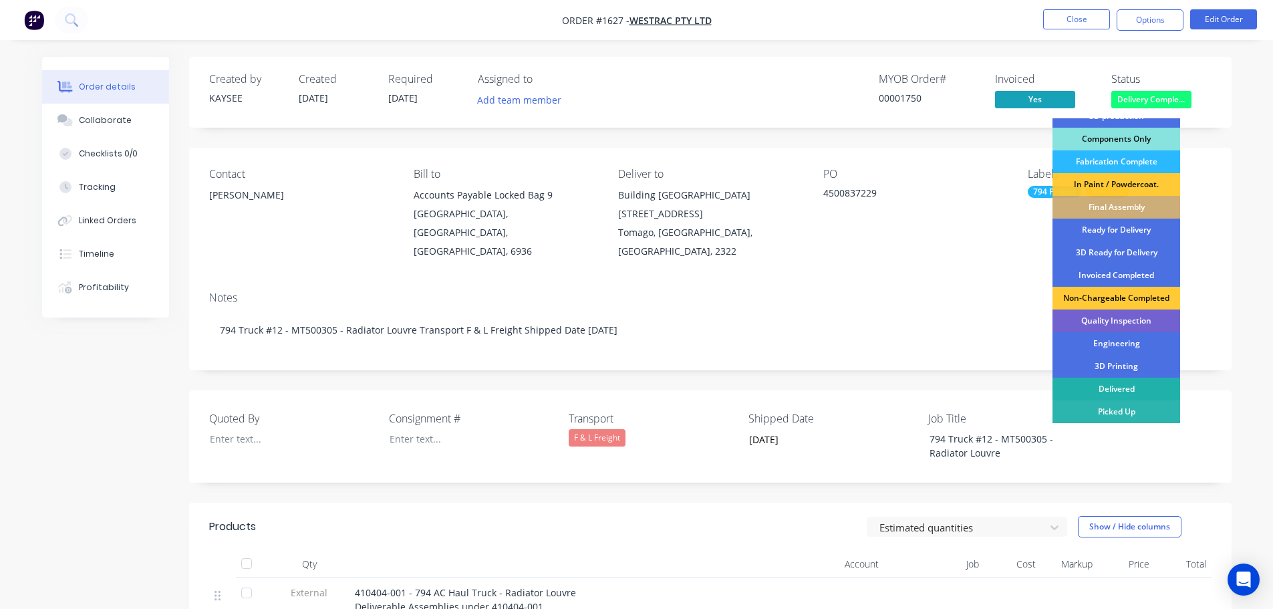
click at [1126, 389] on div "Delivered" at bounding box center [1116, 388] width 128 height 23
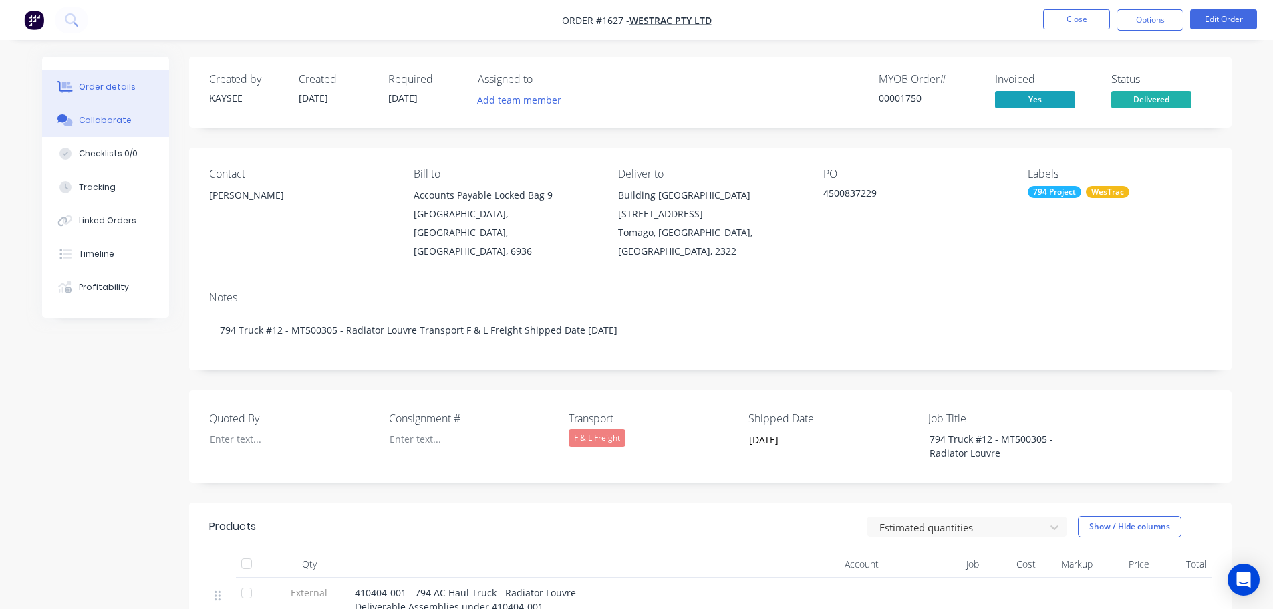
click at [107, 118] on div "Collaborate" at bounding box center [105, 120] width 53 height 12
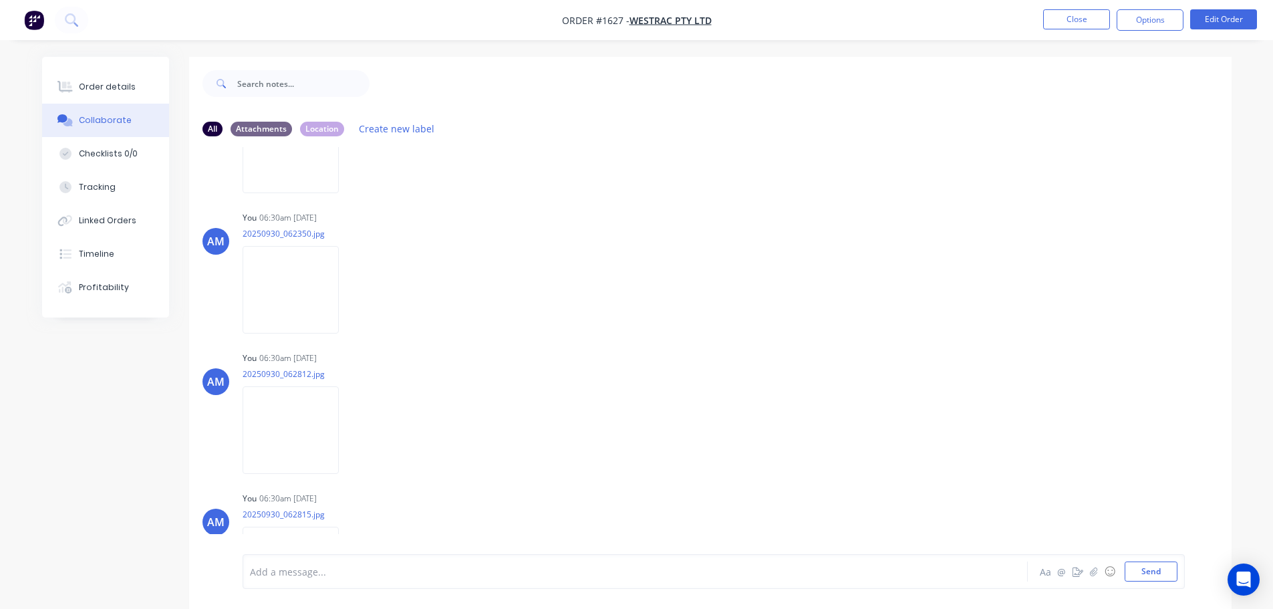
scroll to position [1075, 0]
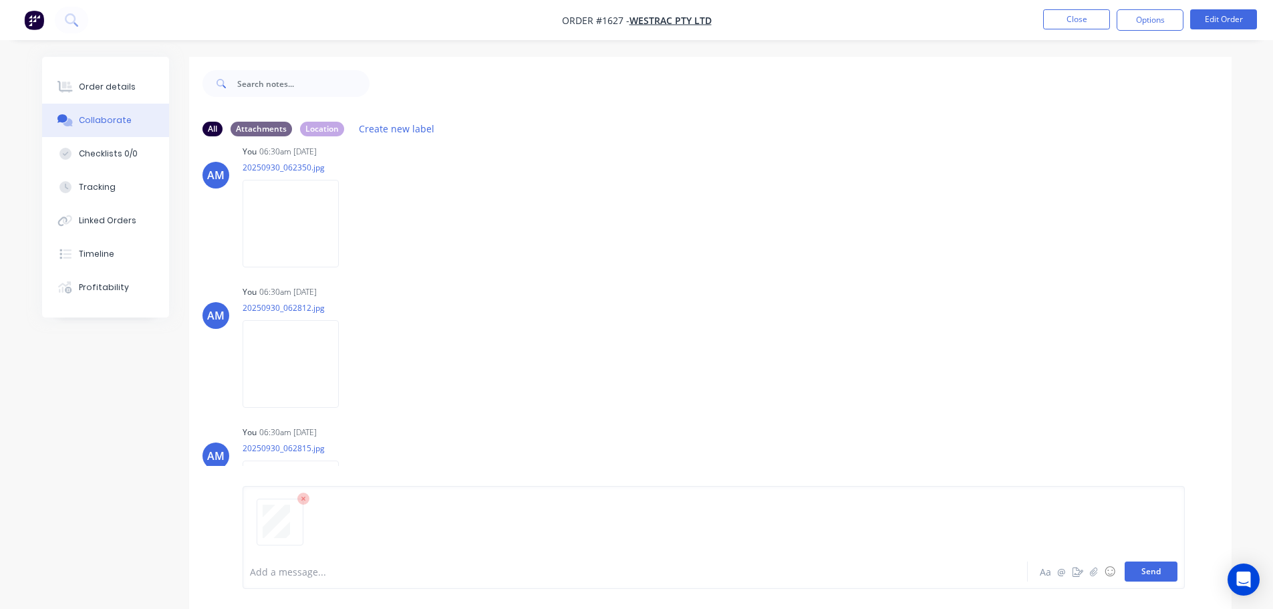
click at [1150, 569] on button "Send" at bounding box center [1150, 571] width 53 height 20
